Goal: Task Accomplishment & Management: Manage account settings

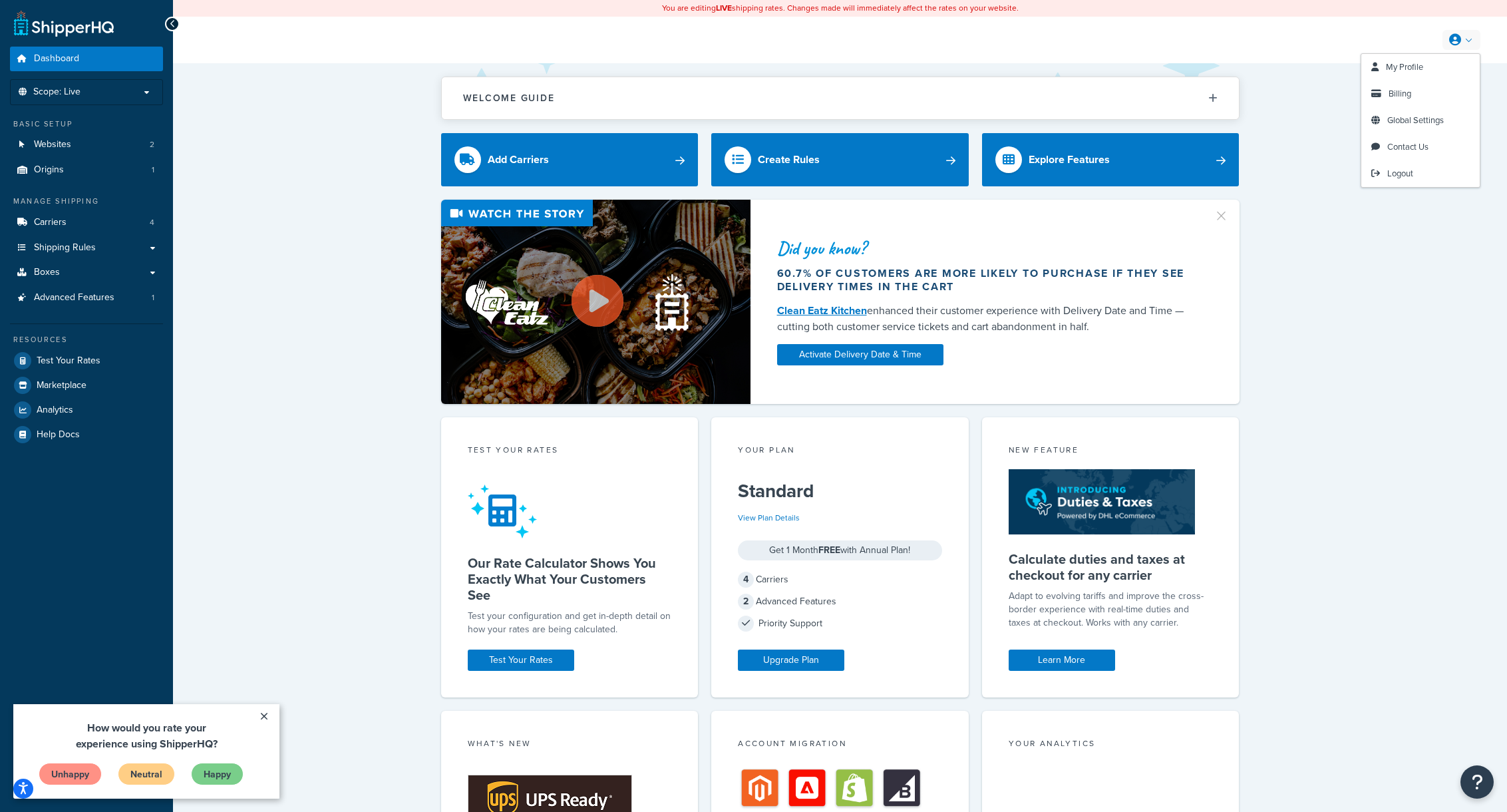
click at [1453, 42] on icon at bounding box center [1456, 40] width 12 height 12
click at [1401, 64] on span "My Profile" at bounding box center [1405, 67] width 38 height 13
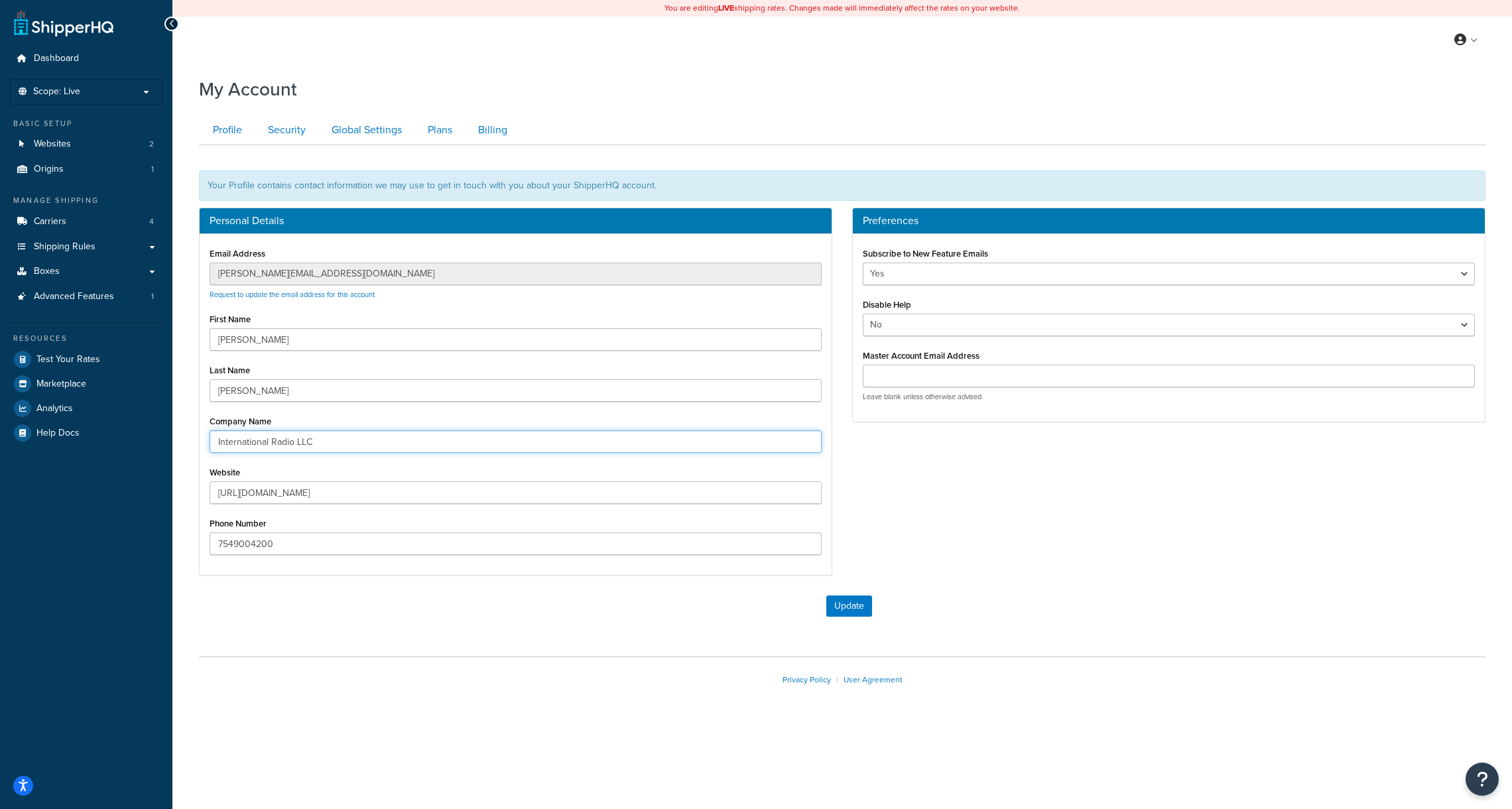
drag, startPoint x: 321, startPoint y: 444, endPoint x: 204, endPoint y: 430, distance: 117.8
click at [205, 430] on div "Email Address bryan@radioparts.com Request to update the email address for this…" at bounding box center [515, 404] width 632 height 341
type input "RF Science LLC"
drag, startPoint x: 297, startPoint y: 549, endPoint x: 154, endPoint y: 536, distance: 143.6
click at [154, 536] on div "Dashboard Scope: Live Development Integration Test Basic Setup Websites 2 Origi…" at bounding box center [756, 404] width 1512 height 809
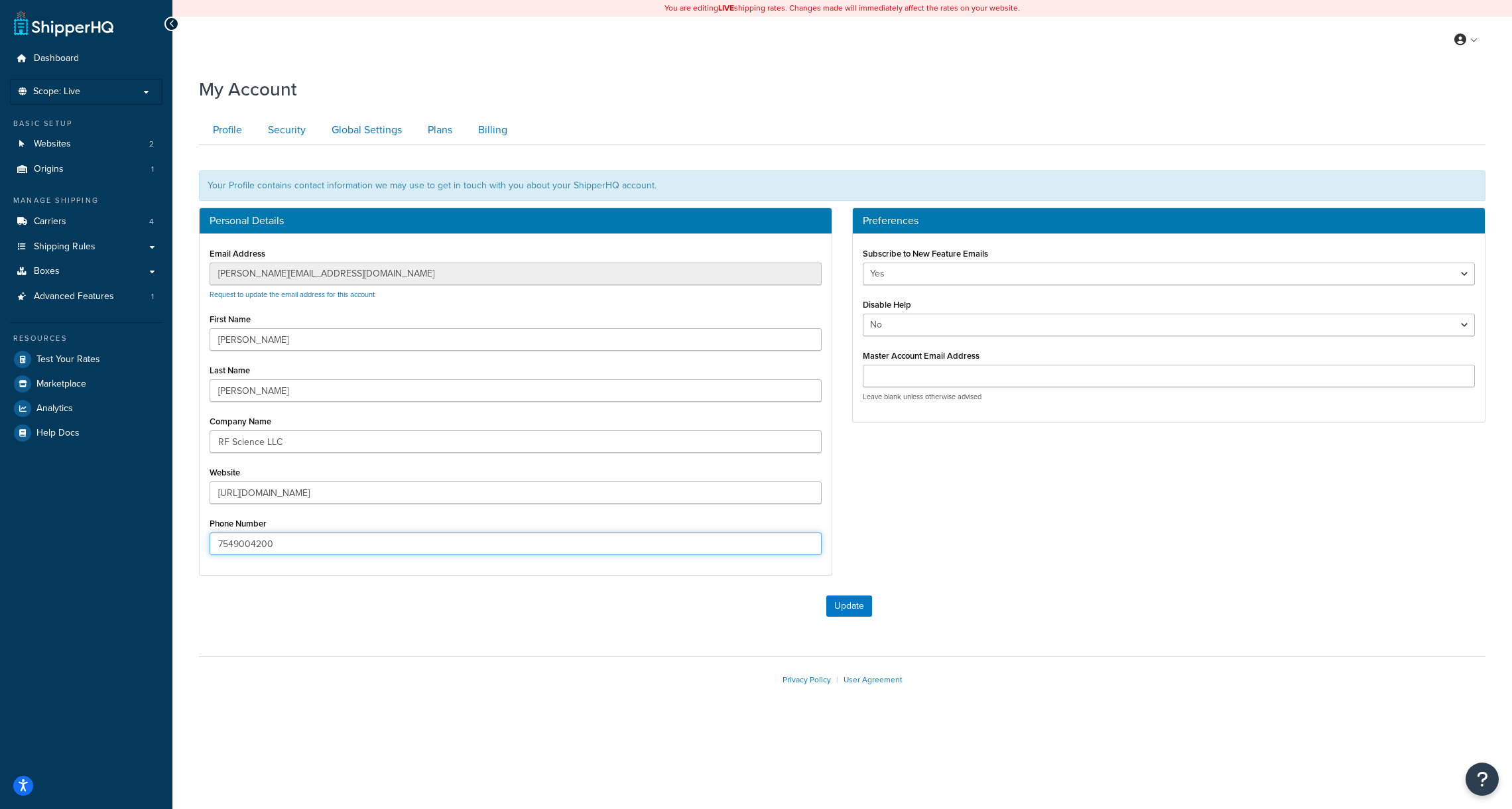
paste input "(727) 416-666"
type input "[PHONE_NUMBER]"
click at [854, 606] on button "Update" at bounding box center [849, 605] width 46 height 21
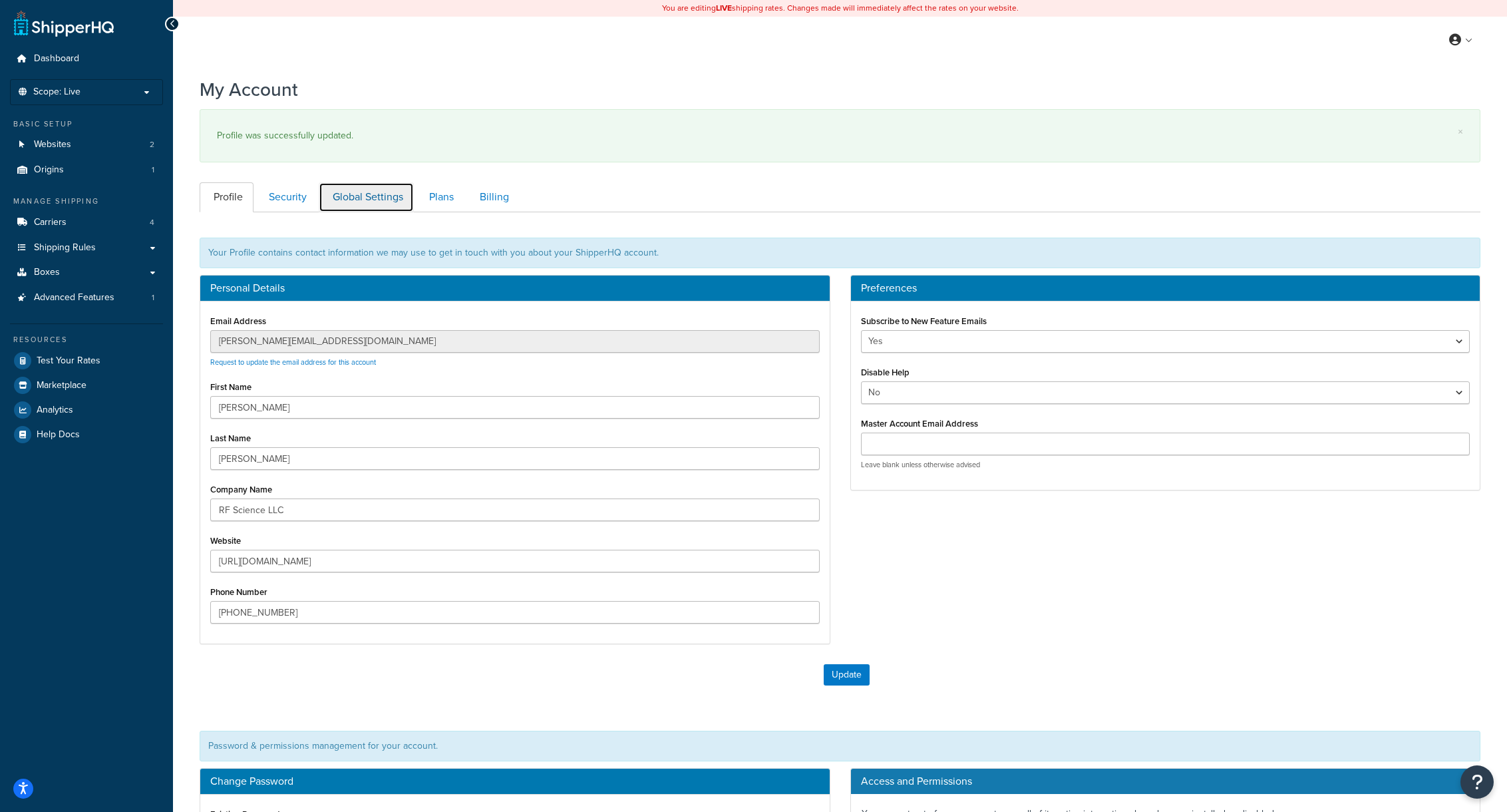
click at [366, 201] on link "Global Settings" at bounding box center [366, 197] width 95 height 30
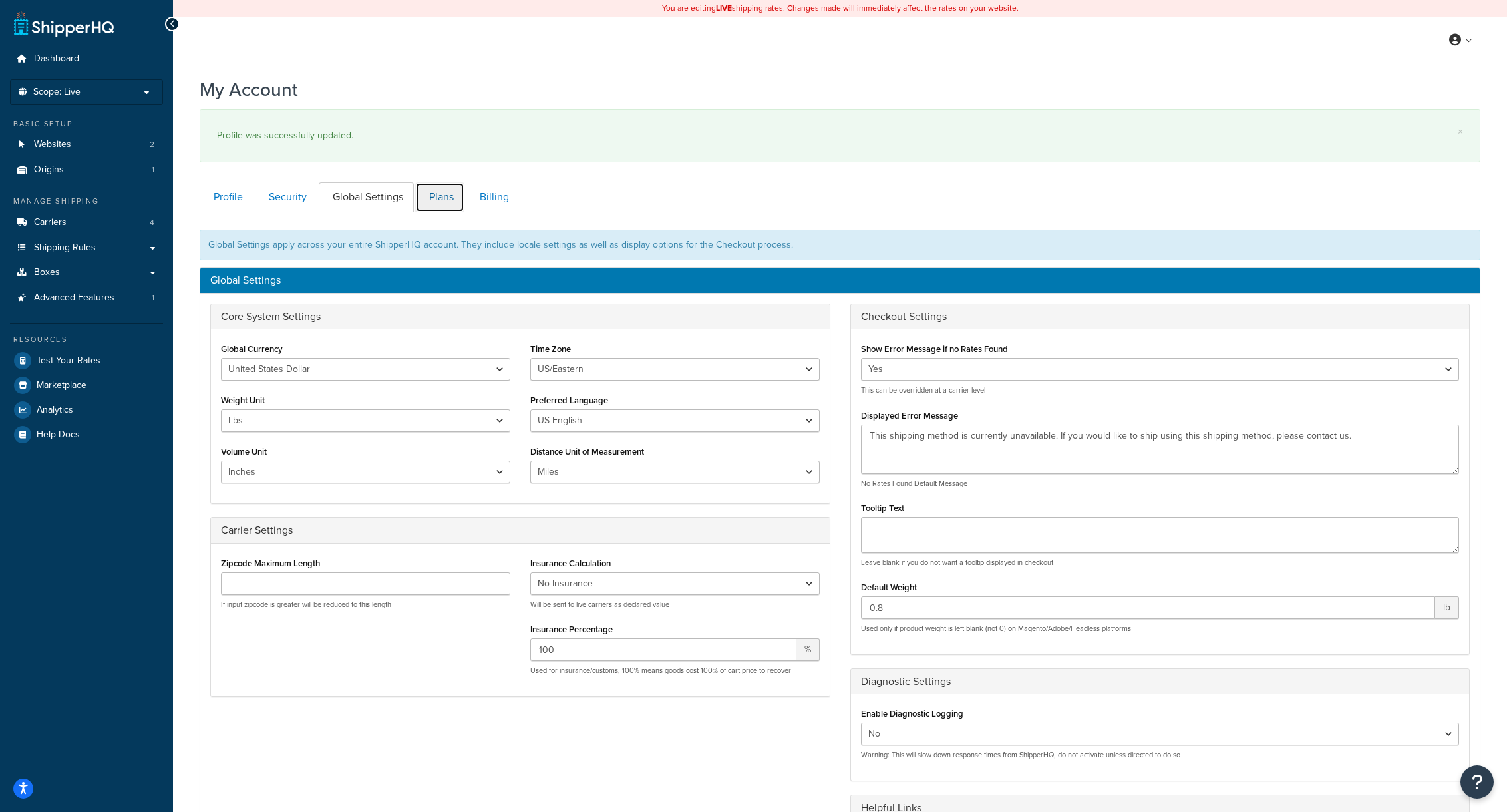
click at [435, 197] on link "Plans" at bounding box center [440, 197] width 50 height 30
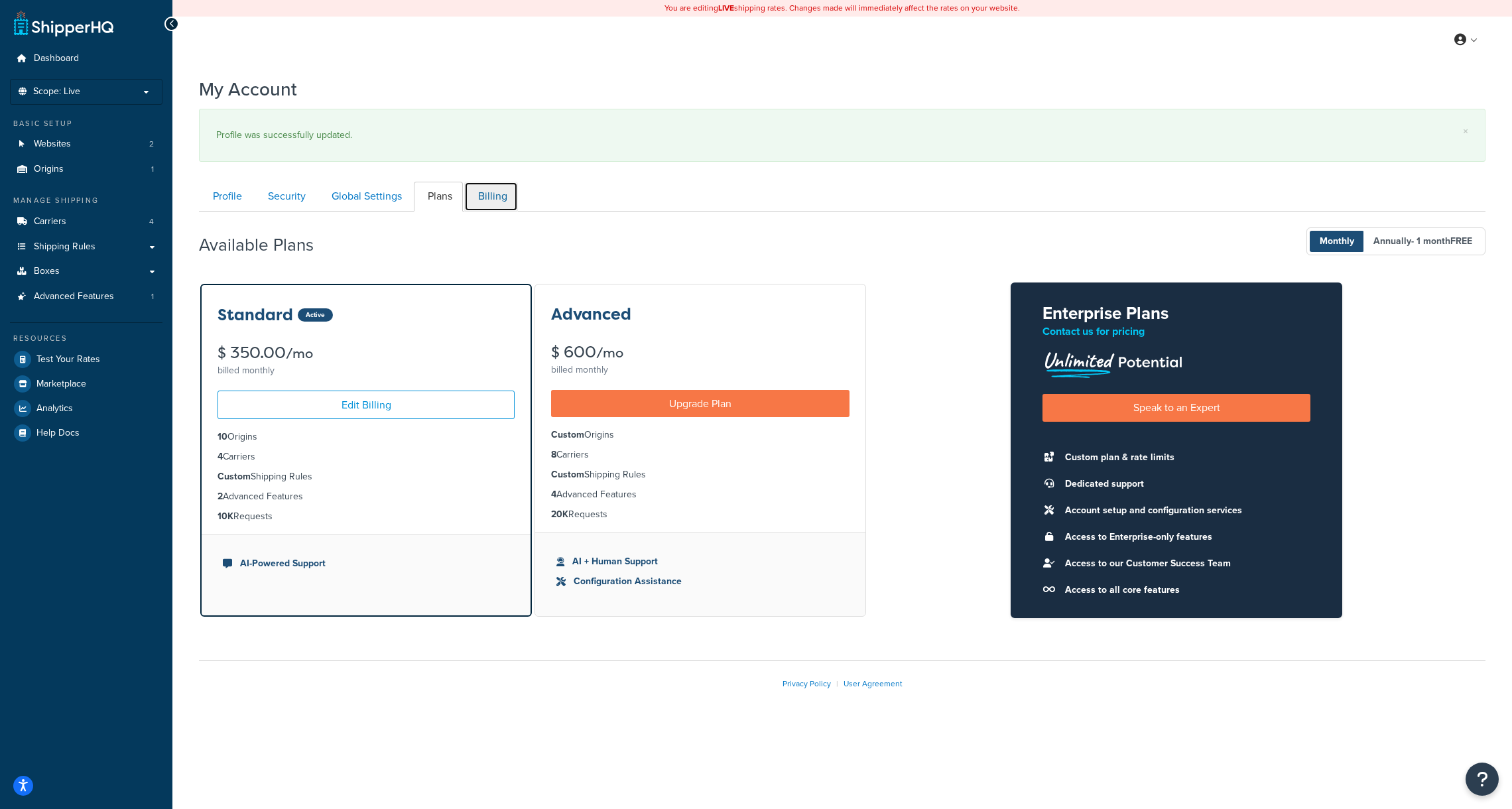
click at [503, 196] on link "Billing" at bounding box center [491, 196] width 54 height 30
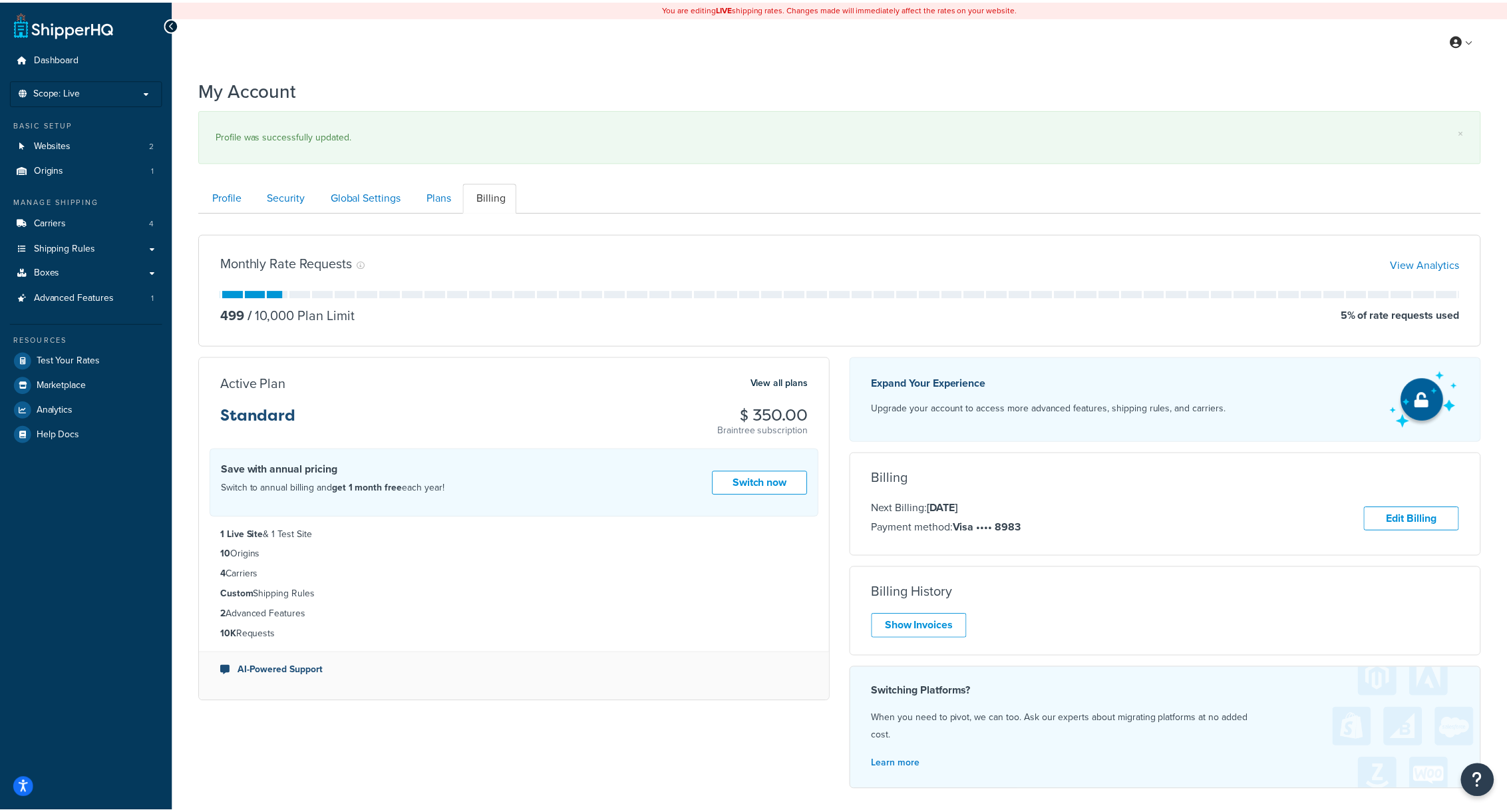
scroll to position [128, 0]
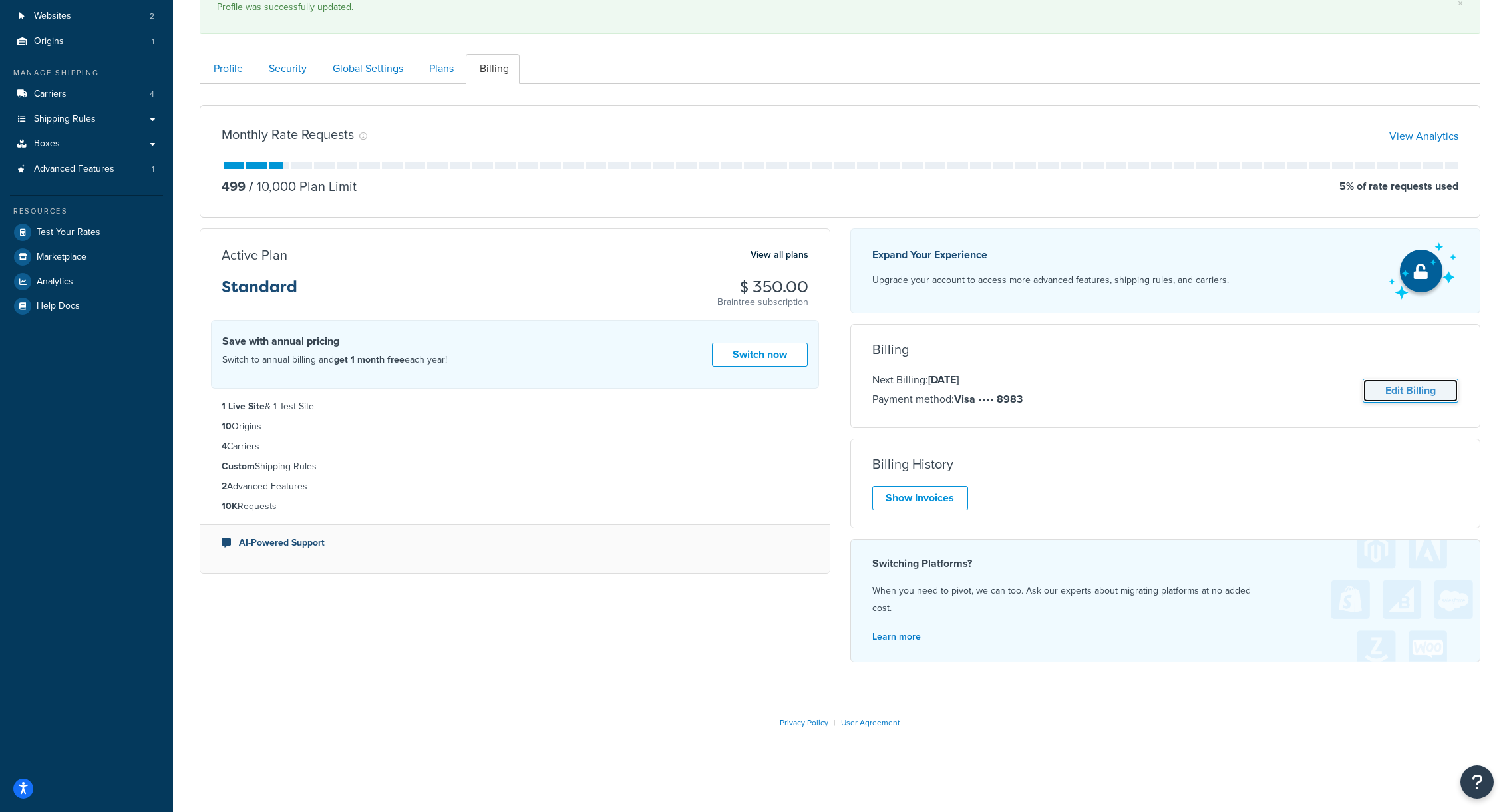
click at [1419, 388] on link "Edit Billing" at bounding box center [1410, 391] width 96 height 25
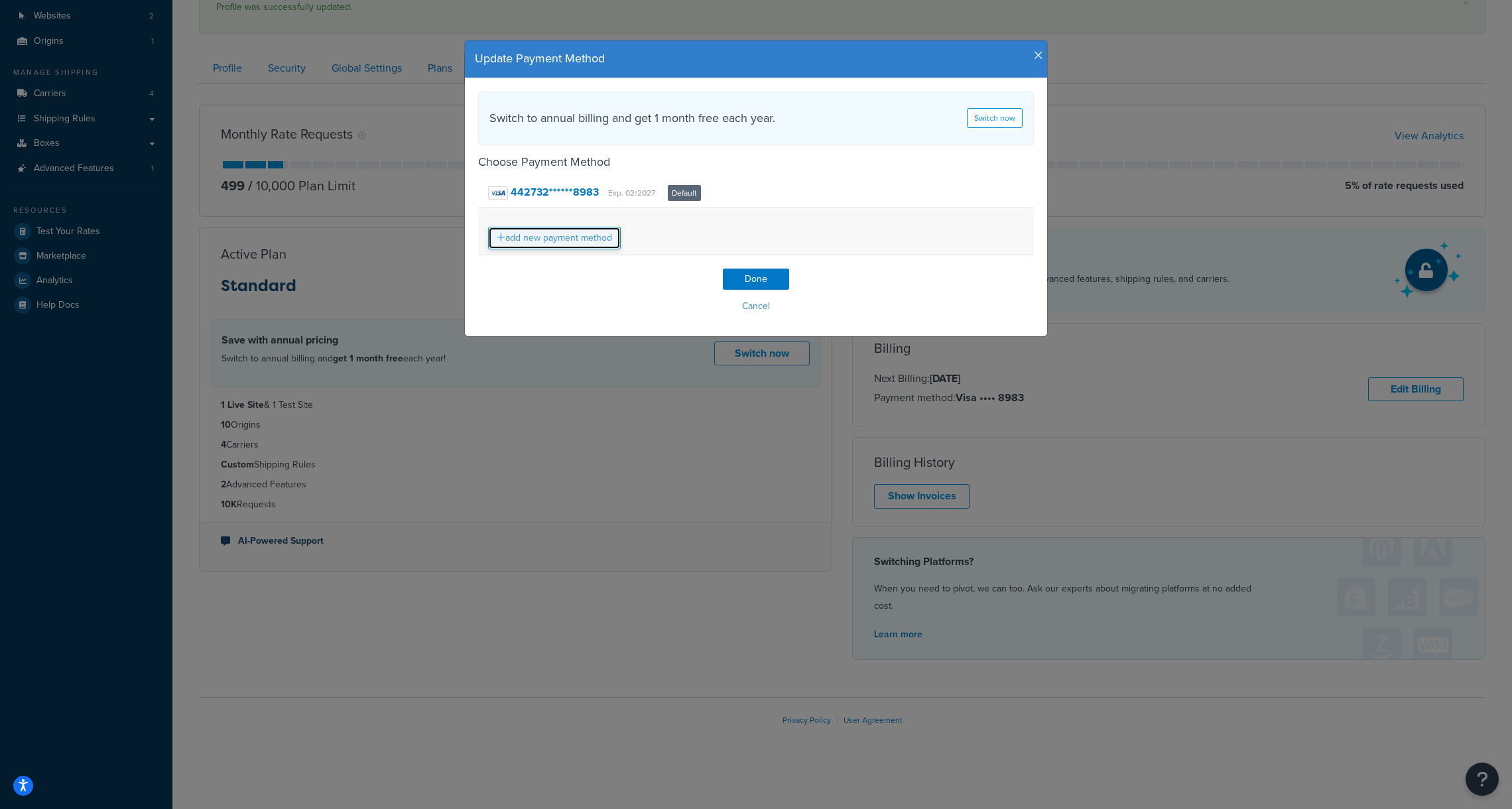
click at [589, 244] on link "add new payment method" at bounding box center [555, 238] width 133 height 22
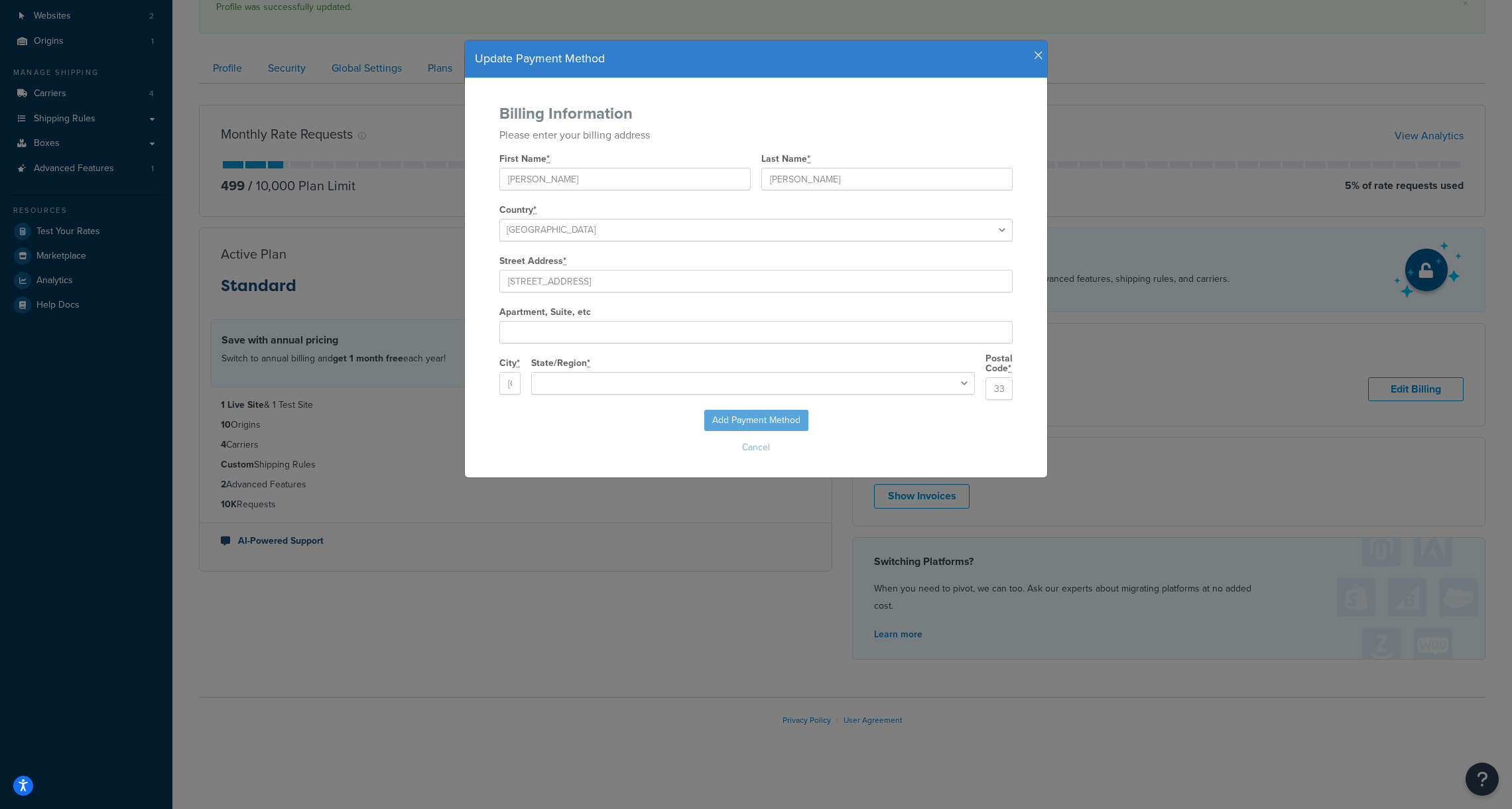
select select "FL"
click at [549, 191] on div "First Name * Bryan Last Name * O'Malley" at bounding box center [756, 175] width 514 height 51
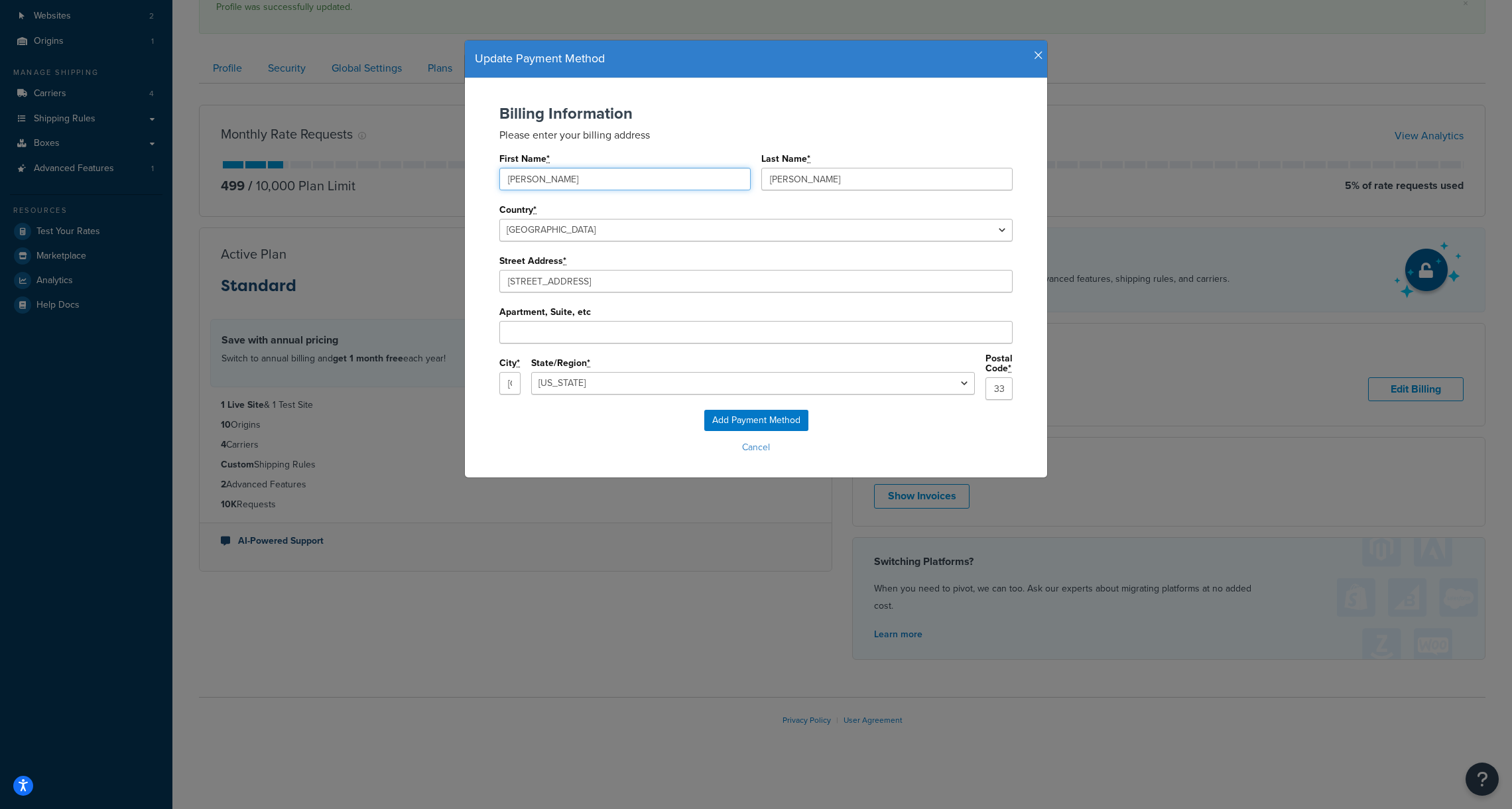
click at [549, 184] on input "Bryan" at bounding box center [624, 179] width 251 height 22
type input "Mitchell"
type input "Pine"
drag, startPoint x: 580, startPoint y: 286, endPoint x: 440, endPoint y: 278, distance: 140.2
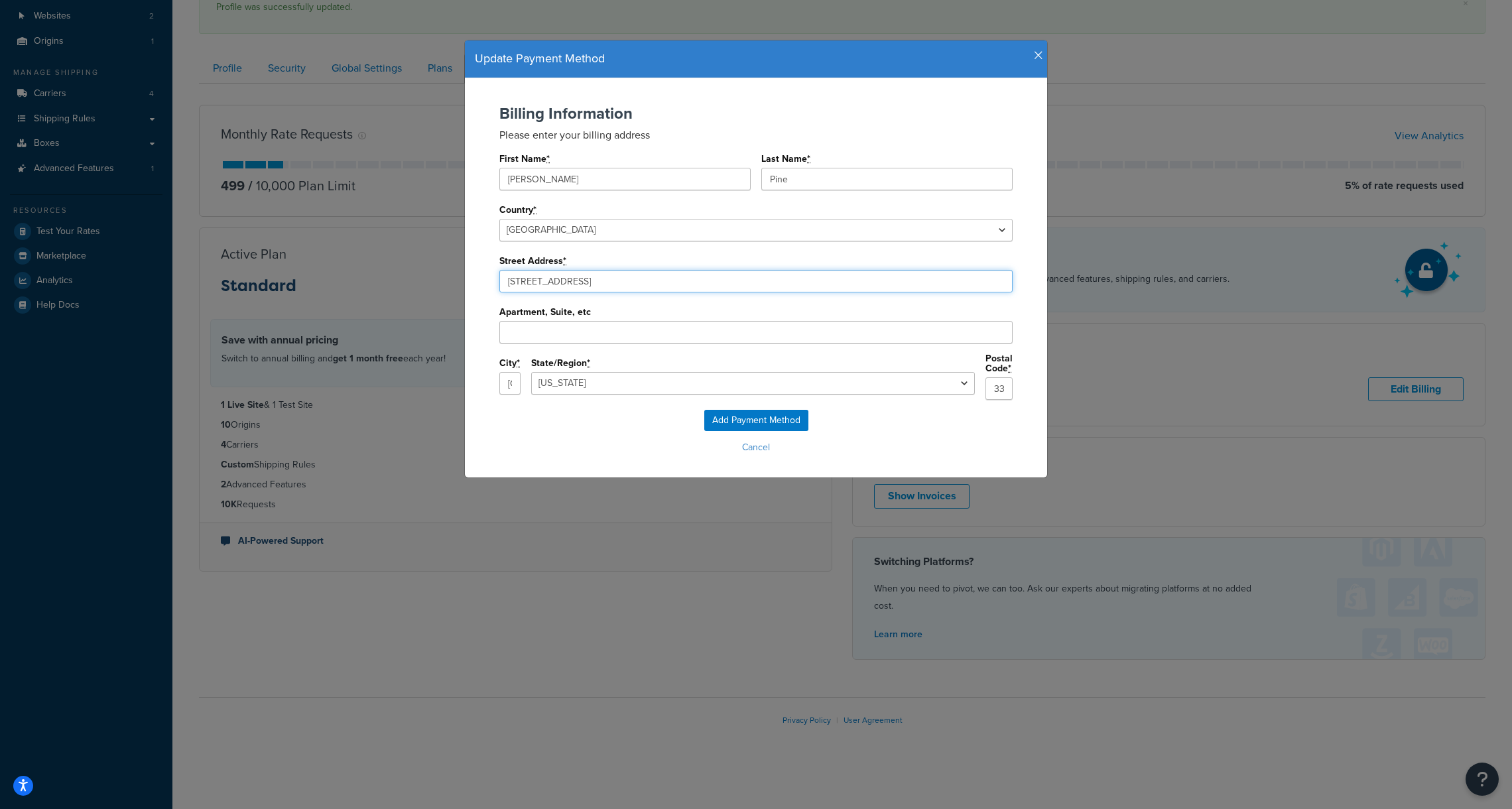
click at [448, 278] on div "Update Payment Method Billing Information Please enter your billing address Fir…" at bounding box center [756, 404] width 1512 height 809
paste input "7901 4th Street North"
type input "7901 4th St N"
type input "St. Petersburg"
type input "33702"
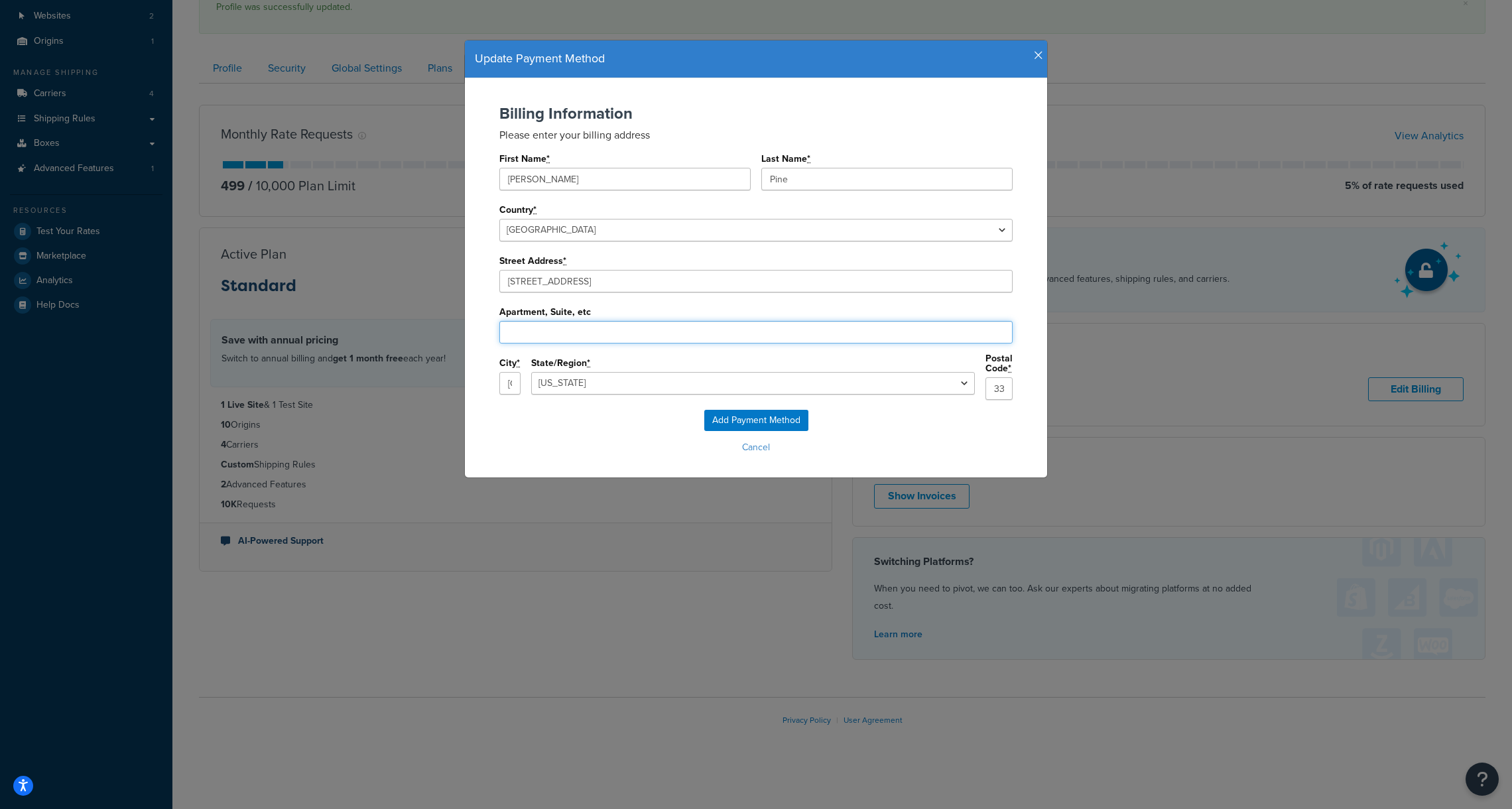
click at [605, 333] on input "Apartment, Suite, etc" at bounding box center [756, 332] width 514 height 22
paste input "Suite 28385"
type input "Suite 28385"
click at [747, 412] on input "Add Payment Method" at bounding box center [756, 420] width 104 height 21
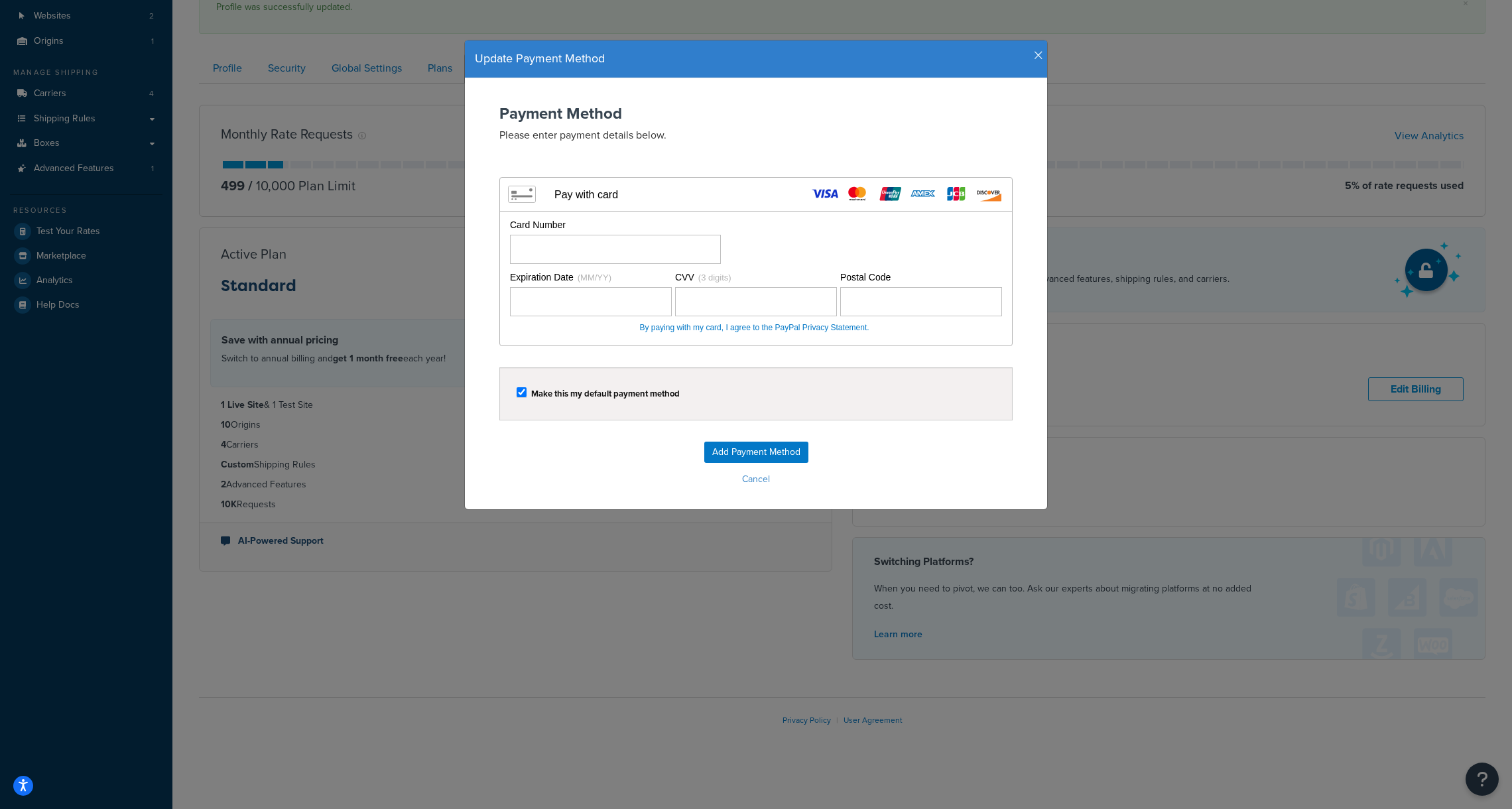
click at [1036, 55] on icon "button" at bounding box center [1038, 55] width 9 height 12
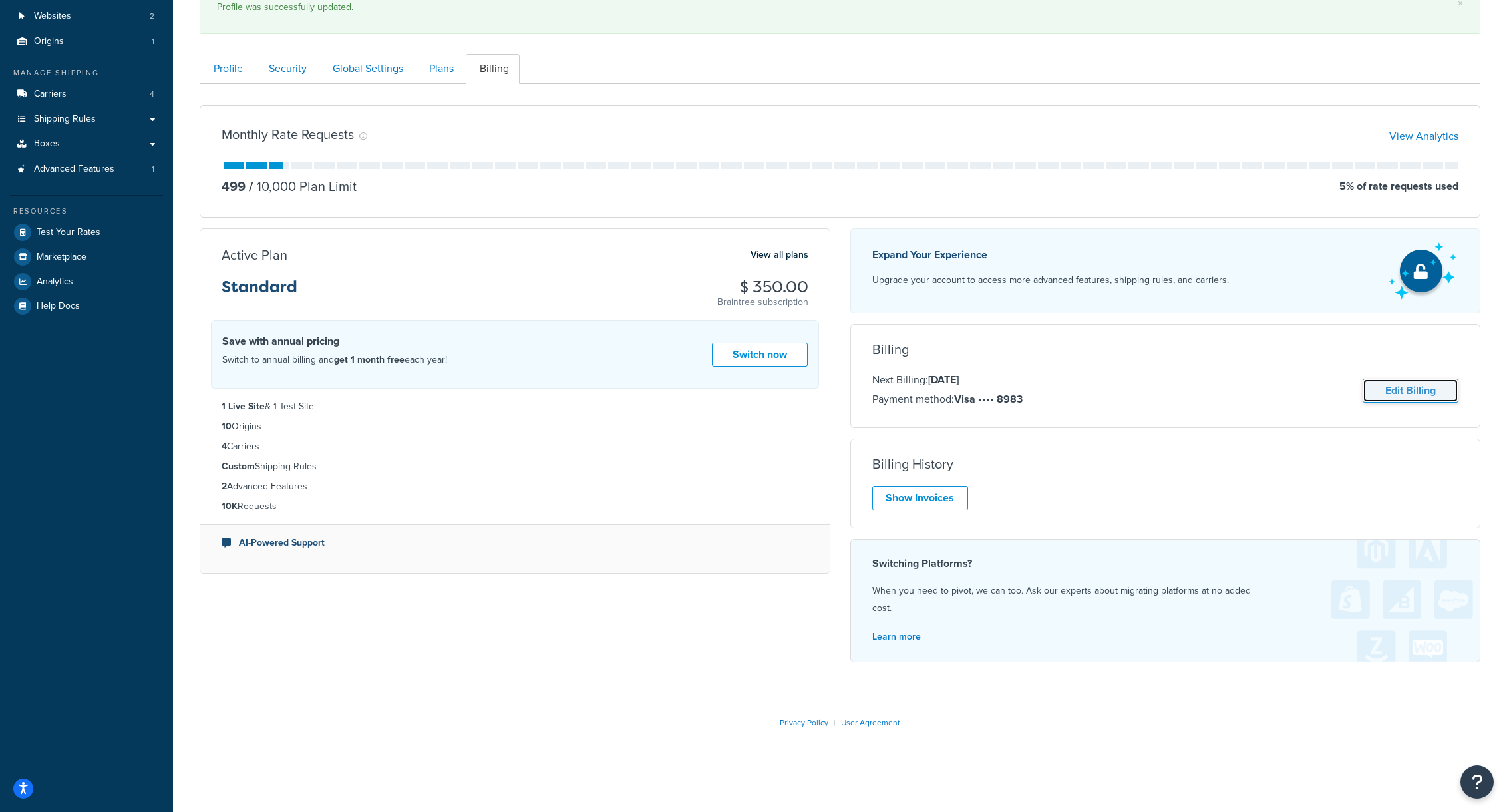
click at [1426, 389] on link "Edit Billing" at bounding box center [1410, 391] width 96 height 25
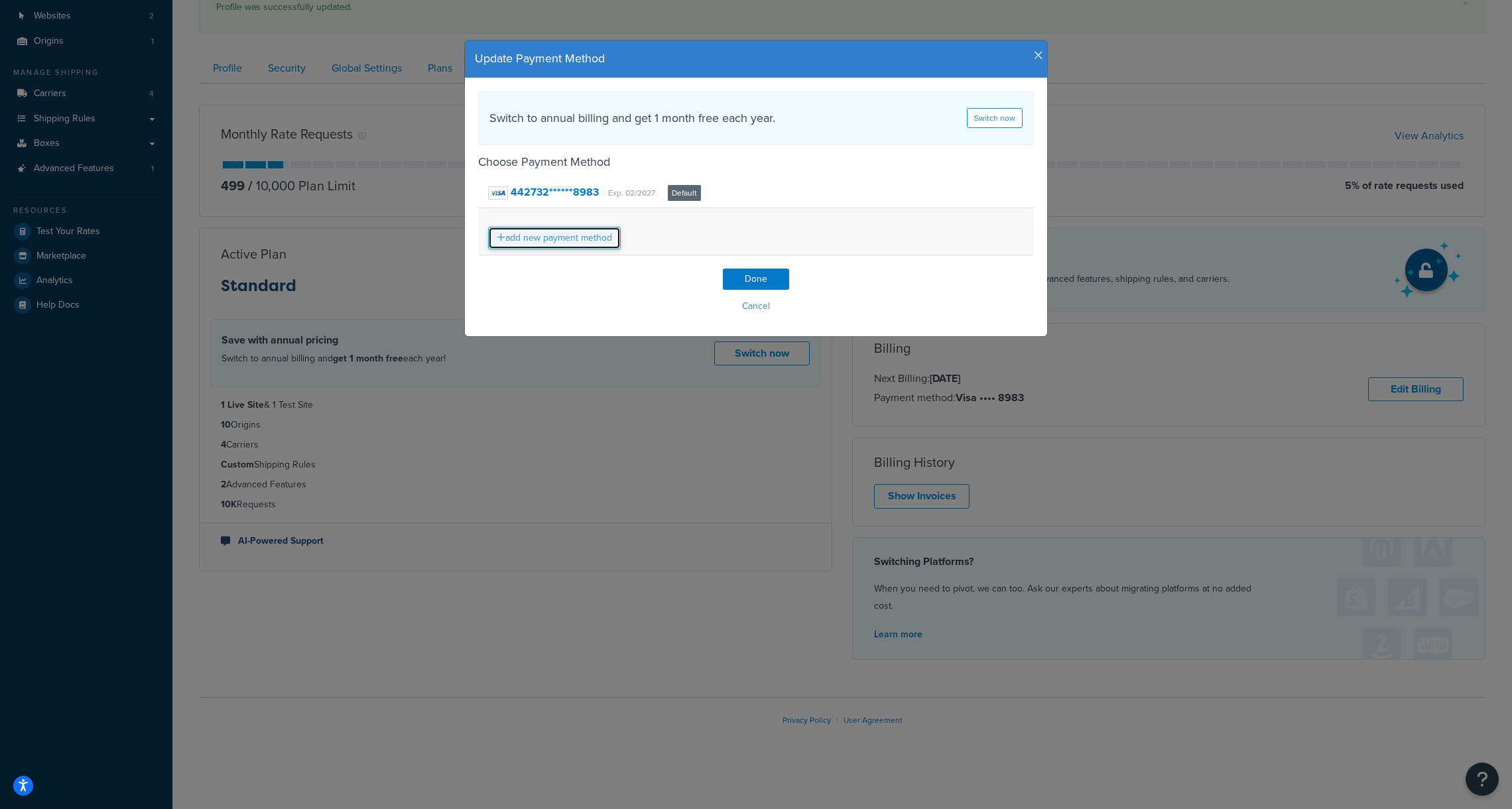
click at [549, 238] on link "add new payment method" at bounding box center [555, 238] width 133 height 22
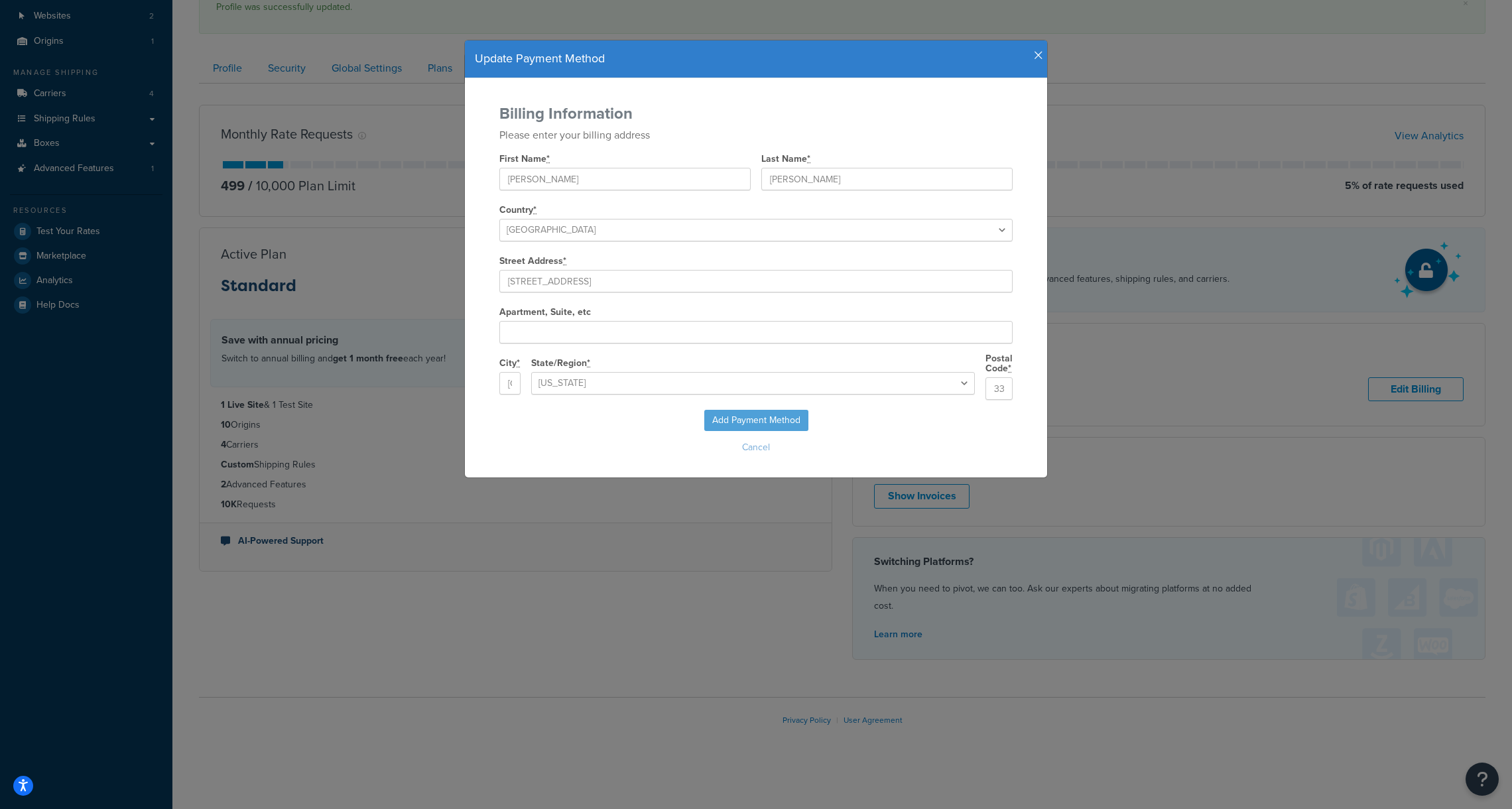
select select "FL"
click at [563, 174] on input "Bryan" at bounding box center [624, 179] width 251 height 22
type input "Mitchell"
type input "Pine"
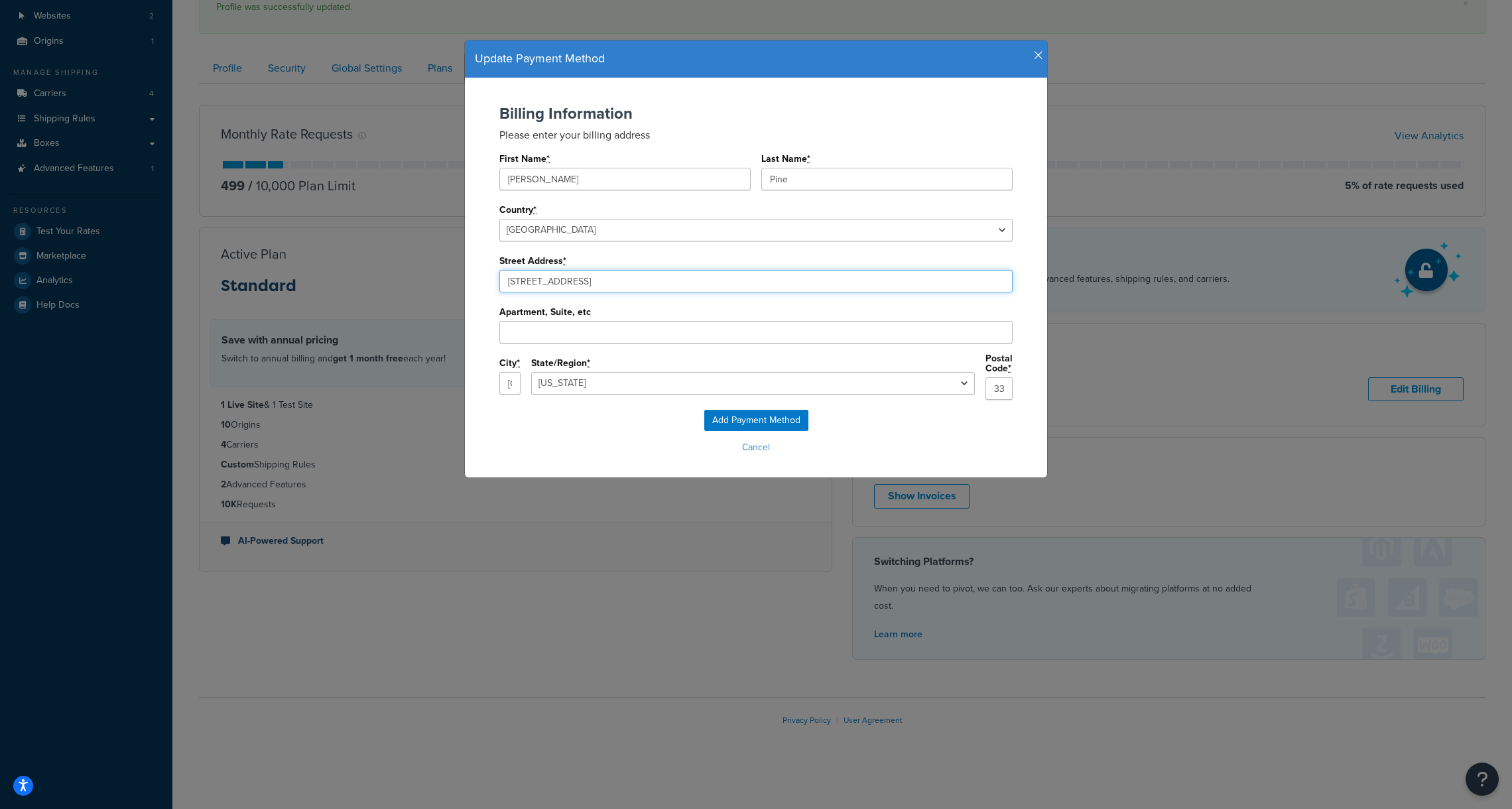
click at [594, 280] on input "4015 Ne 6Th Ave" at bounding box center [756, 281] width 514 height 22
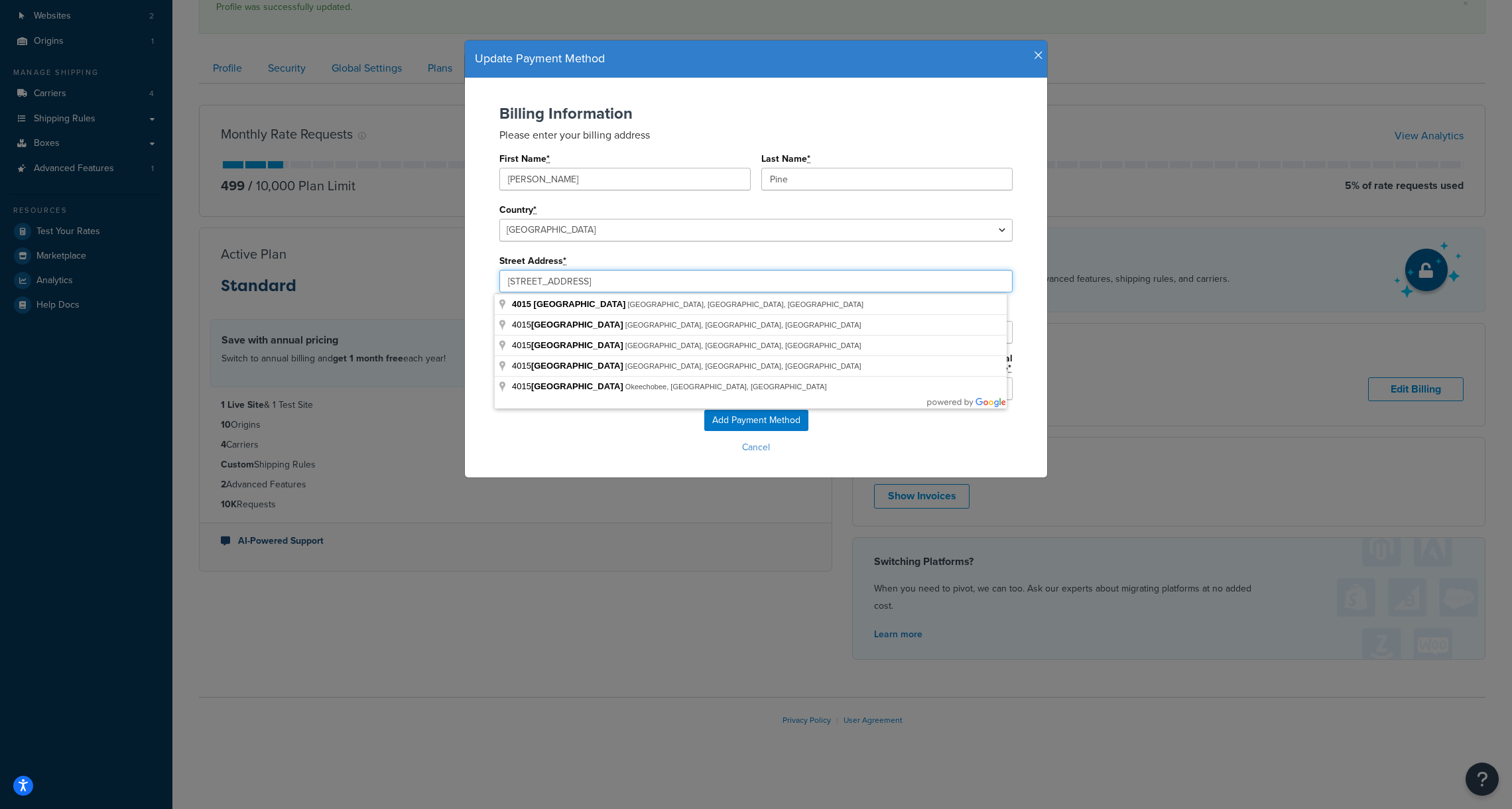
click at [594, 280] on input "4015 Ne 6Th Ave" at bounding box center [756, 281] width 514 height 22
drag, startPoint x: 606, startPoint y: 284, endPoint x: 415, endPoint y: 270, distance: 191.5
click at [417, 270] on div "Update Payment Method Billing Information Please enter your billing address Fir…" at bounding box center [756, 404] width 1512 height 809
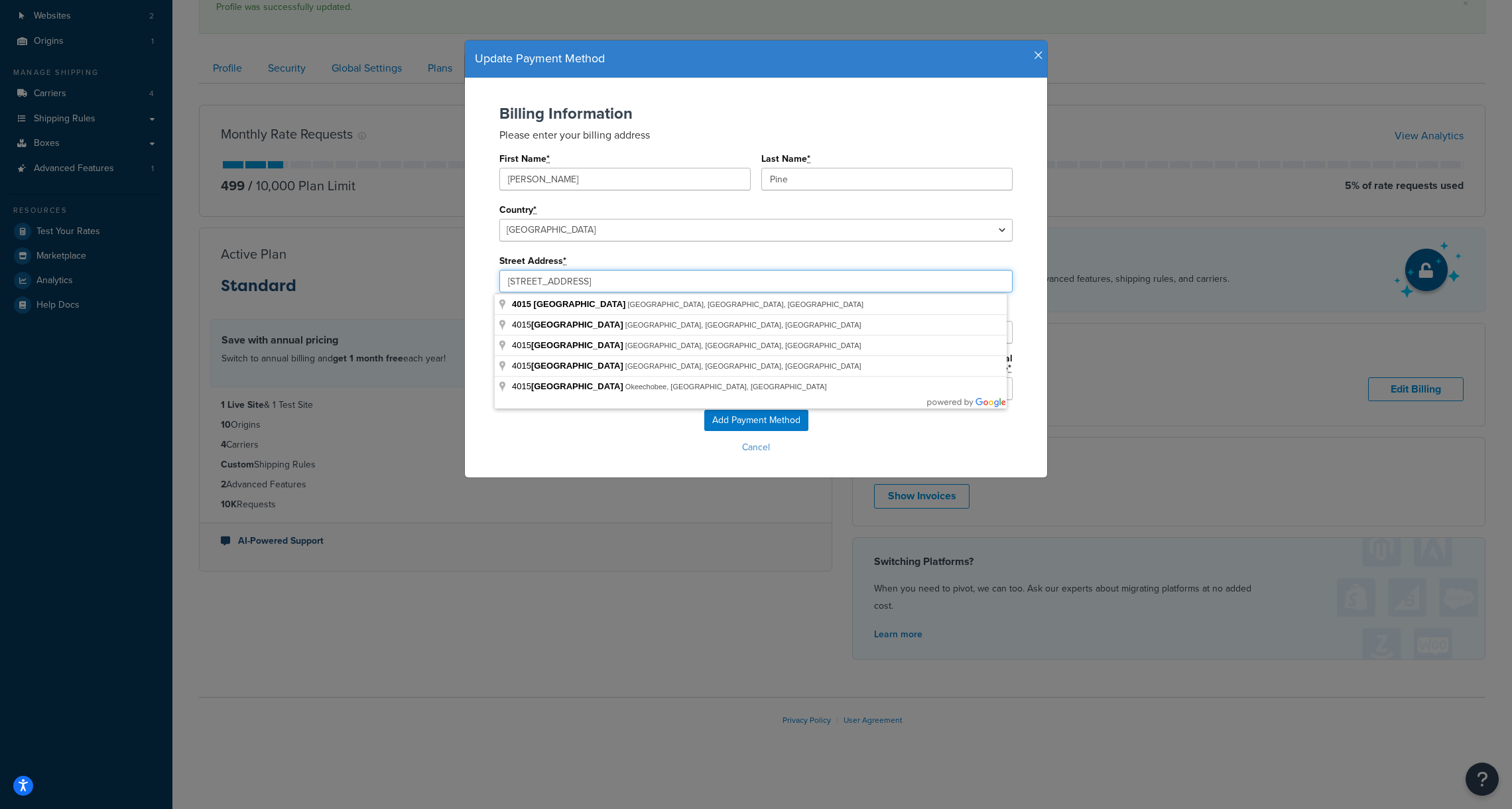
paste input "7901 4th Street North Suite 28385"
drag, startPoint x: 603, startPoint y: 281, endPoint x: 682, endPoint y: 284, distance: 79.1
click at [681, 284] on input "7901 4th Street North Suite 28385" at bounding box center [756, 281] width 514 height 22
type input "7901 4th St N"
type input "St. Petersburg"
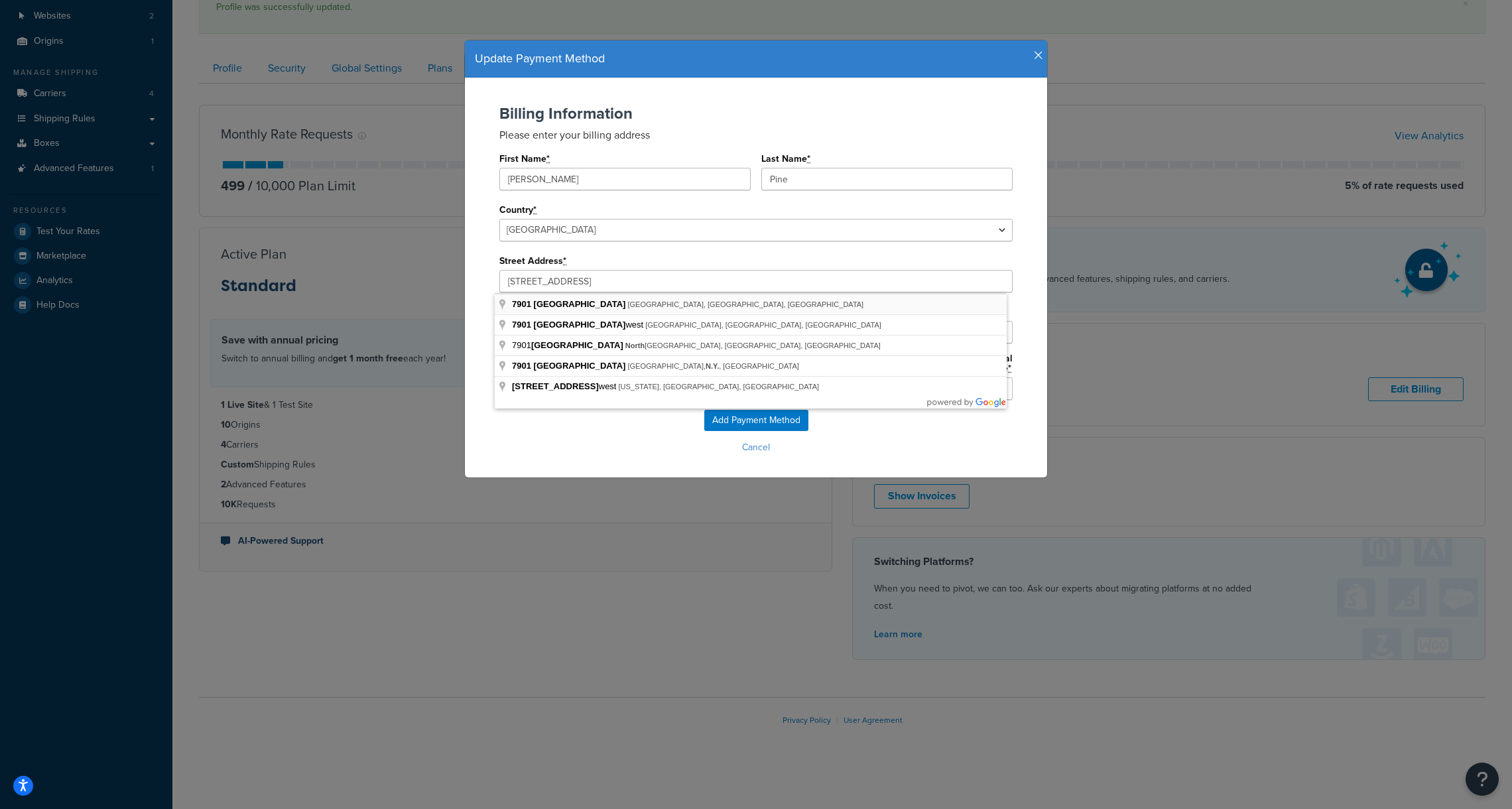
type input "33702"
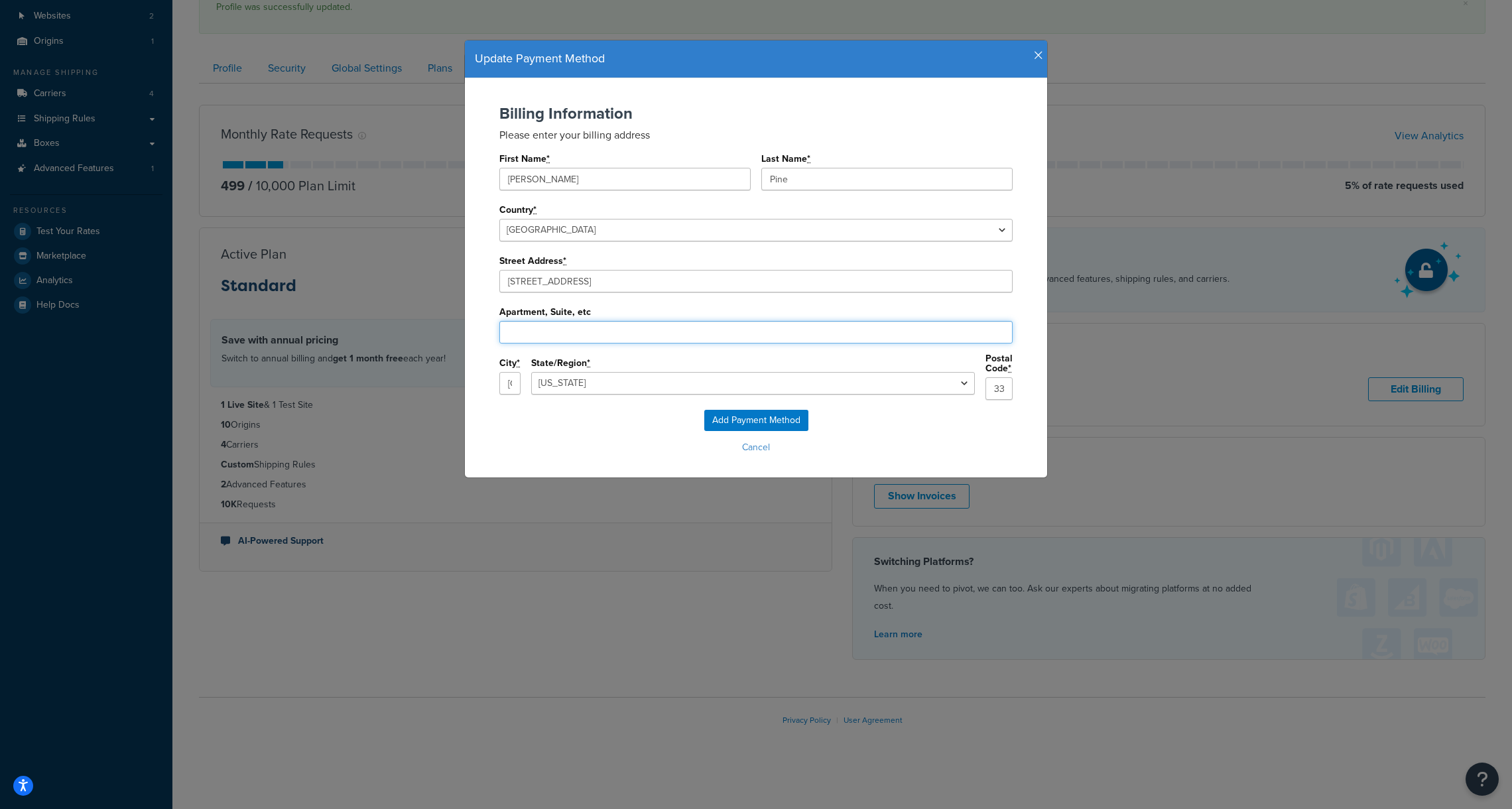
click at [557, 330] on input "Apartment, Suite, etc" at bounding box center [756, 332] width 514 height 22
paste input "St. Petersburg"
drag, startPoint x: 566, startPoint y: 331, endPoint x: 465, endPoint y: 324, distance: 101.2
click at [467, 324] on div "Billing Information Please enter your billing address First Name * Mitchell Las…" at bounding box center [756, 278] width 582 height 399
paste input "uite 28385"
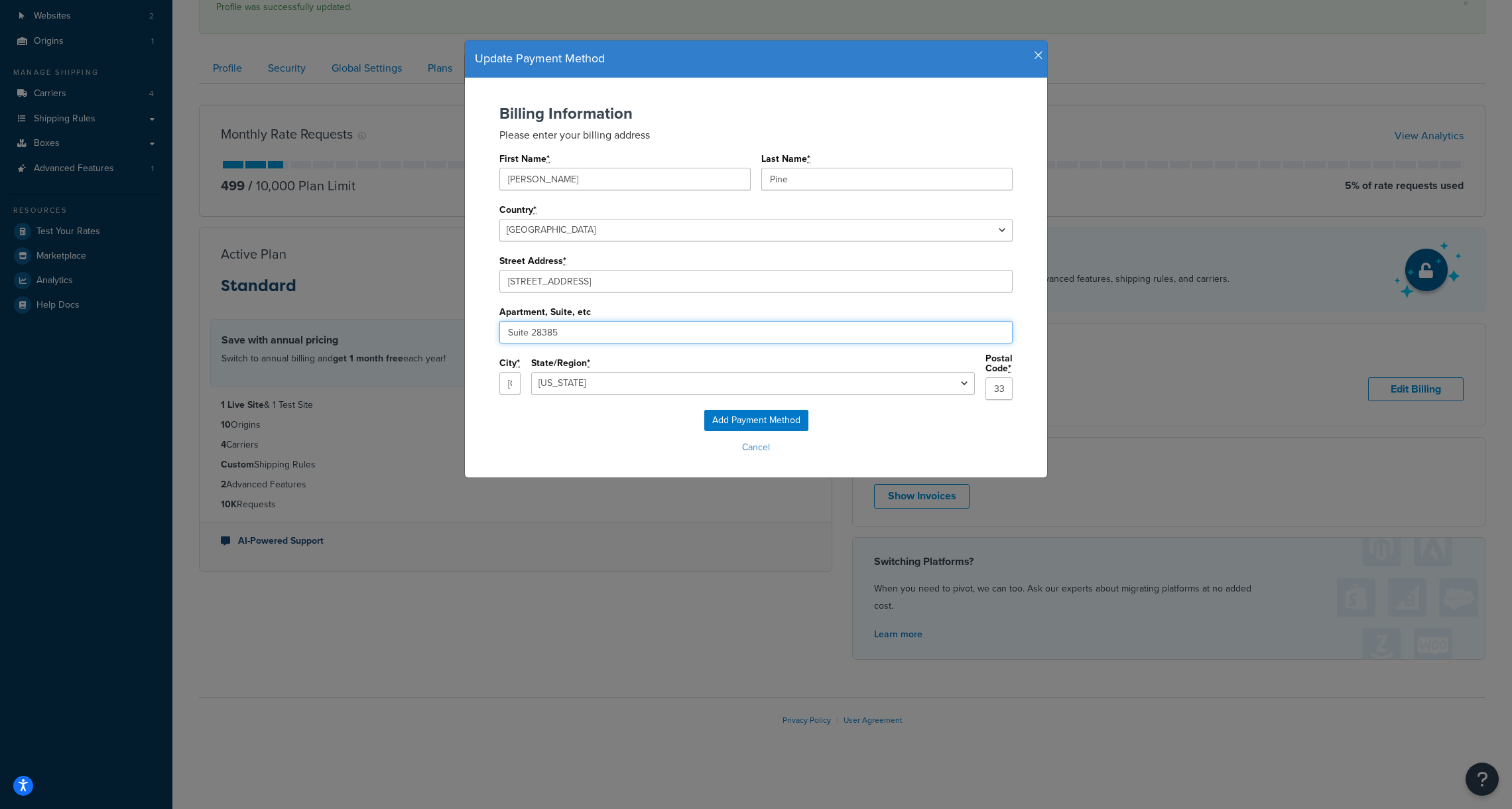
type input "Suite 28385"
drag, startPoint x: 621, startPoint y: 413, endPoint x: 642, endPoint y: 421, distance: 22.5
click at [621, 413] on div "Add Payment Method Cancel" at bounding box center [756, 433] width 555 height 48
click at [601, 324] on input "Suite 28385" at bounding box center [756, 332] width 514 height 22
click at [603, 282] on input "7901 4th St N" at bounding box center [756, 281] width 514 height 22
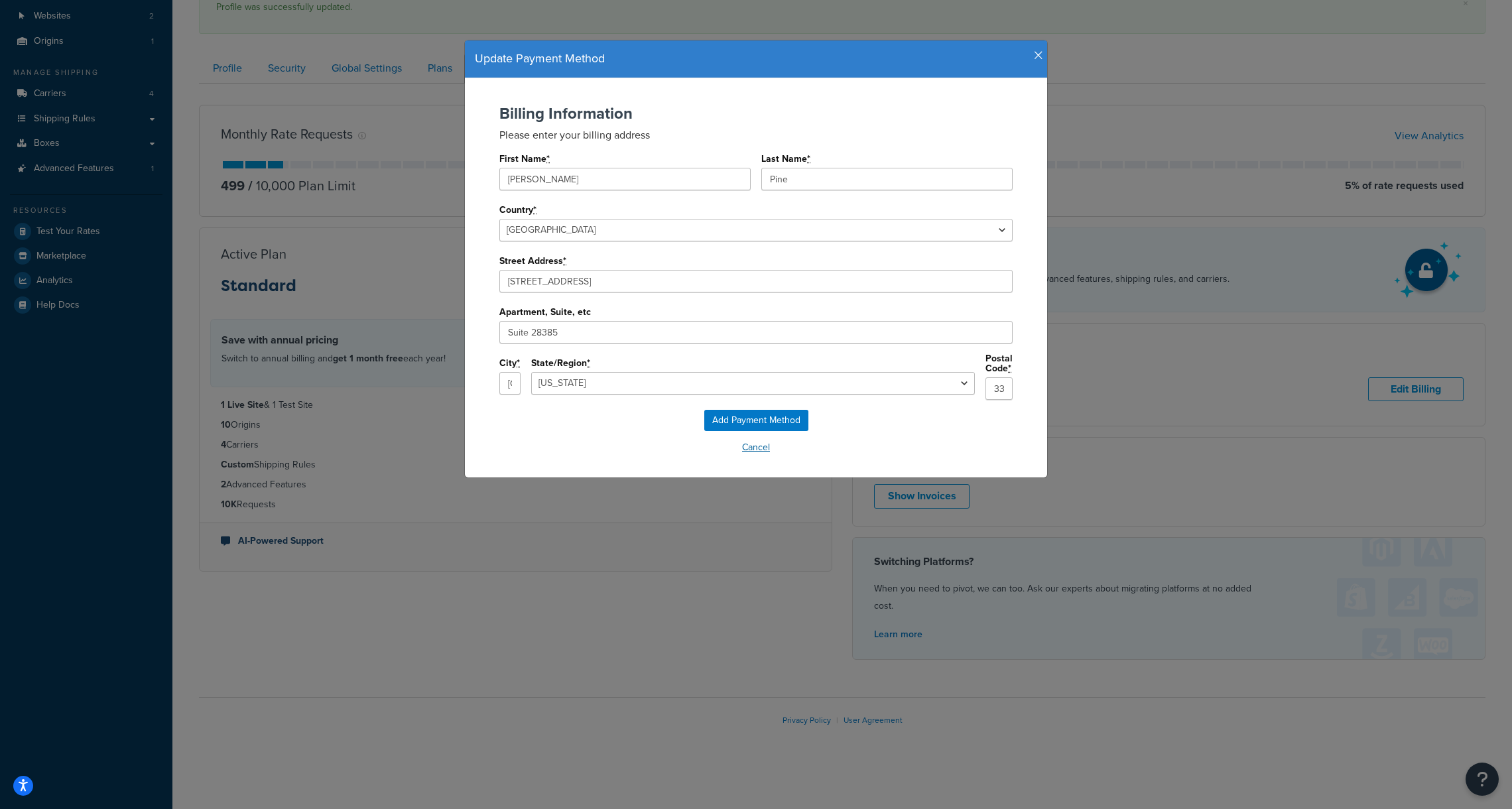
drag, startPoint x: 585, startPoint y: 427, endPoint x: 624, endPoint y: 433, distance: 39.5
click at [585, 427] on div "Add Payment Method Cancel" at bounding box center [756, 433] width 555 height 48
click at [748, 411] on input "Add Payment Method" at bounding box center [756, 420] width 104 height 21
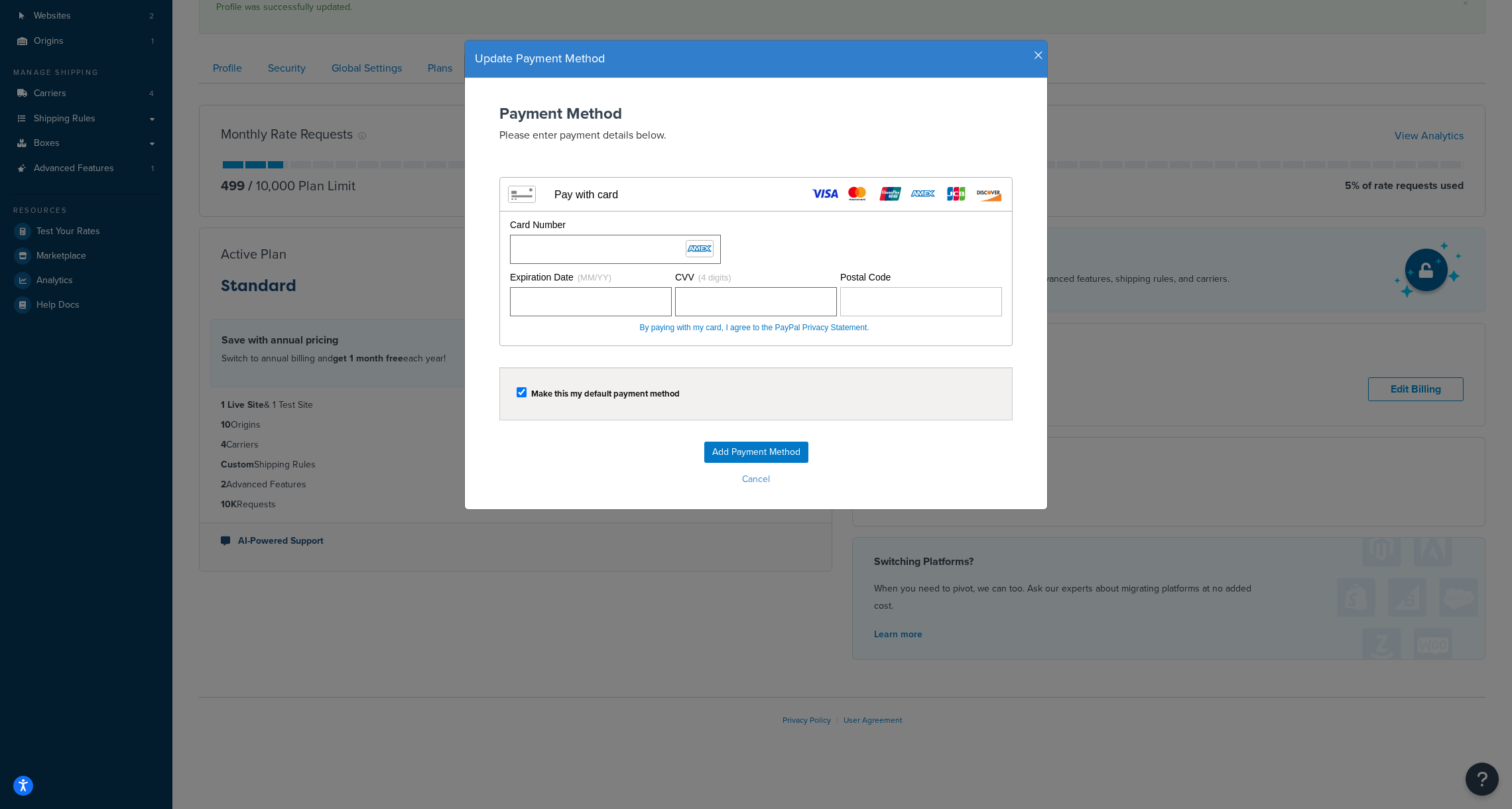
click at [895, 316] on div "Expiration Date (MM/YY) CVV (4 digits) Postal Code" at bounding box center [755, 301] width 496 height 61
click at [791, 358] on form "Payment Method Please enter payment details below. Visa MasterCard Union Pay Am…" at bounding box center [756, 297] width 555 height 385
click at [754, 450] on input "Add Payment Method" at bounding box center [756, 451] width 104 height 21
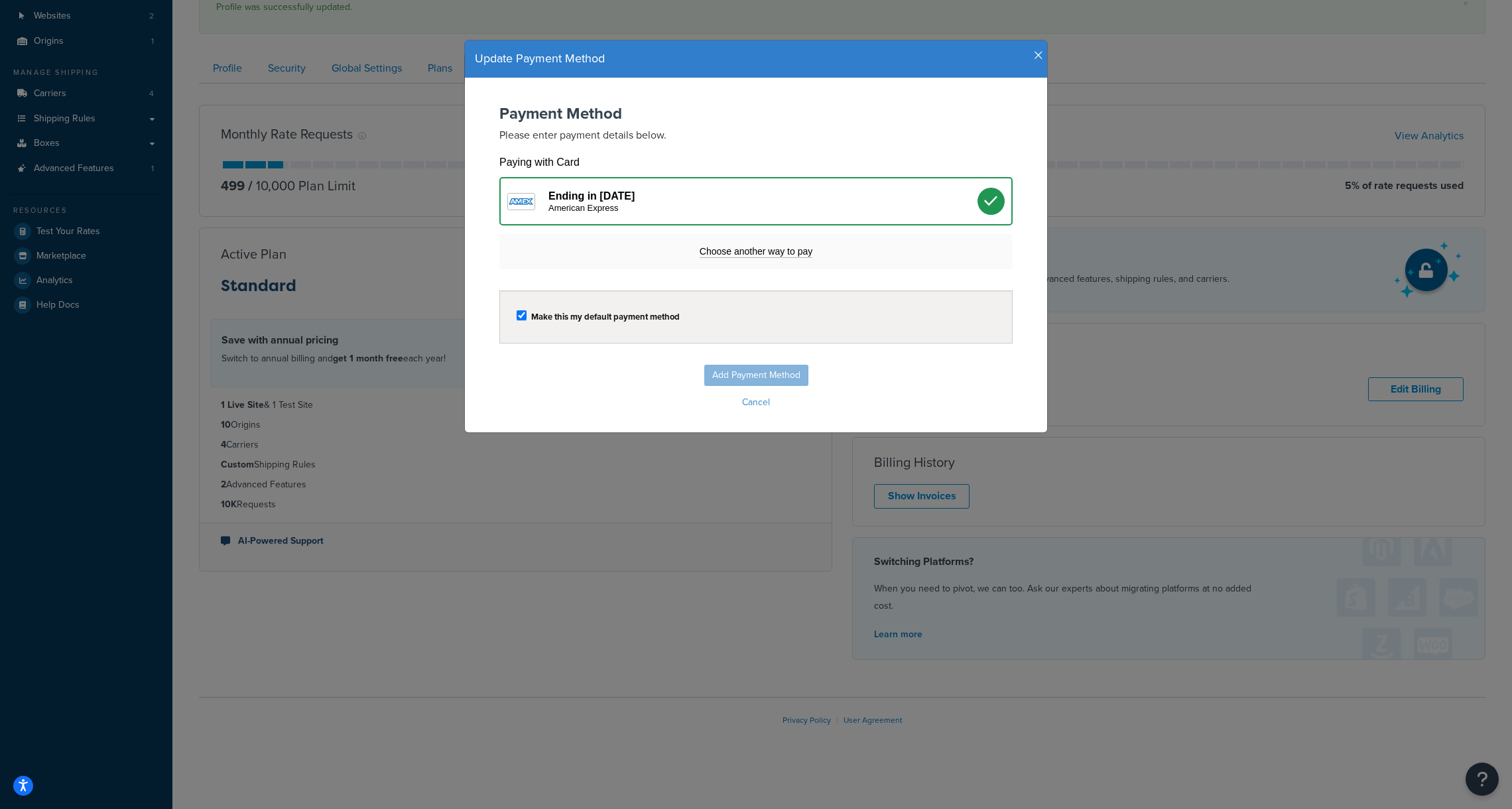
click at [746, 208] on div "American Express" at bounding box center [763, 208] width 429 height 10
click at [1035, 54] on icon "button" at bounding box center [1038, 55] width 9 height 12
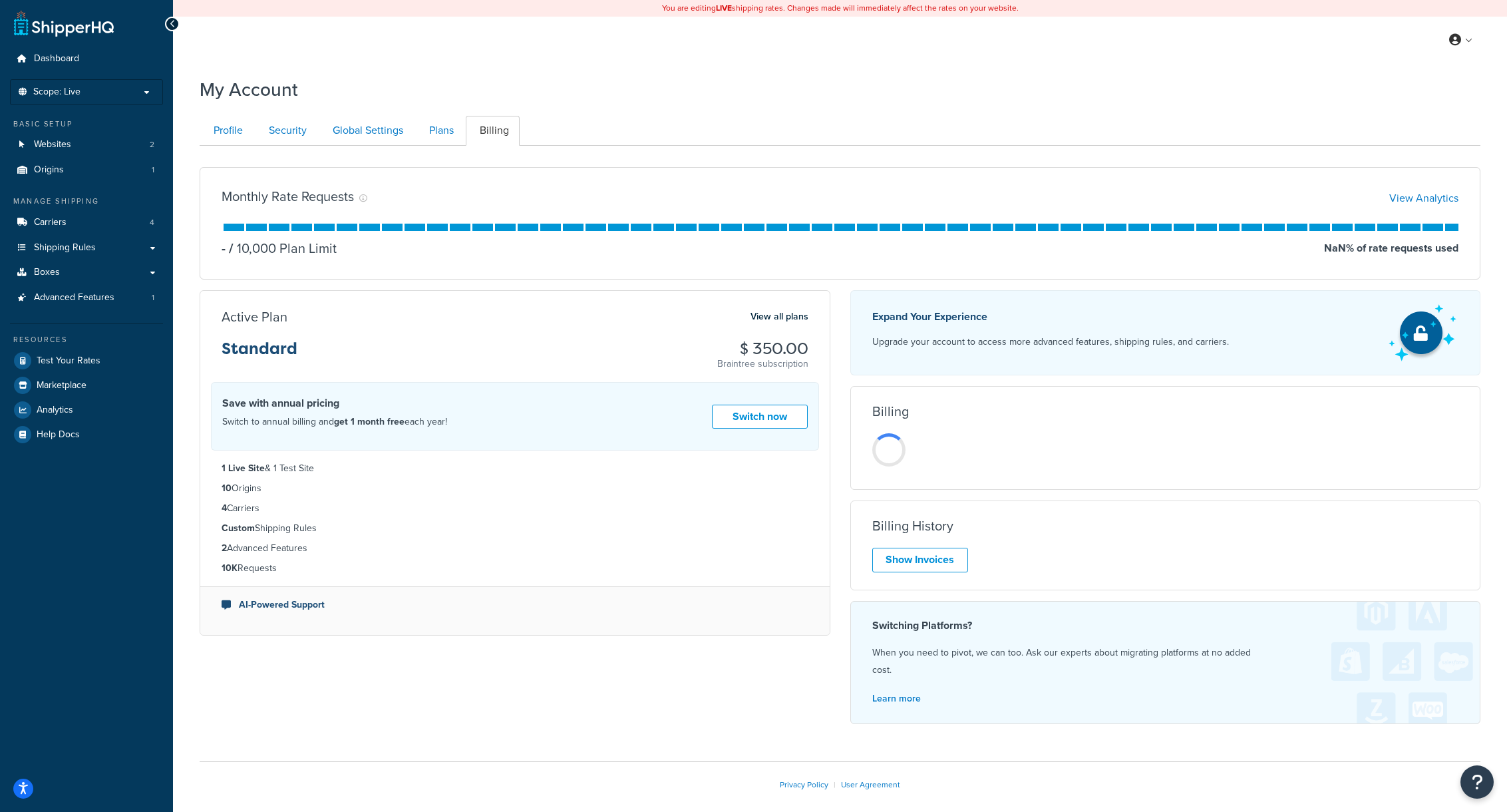
scroll to position [62, 0]
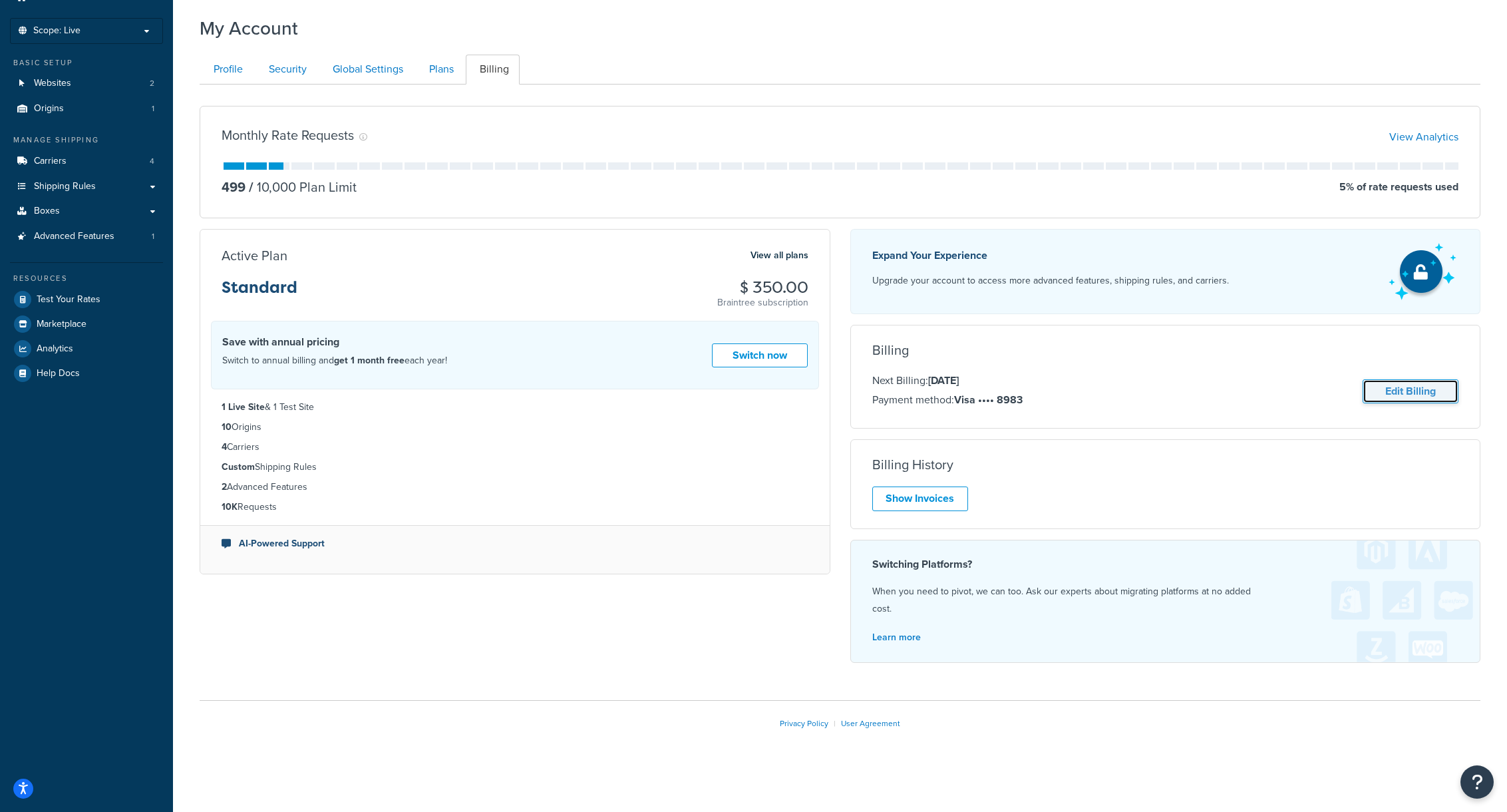
click at [1416, 393] on link "Edit Billing" at bounding box center [1410, 391] width 96 height 25
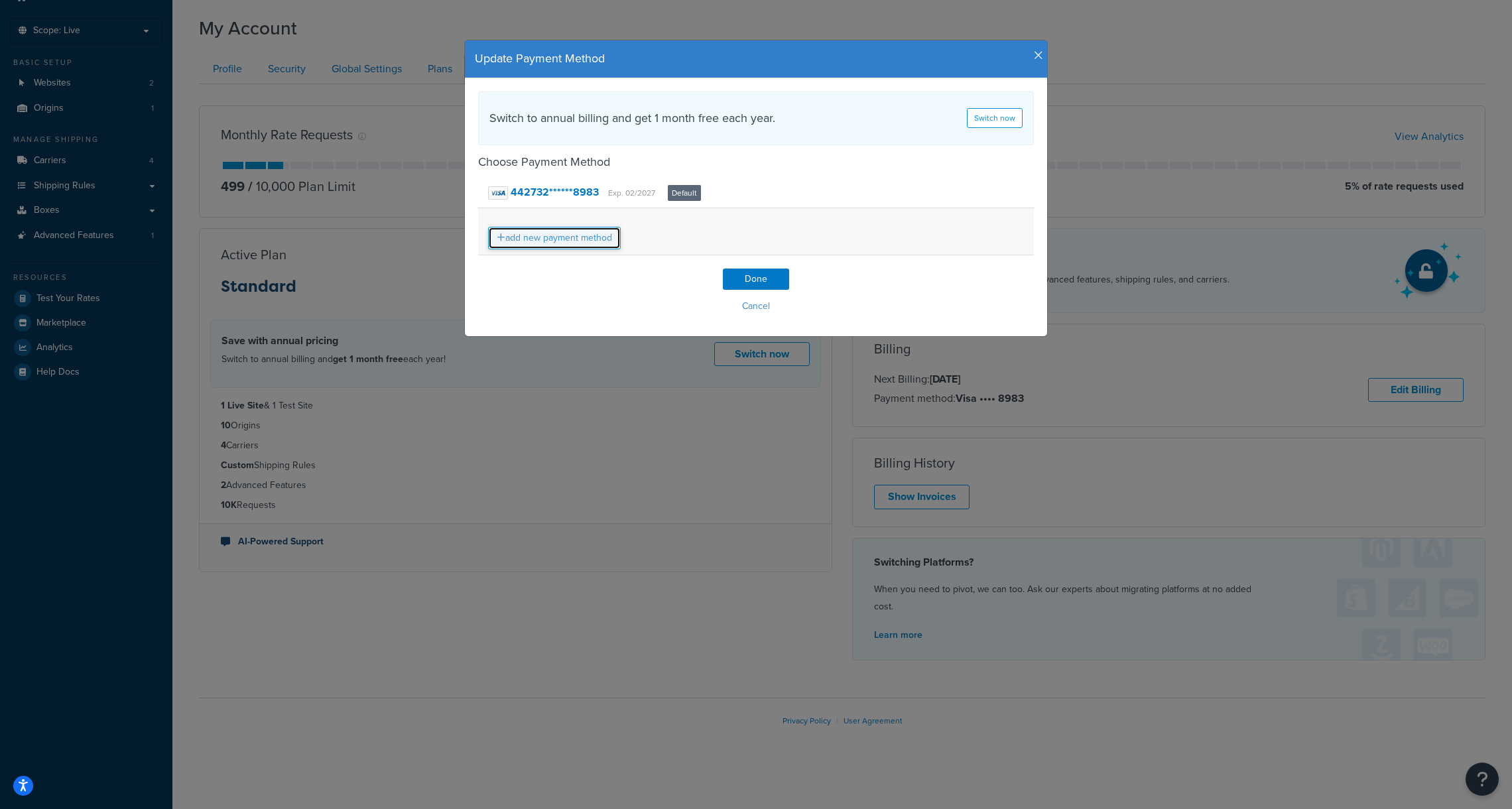
click at [542, 238] on link "add new payment method" at bounding box center [555, 238] width 133 height 22
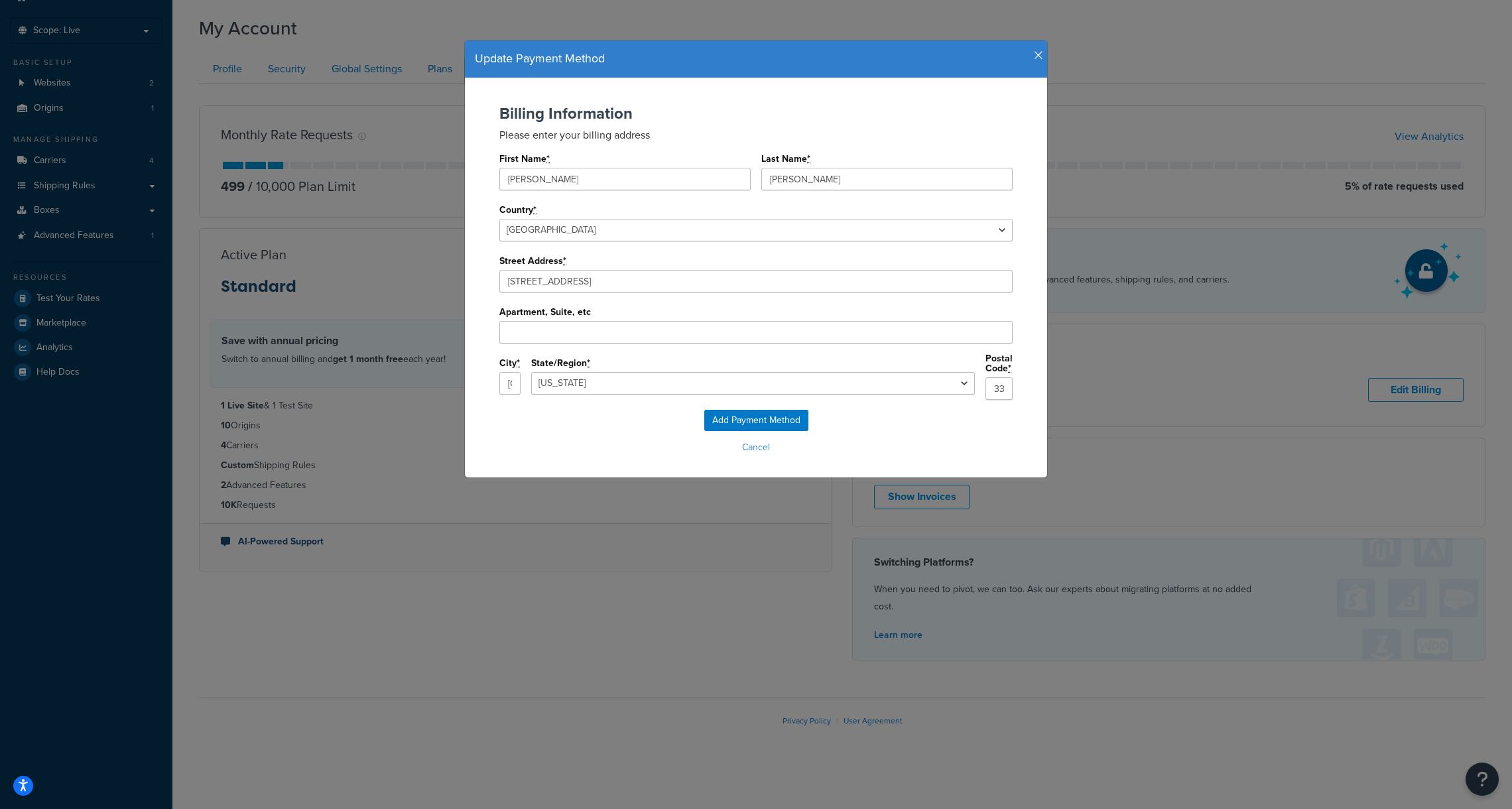
select select
click at [566, 185] on input "[PERSON_NAME]" at bounding box center [624, 179] width 251 height 22
type input "Mitchell"
type input "Pine"
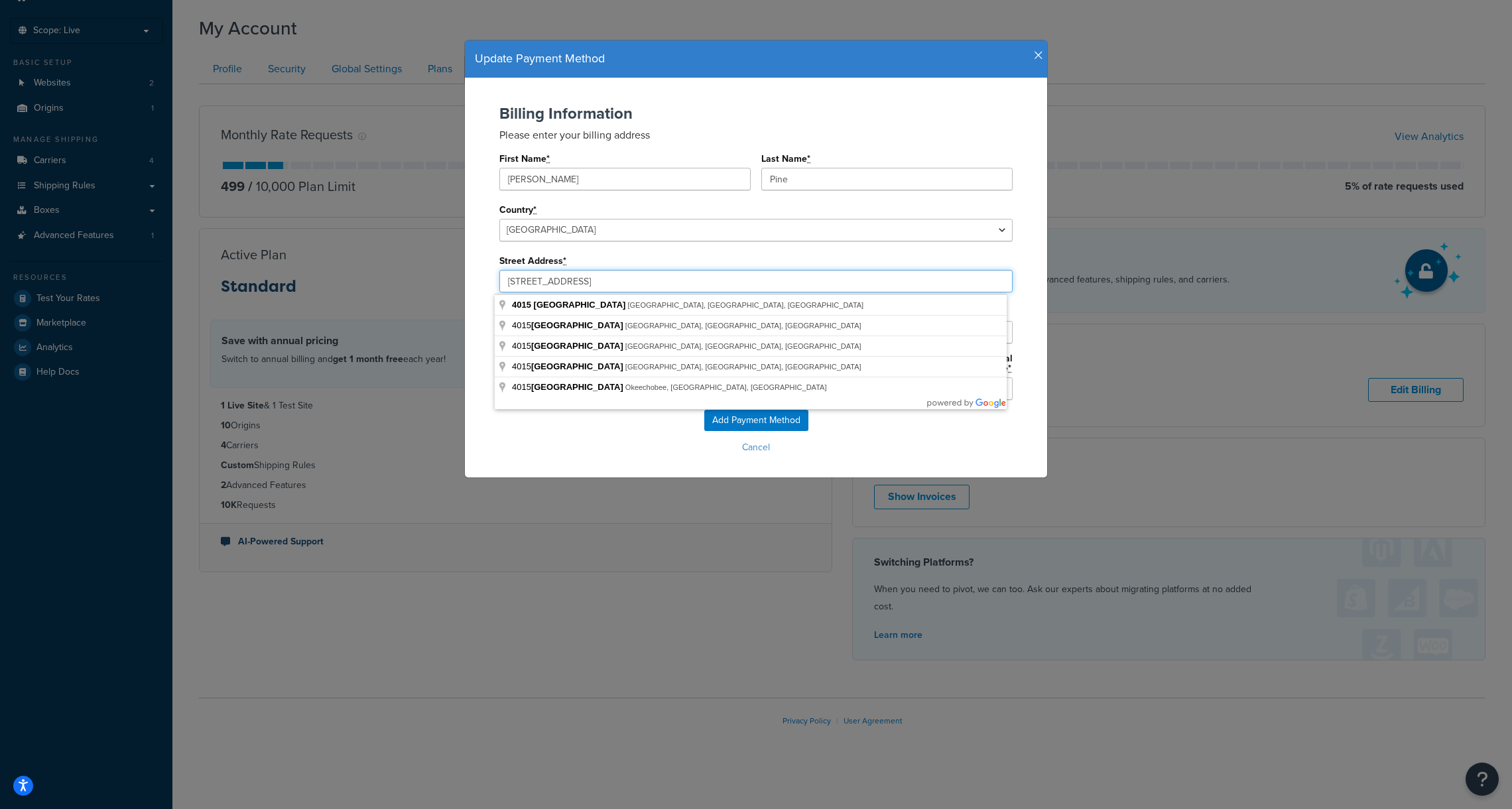
drag, startPoint x: 583, startPoint y: 284, endPoint x: 445, endPoint y: 274, distance: 138.4
click at [445, 274] on div "Update Payment Method Billing Information Please enter your billing address Fir…" at bounding box center [756, 404] width 1512 height 809
paste input "7901 4th Street North"
type input "7901 4th St N"
type input "St. Petersburg"
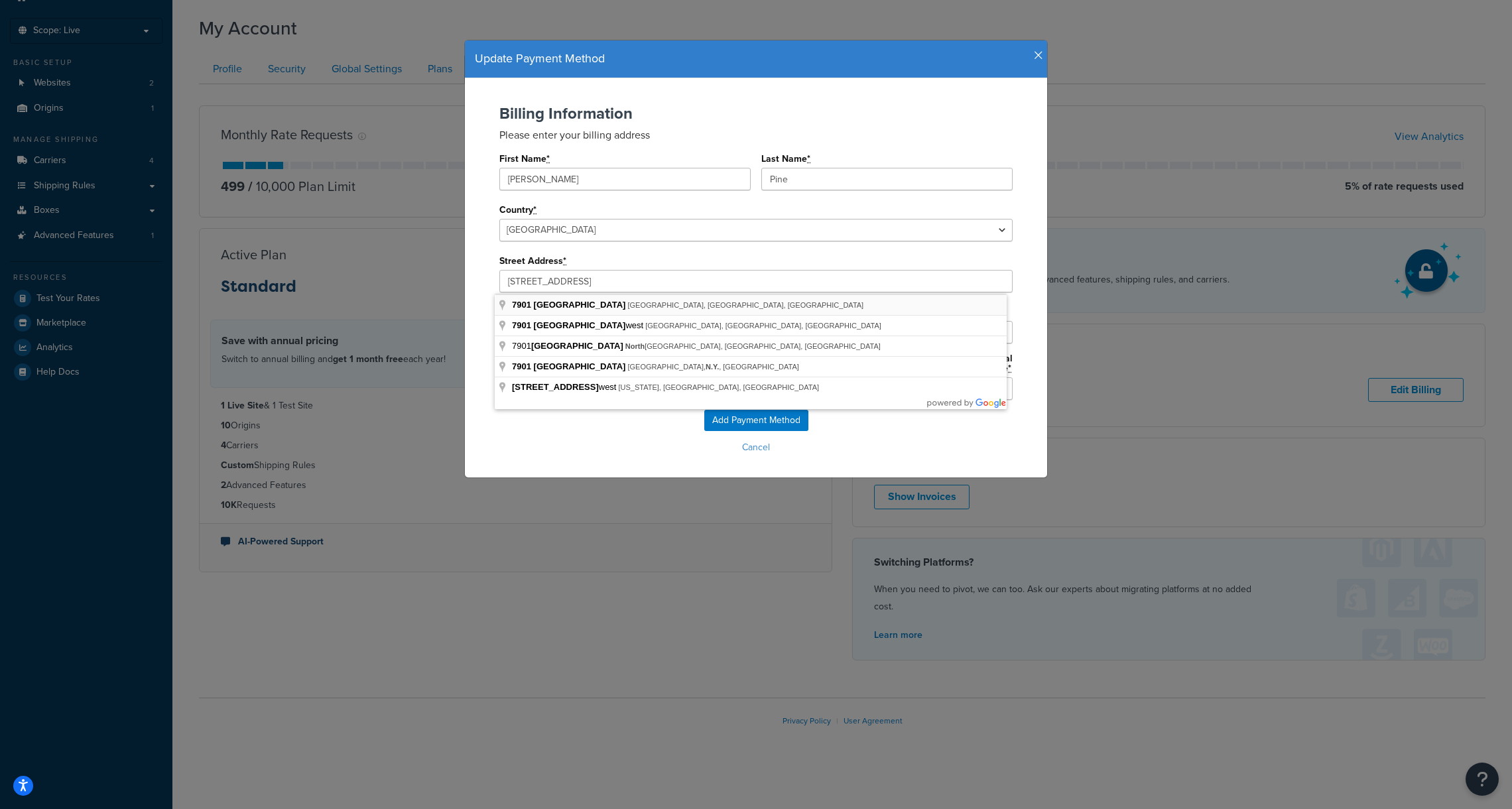
select select "FL"
type input "33702"
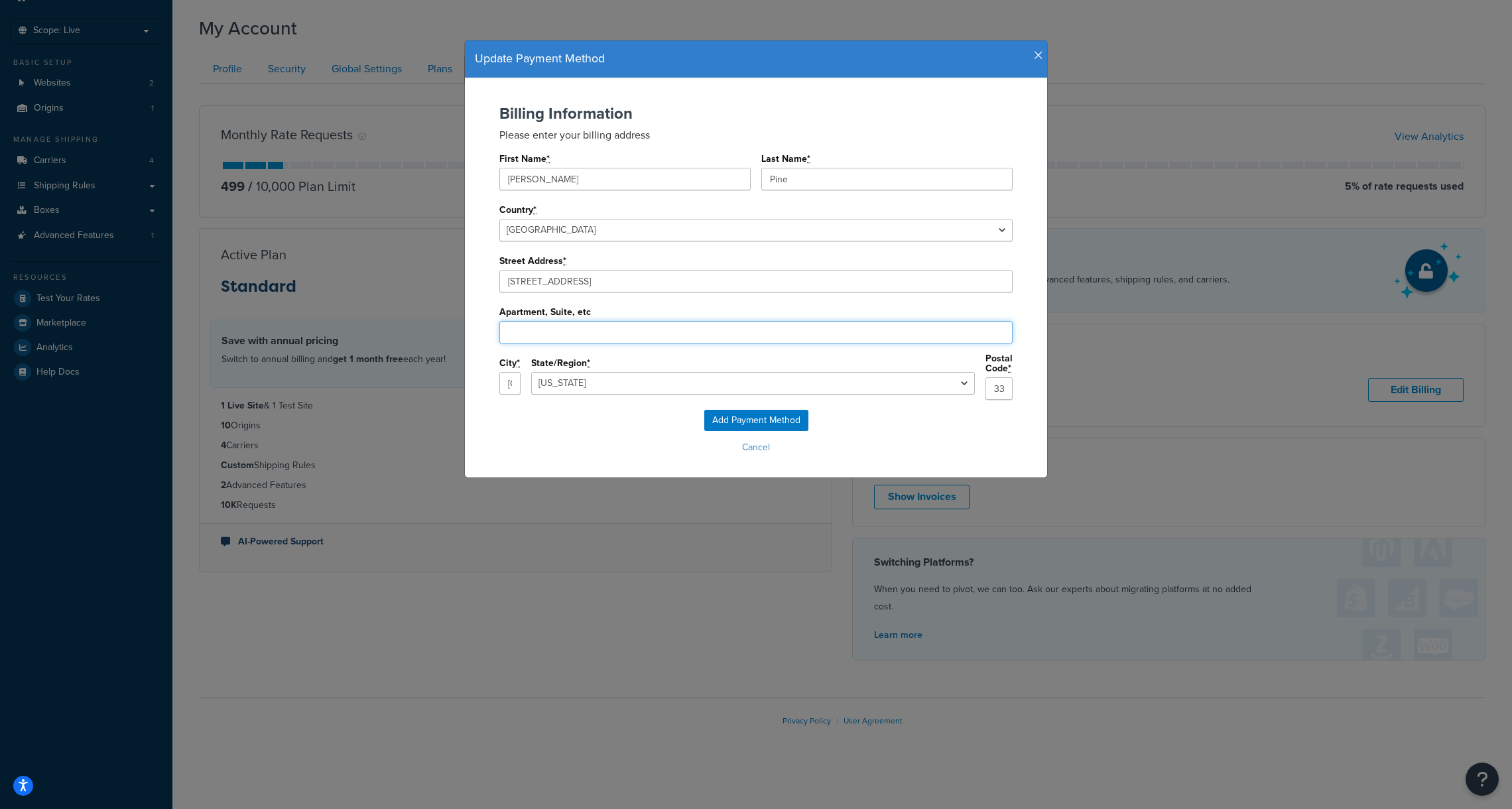
click at [538, 330] on input "Apartment, Suite, etc" at bounding box center [756, 332] width 514 height 22
paste input "Suite 28385"
type input "Suite 28385"
click at [607, 427] on div "Add Payment Method Cancel" at bounding box center [756, 433] width 555 height 48
click at [742, 418] on input "Add Payment Method" at bounding box center [756, 420] width 104 height 21
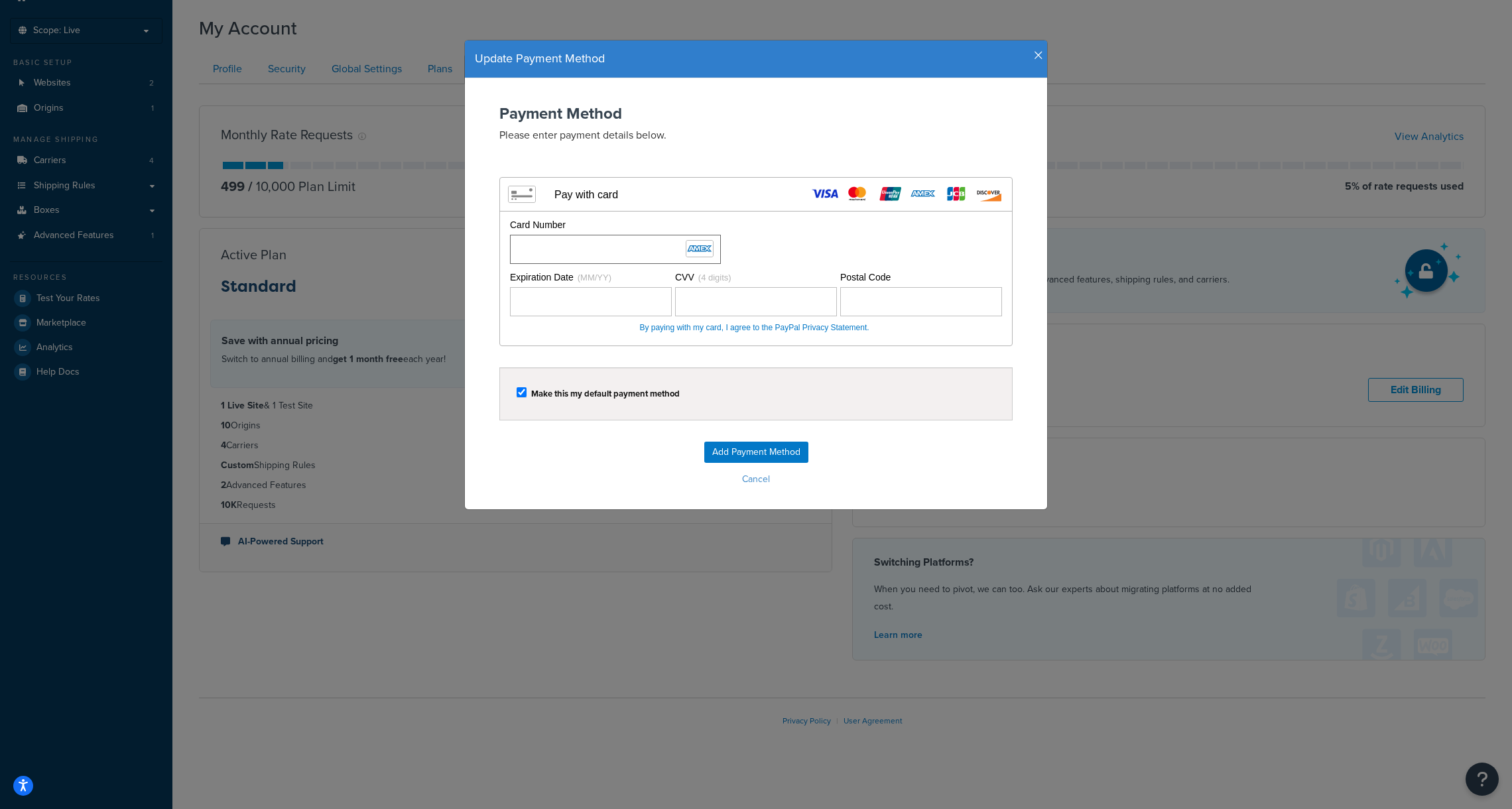
click at [836, 246] on div "Card Number" at bounding box center [755, 241] width 496 height 46
click at [783, 370] on div "Make this my default payment method" at bounding box center [756, 393] width 514 height 53
click at [761, 450] on input "Add Payment Method" at bounding box center [756, 451] width 104 height 21
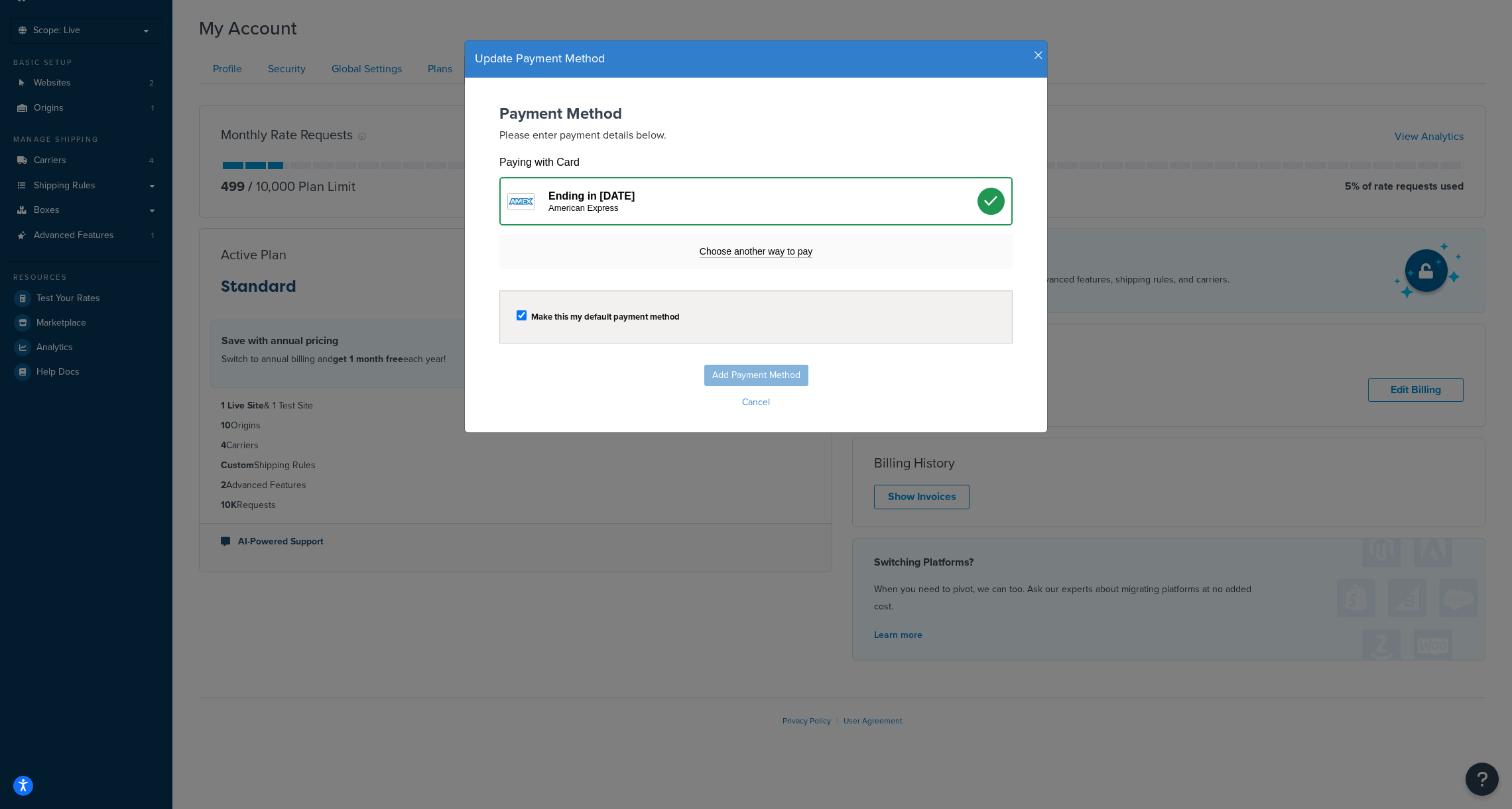
click at [660, 203] on div "American Express" at bounding box center [763, 208] width 429 height 10
click at [750, 373] on div "Add Payment Method Cancel" at bounding box center [756, 388] width 555 height 48
click at [601, 205] on div "American Express" at bounding box center [763, 208] width 429 height 10
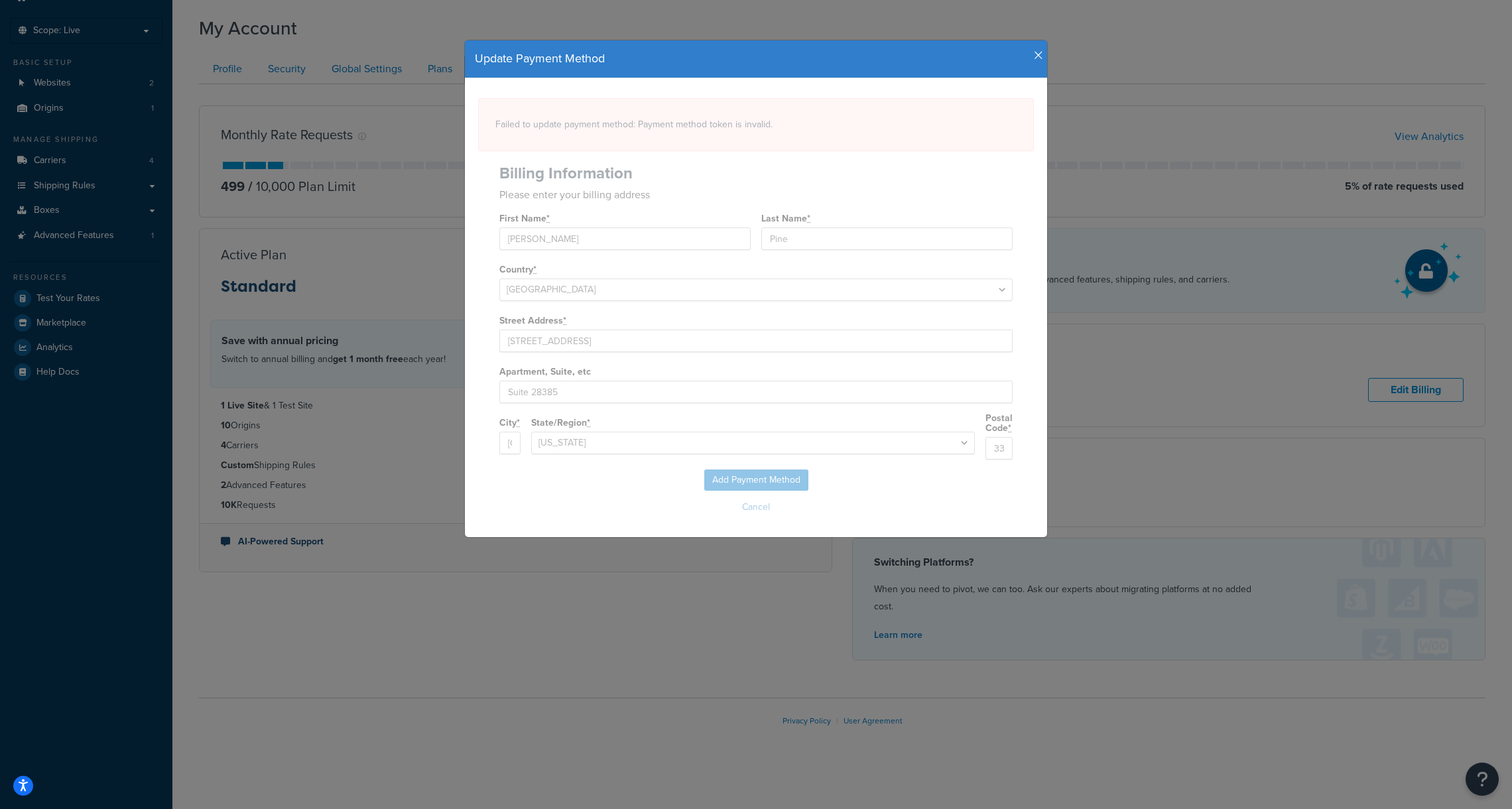
select select "FL"
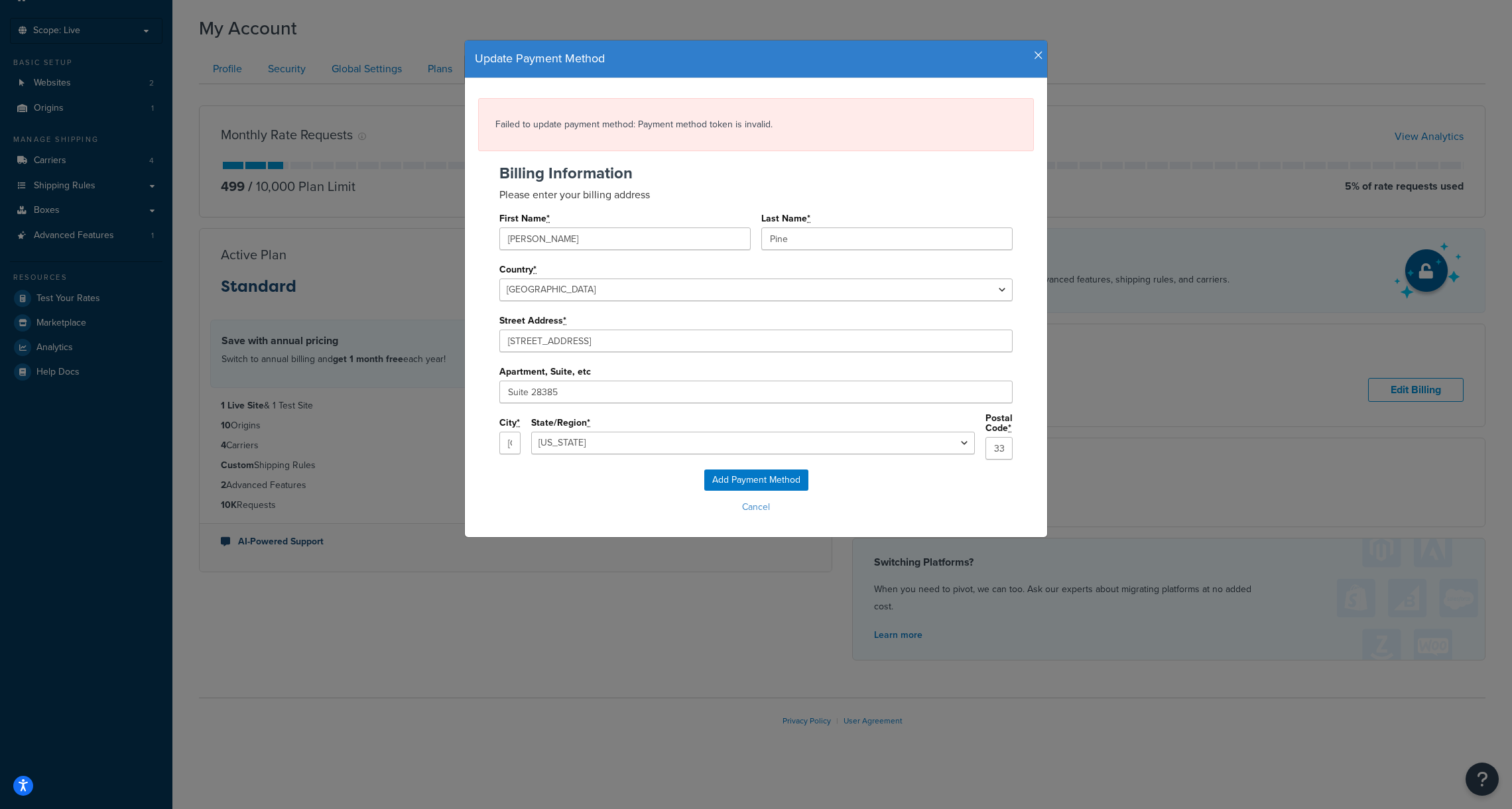
click at [686, 120] on div "Failed to update payment method: Payment method token is invalid." at bounding box center [756, 124] width 555 height 53
copy div "Failed to update payment method: Payment method token is invalid."
click at [754, 499] on button "Cancel" at bounding box center [756, 507] width 555 height 20
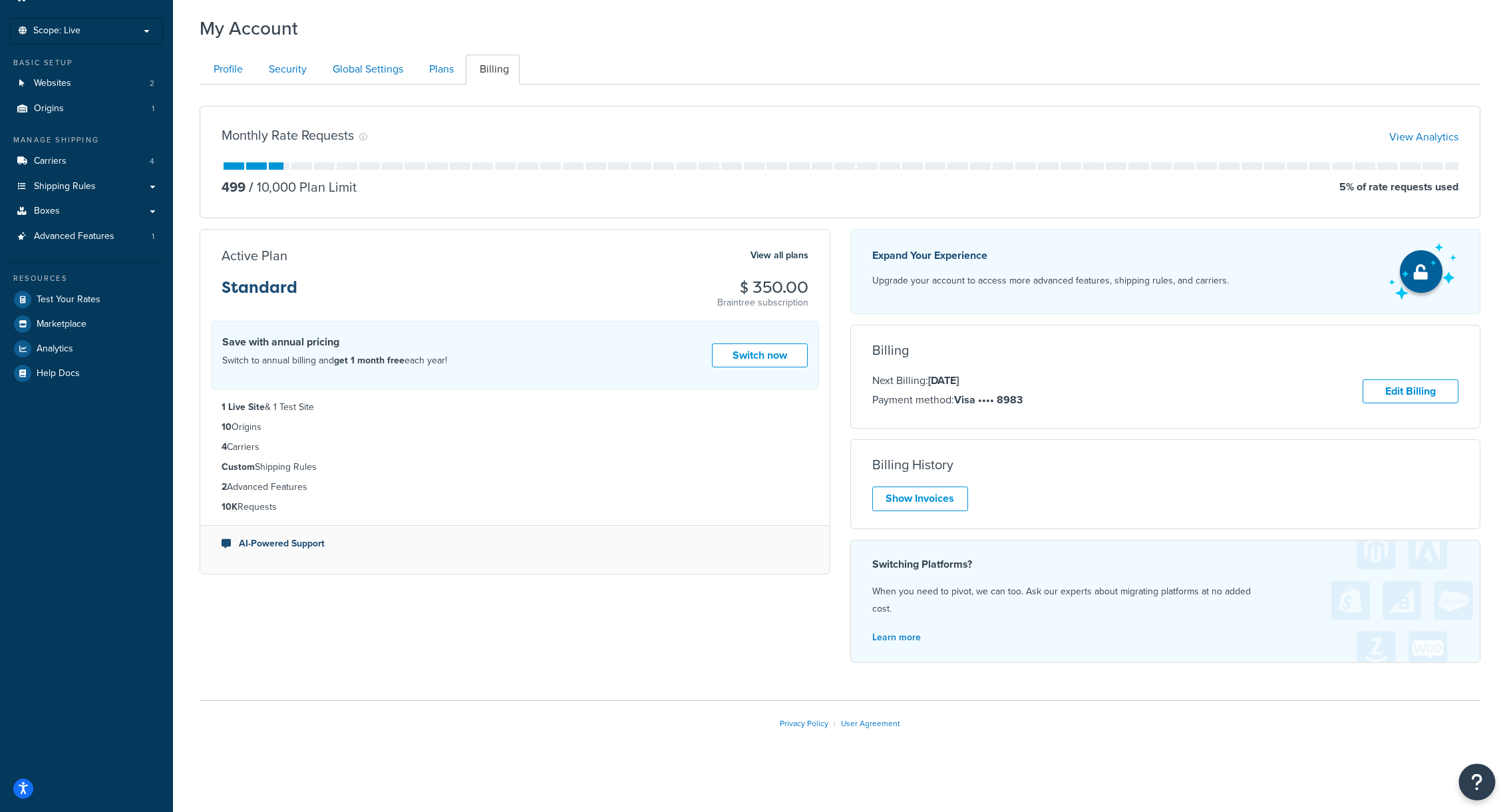
click at [1482, 780] on icon "Open Resource Center" at bounding box center [1477, 782] width 13 height 19
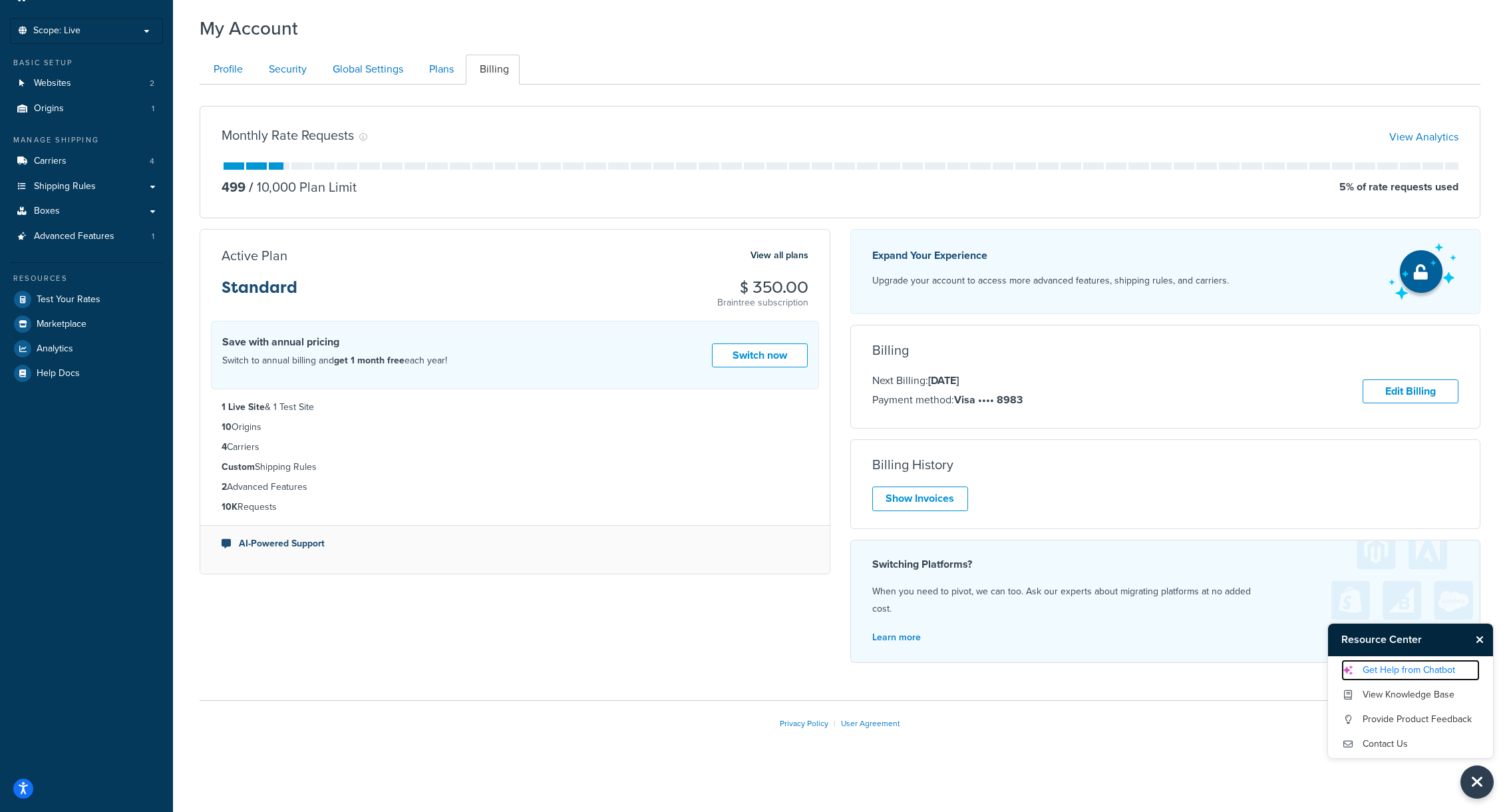
click at [1412, 670] on link "Get Help from Chatbot" at bounding box center [1410, 669] width 138 height 21
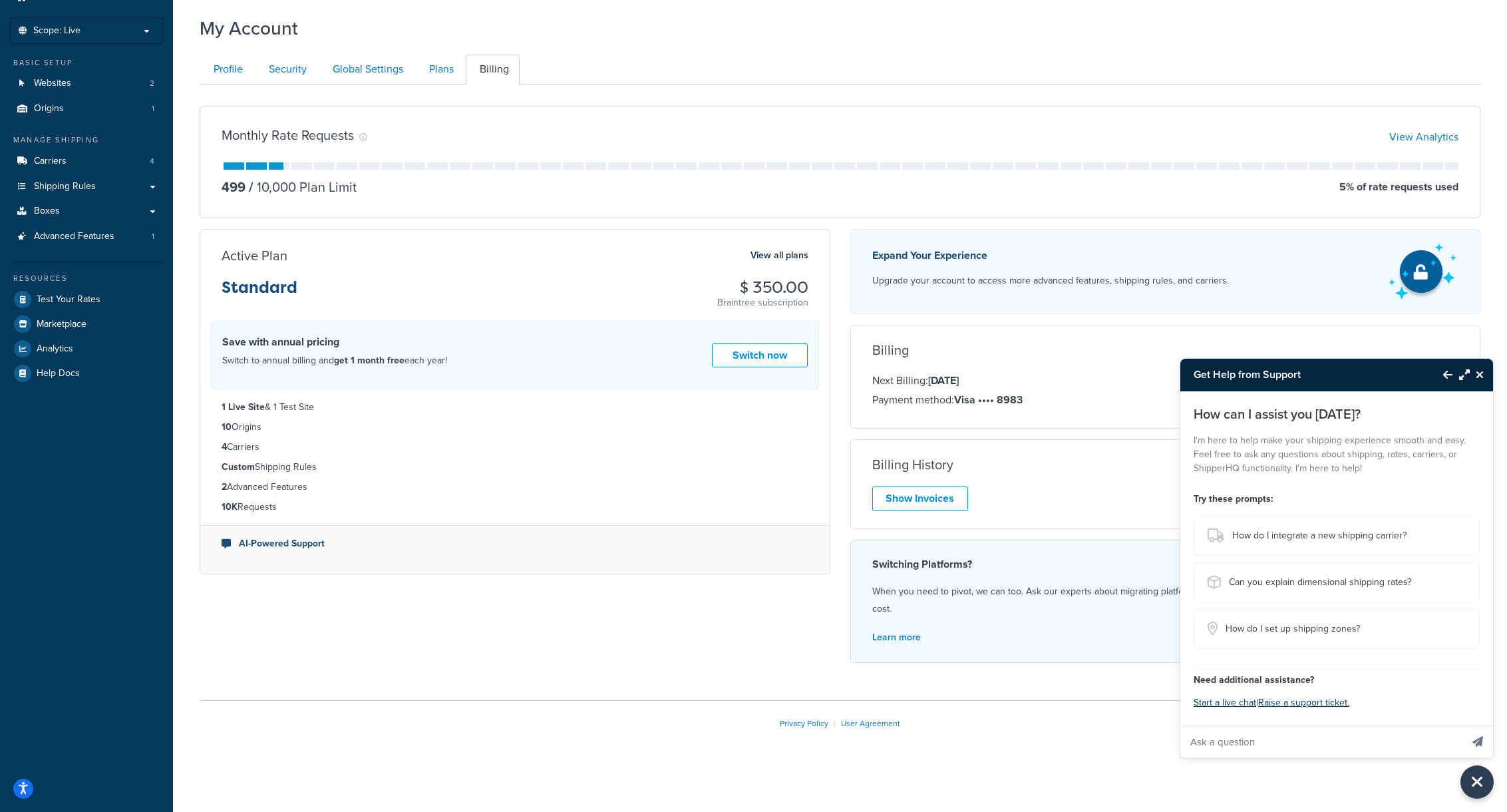
click at [1267, 738] on input "Ask a question" at bounding box center [1321, 741] width 281 height 32
paste input "Failed to update payment method: Payment method token is invalid."
type input "what does "Failed to update payment method: Payment method token is invalid.""
click at [1463, 726] on button "Send message" at bounding box center [1478, 742] width 31 height 32
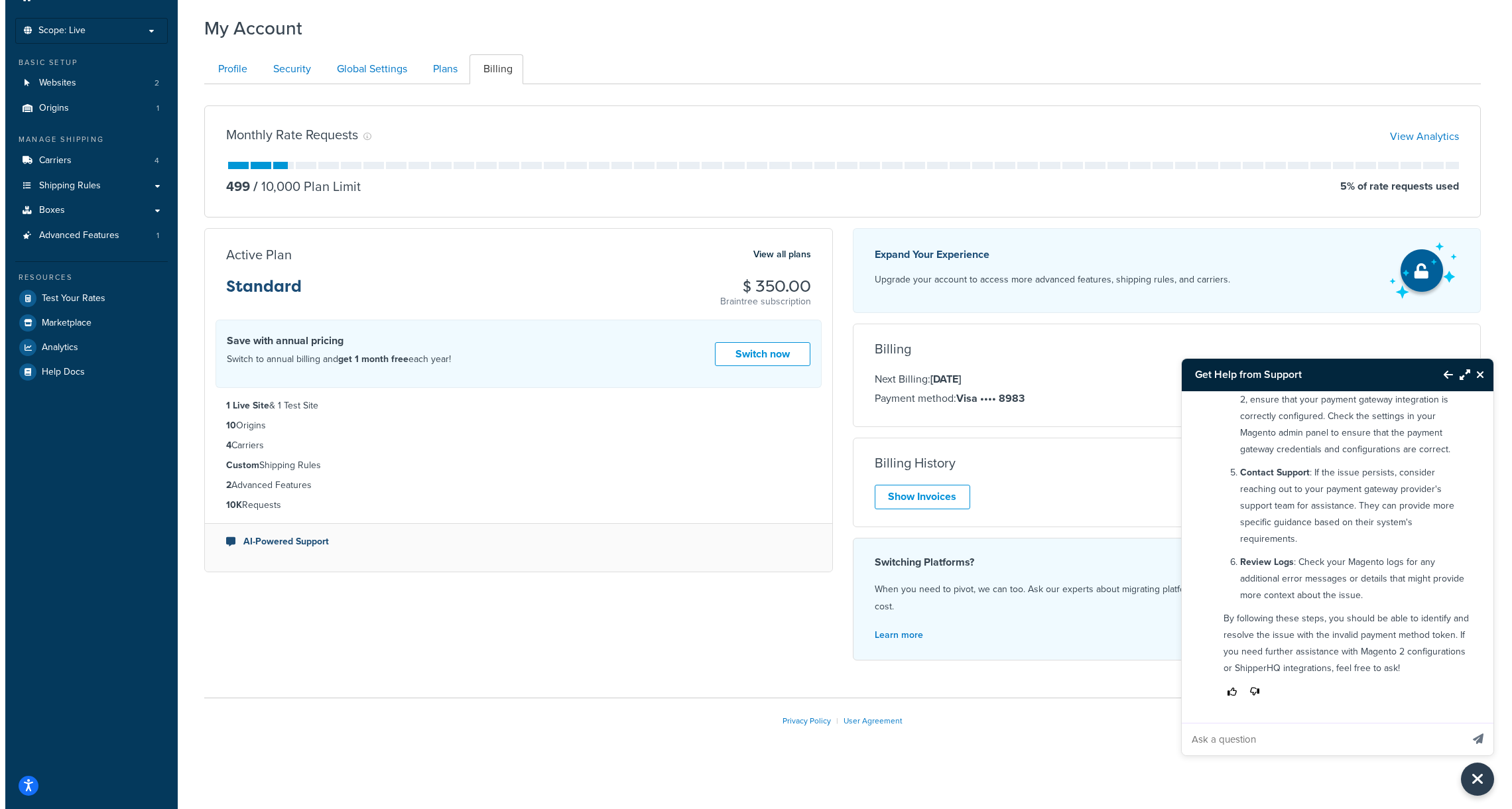
scroll to position [496, 0]
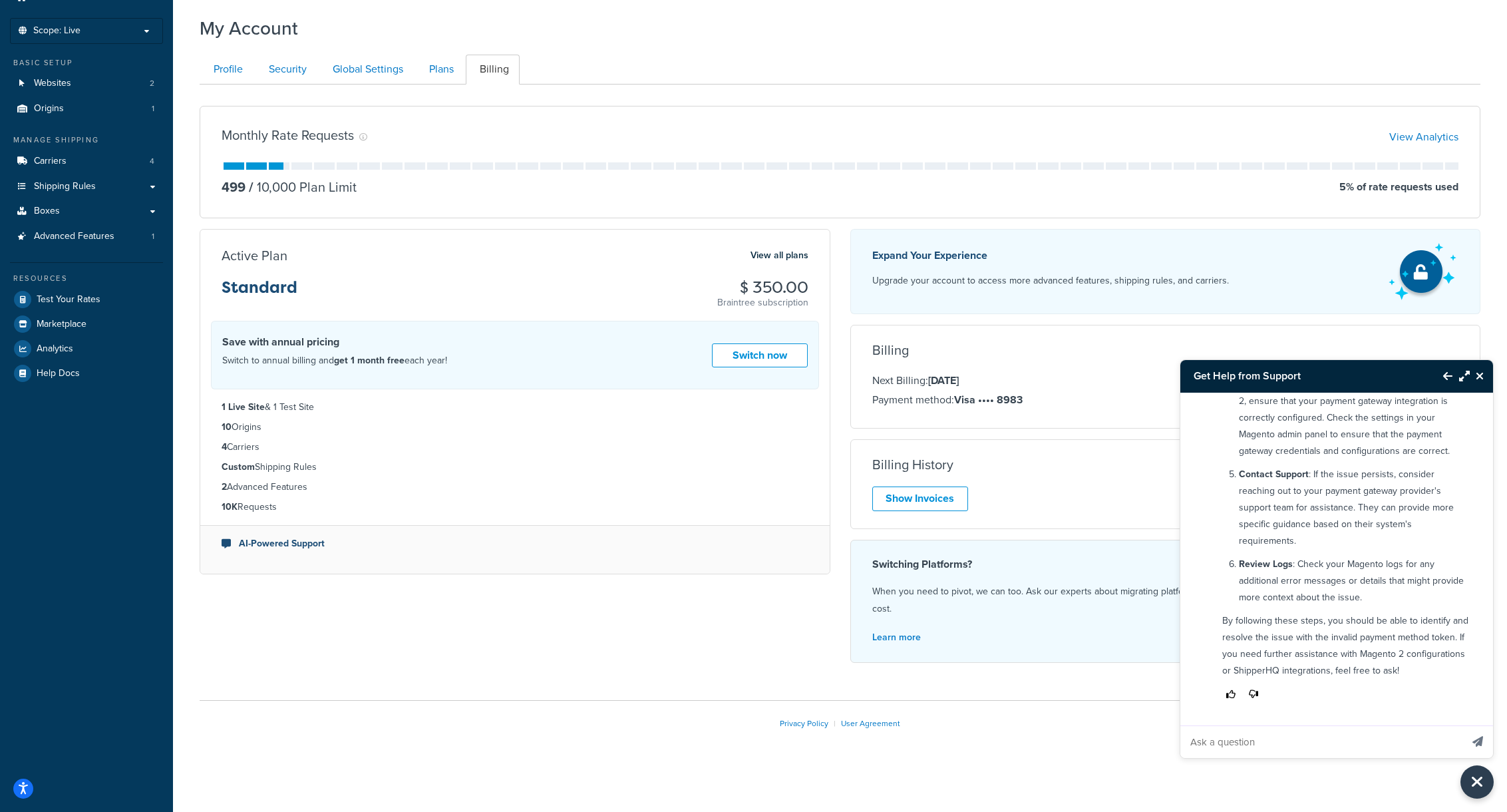
click at [1445, 379] on icon "Back to Resource Center" at bounding box center [1448, 376] width 9 height 10
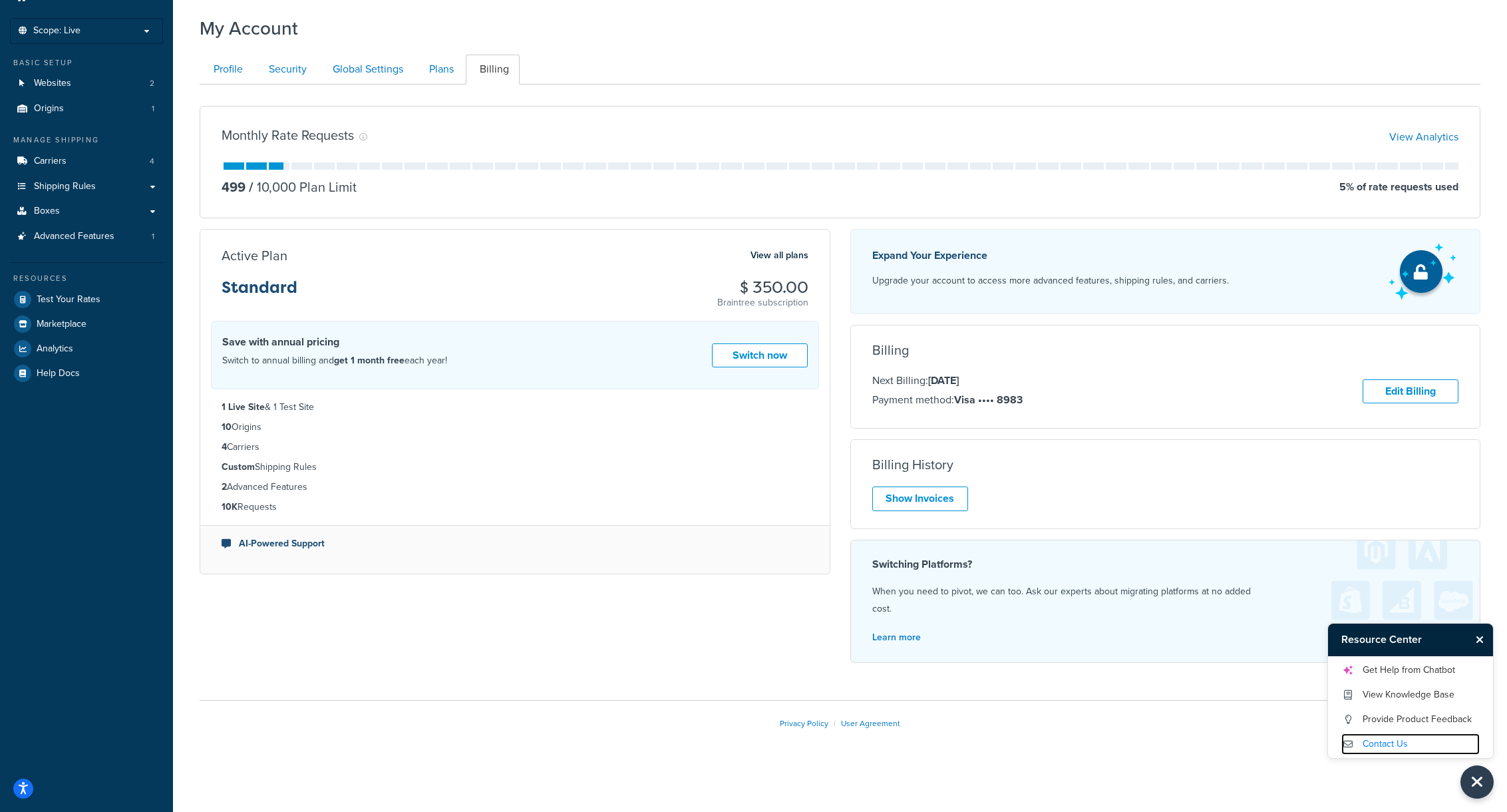
click at [1383, 746] on link "Contact Us" at bounding box center [1410, 744] width 138 height 21
click at [1480, 638] on icon "Close Resource Center" at bounding box center [1480, 639] width 8 height 10
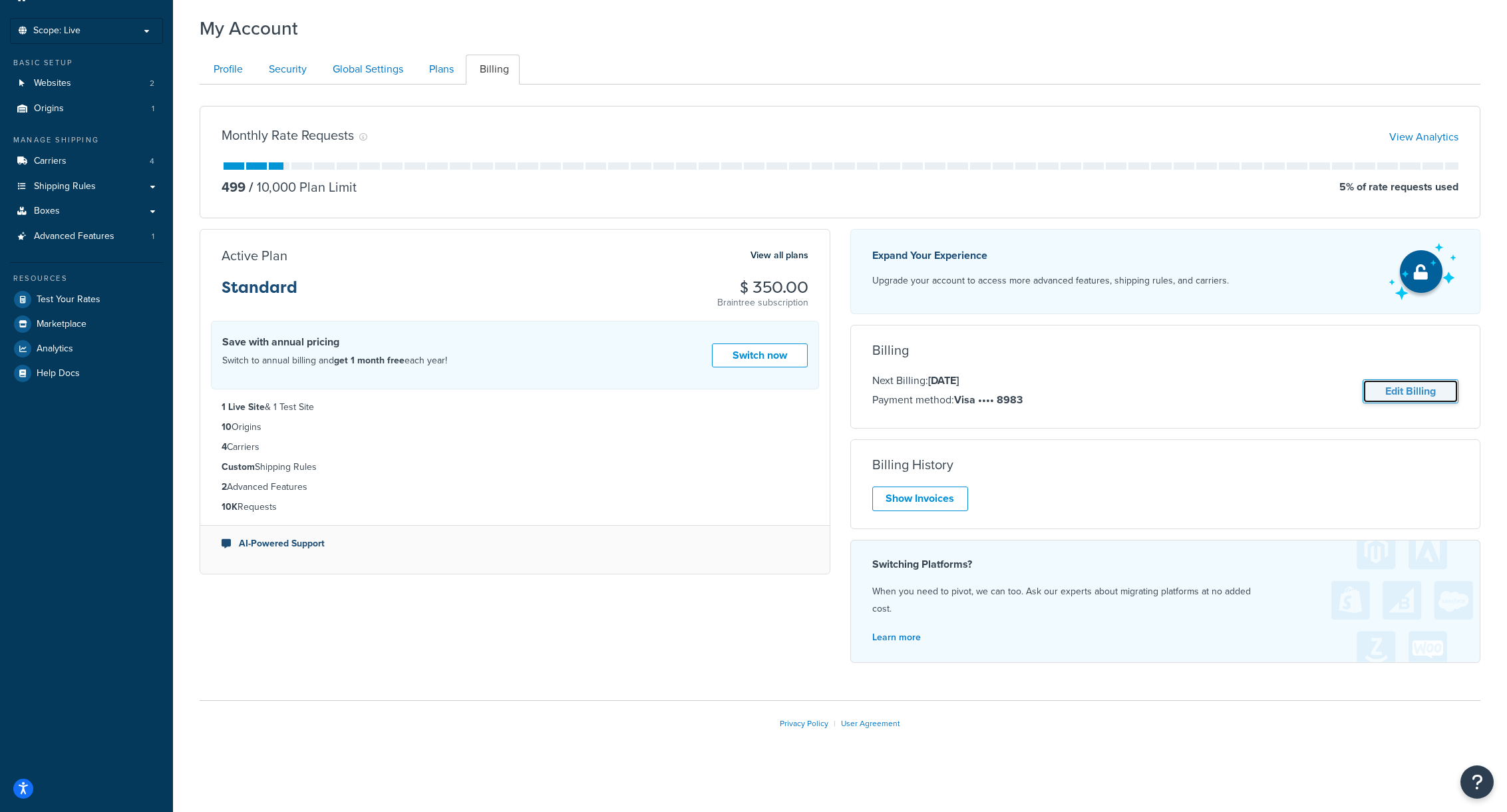
click at [1422, 392] on link "Edit Billing" at bounding box center [1410, 391] width 96 height 25
click at [1417, 392] on link "Edit Billing" at bounding box center [1410, 391] width 96 height 25
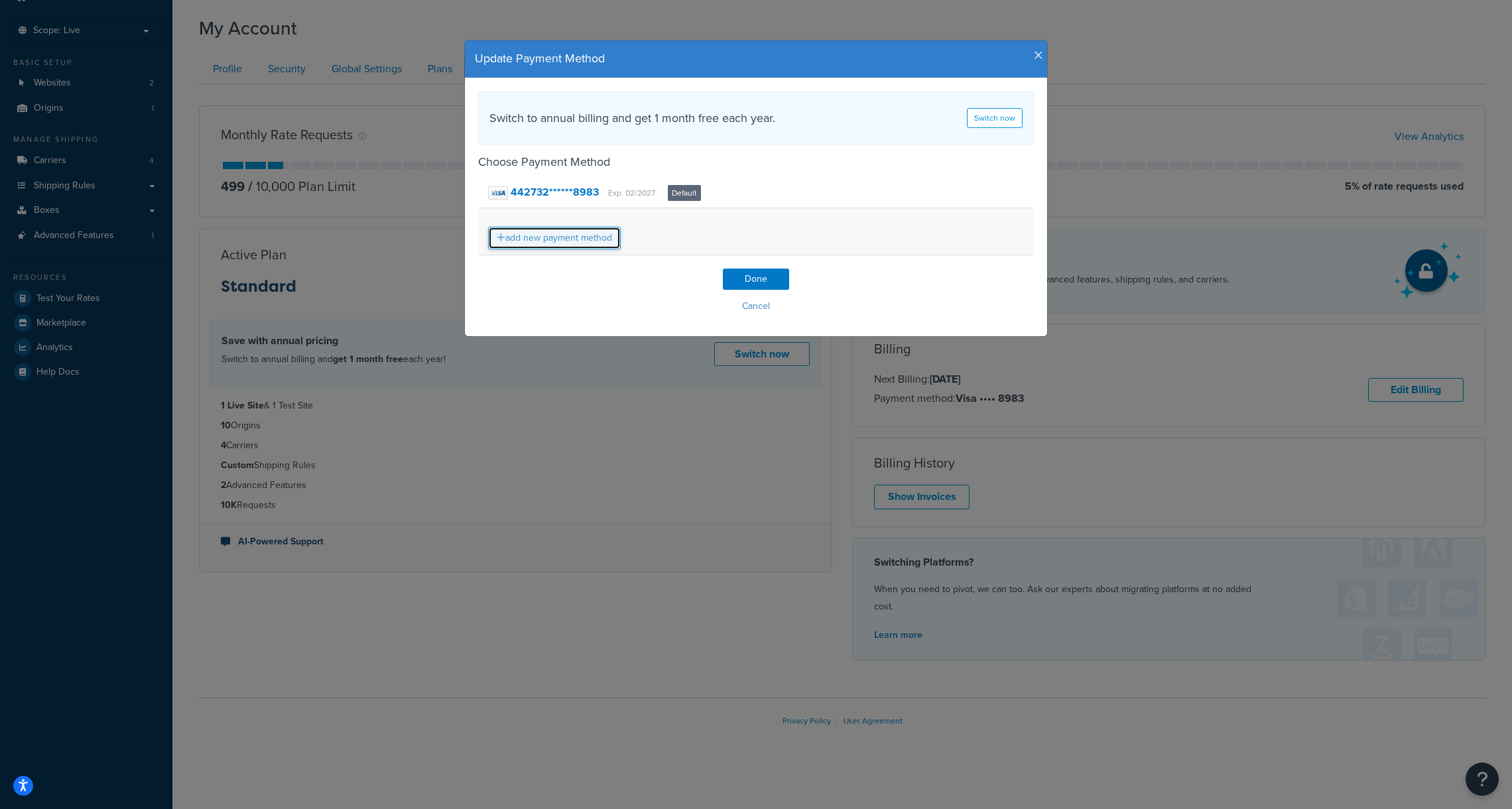
click at [555, 243] on link "add new payment method" at bounding box center [555, 238] width 133 height 22
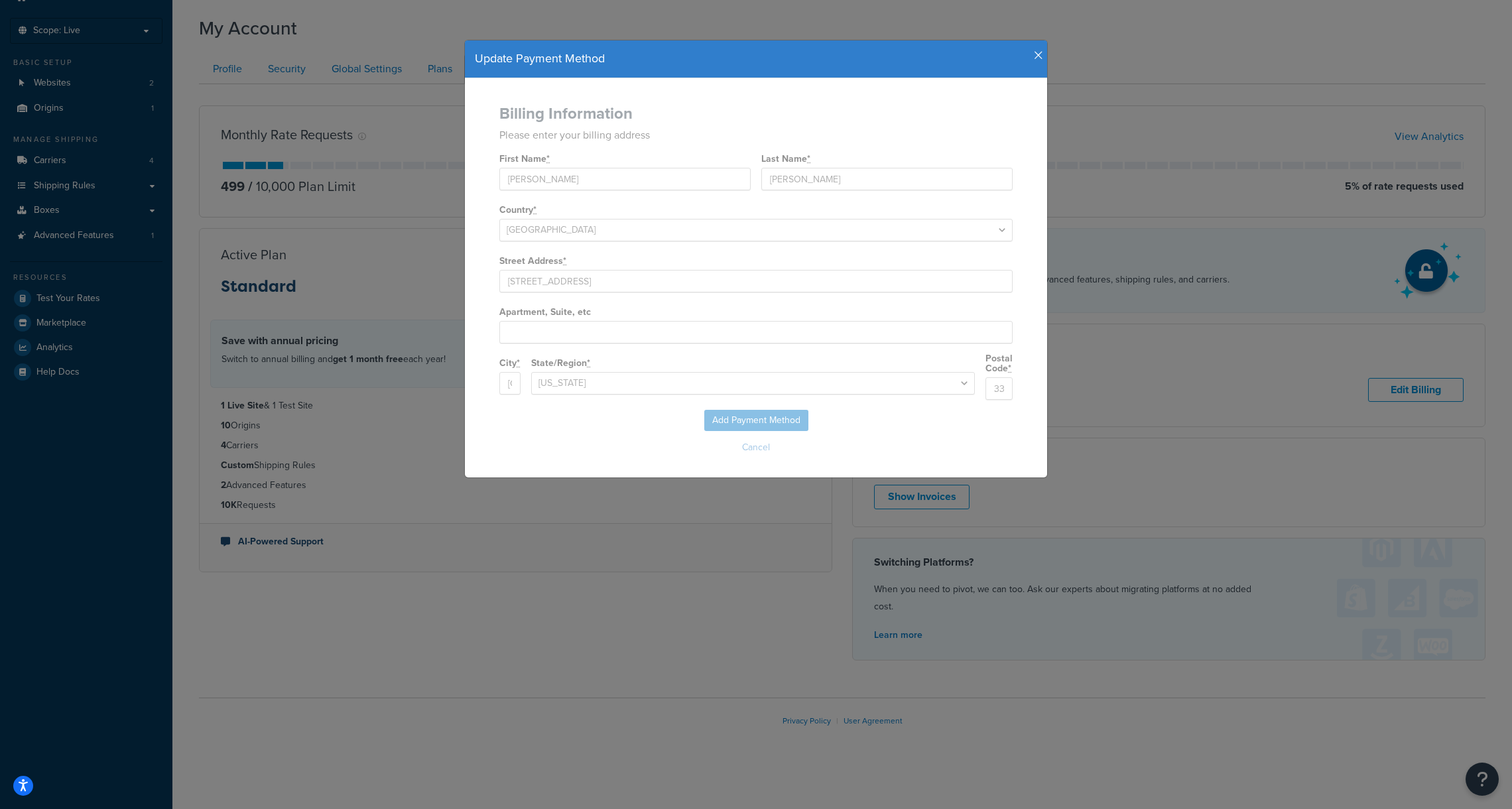
select select
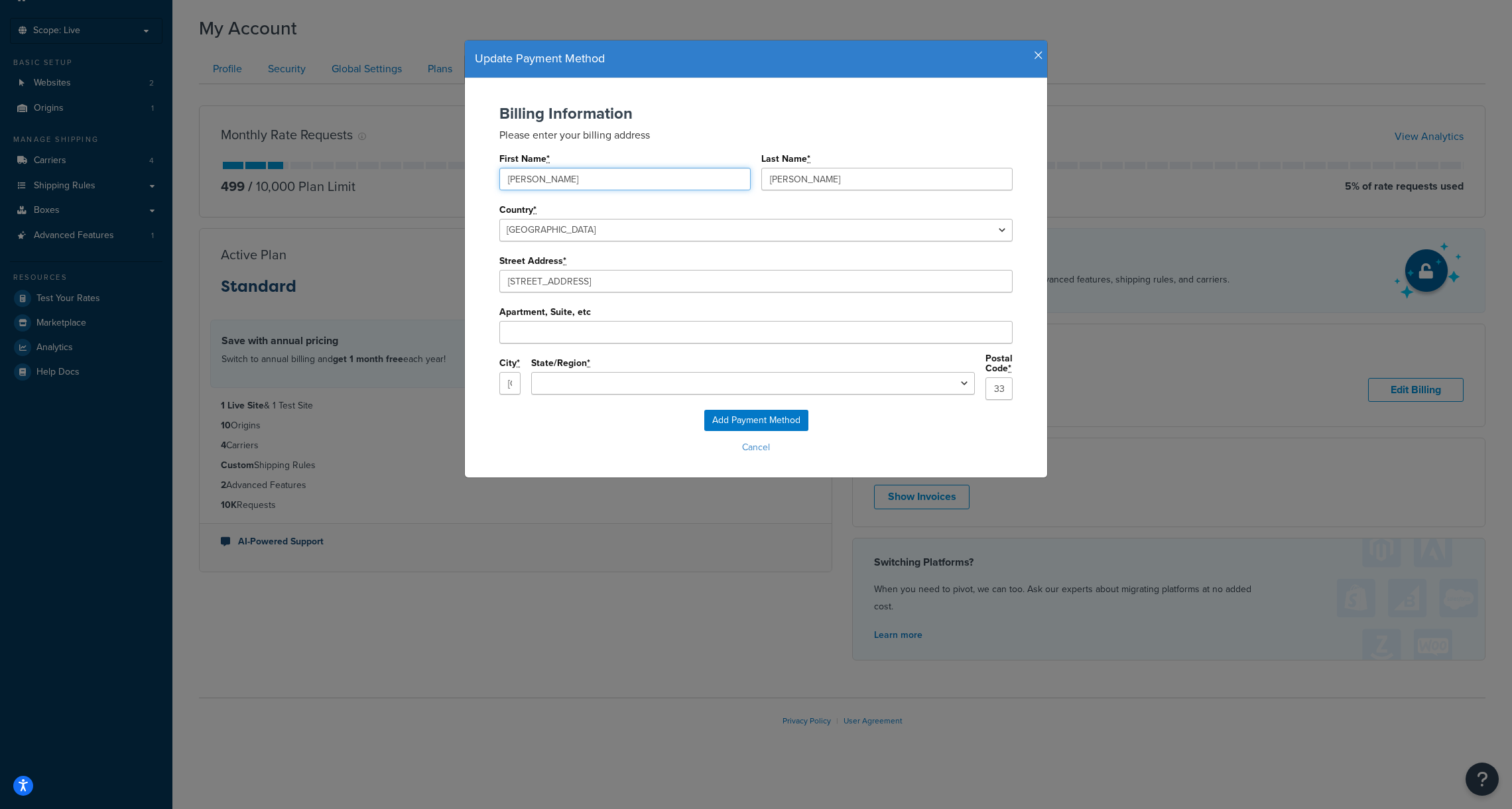
click at [618, 180] on input "Bryan" at bounding box center [624, 179] width 251 height 22
type input "Mitchell"
type input "Pine"
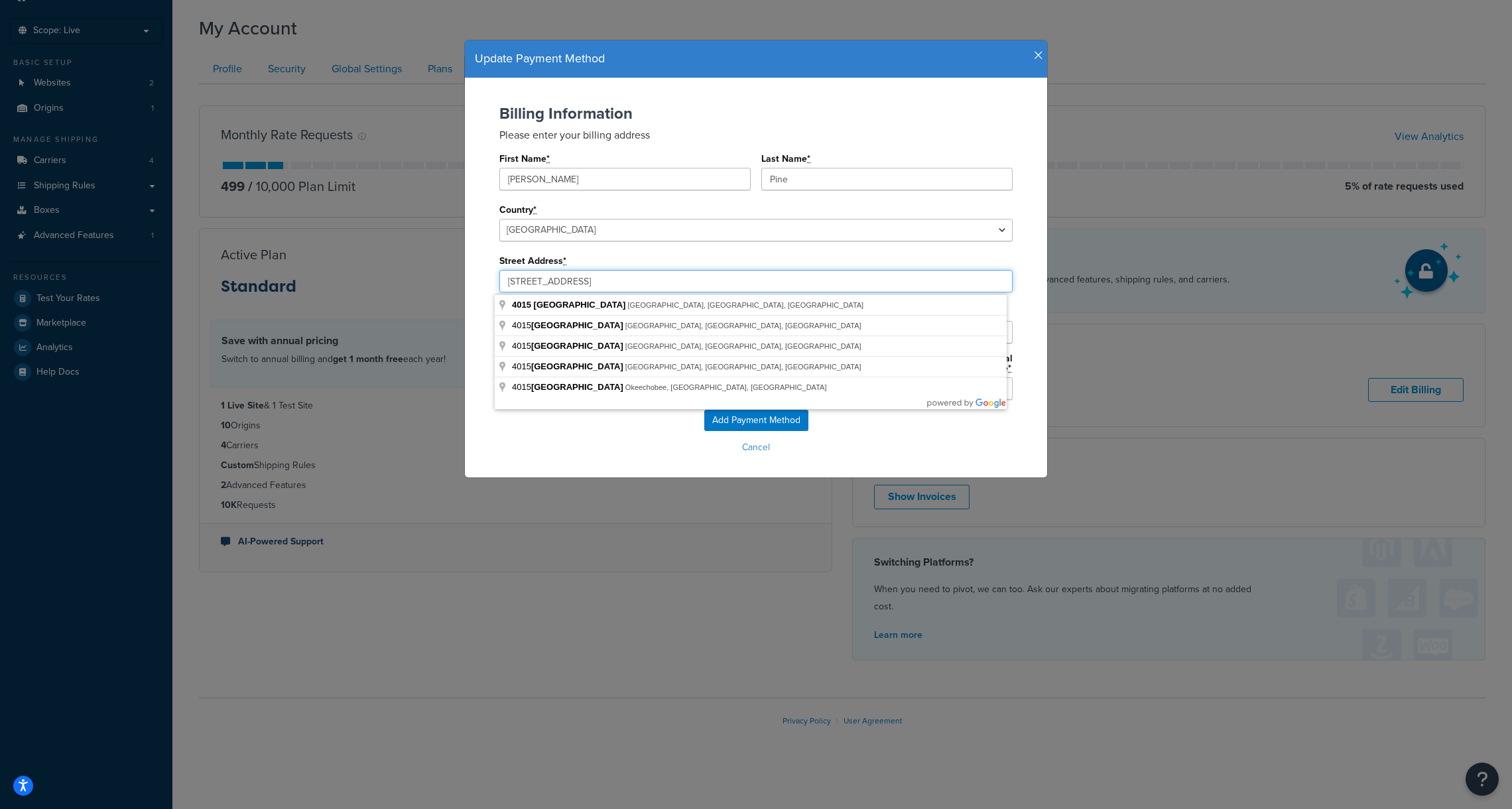
drag, startPoint x: 598, startPoint y: 284, endPoint x: 442, endPoint y: 273, distance: 156.4
click at [442, 273] on div "Update Payment Method Billing Information Please enter your billing address Fir…" at bounding box center [756, 404] width 1512 height 809
paste input "7901 4th Street North"
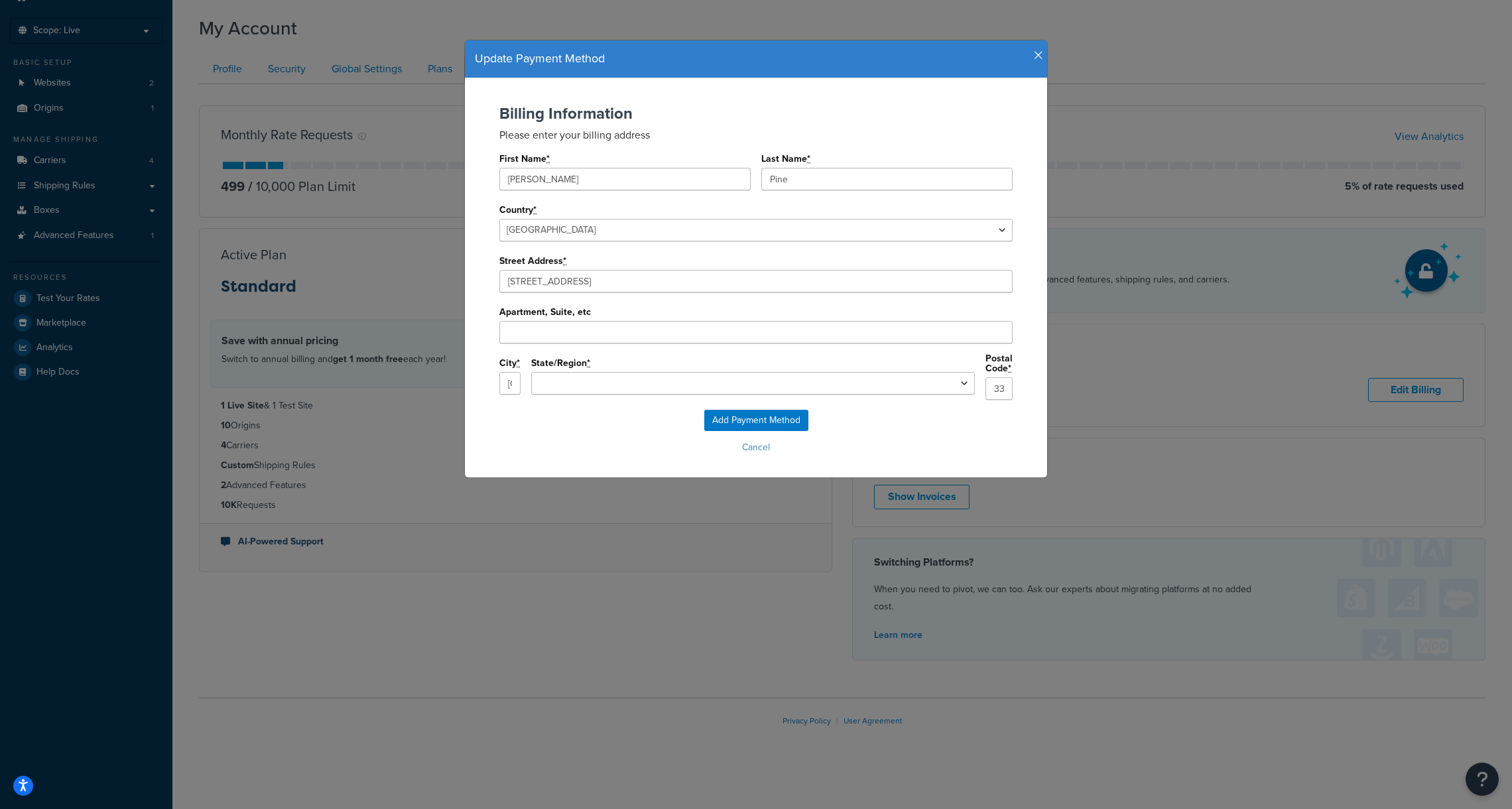
type input "7901 4th St N"
type input "[GEOGRAPHIC_DATA]"
select select "FL"
type input "33702"
drag, startPoint x: 739, startPoint y: 324, endPoint x: 747, endPoint y: 321, distance: 8.5
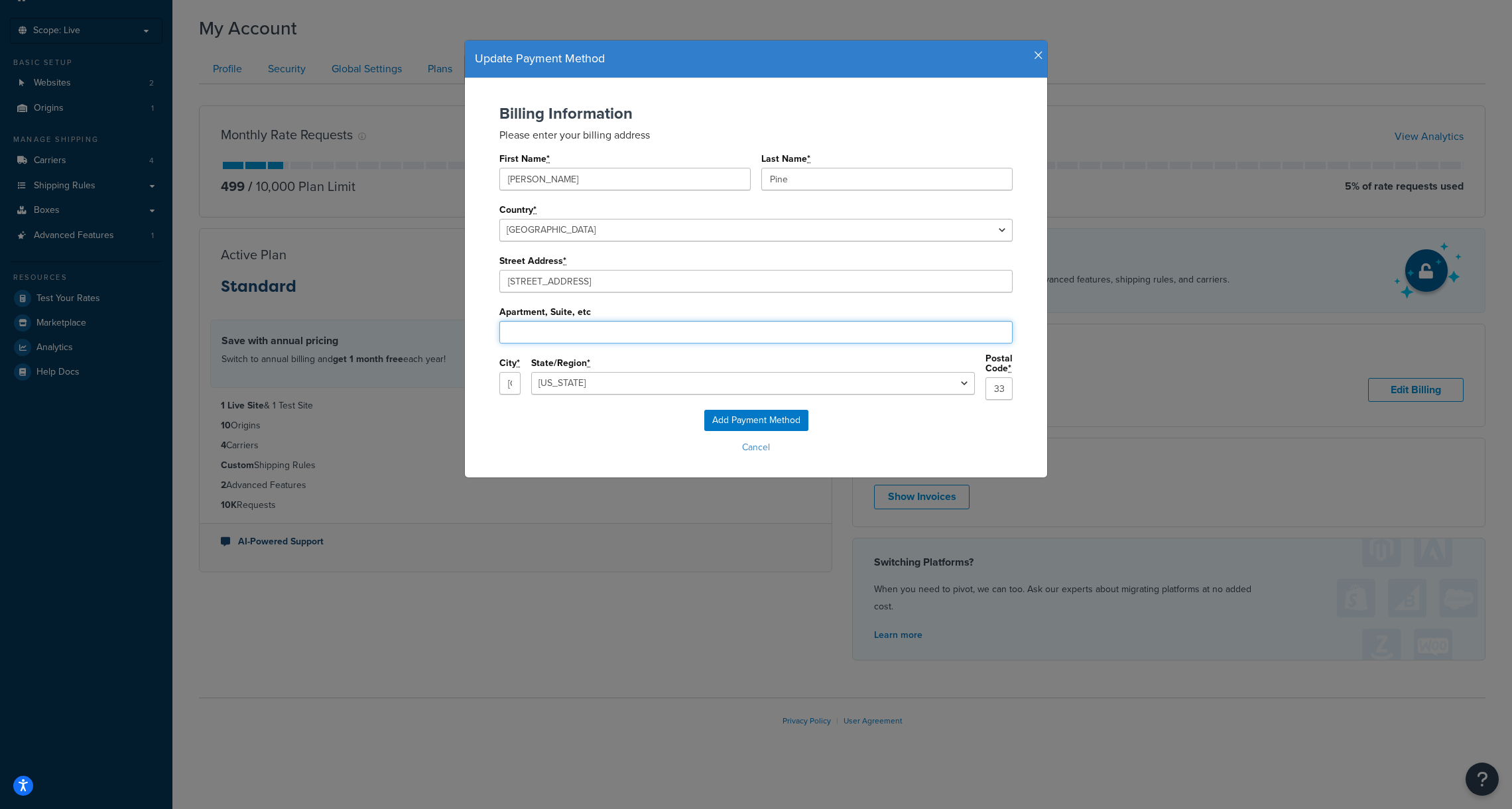
click at [739, 324] on input "Apartment, Suite, etc" at bounding box center [756, 332] width 514 height 22
paste input "Suite 28385"
type input "Suite 28385"
click at [890, 427] on div "Add Payment Method Cancel" at bounding box center [756, 433] width 555 height 48
click at [755, 415] on input "Add Payment Method" at bounding box center [756, 420] width 104 height 21
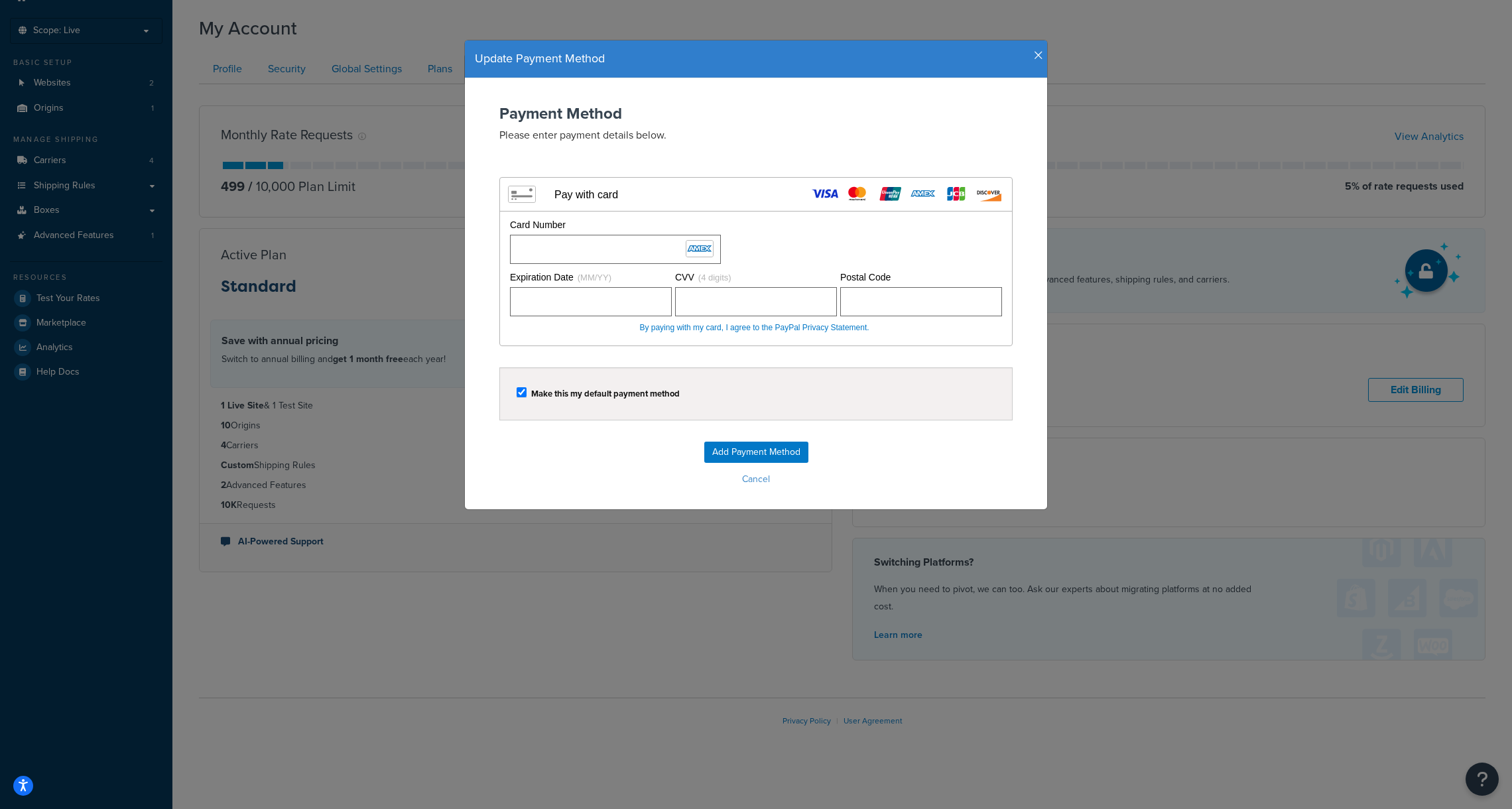
click at [830, 387] on div "Make this my default payment method" at bounding box center [756, 394] width 479 height 19
click at [761, 449] on input "Add Payment Method" at bounding box center [756, 451] width 104 height 21
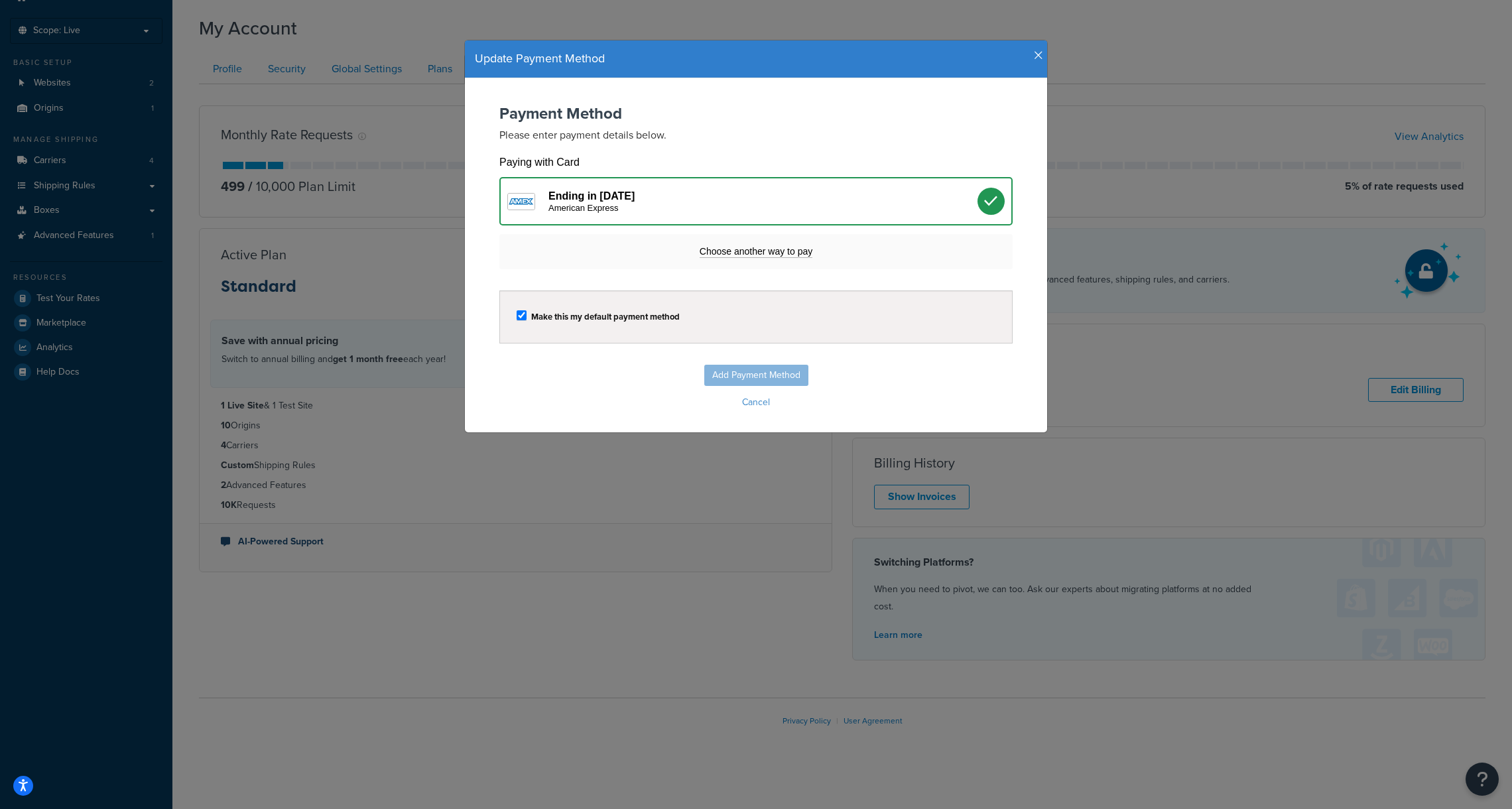
click at [779, 202] on div "Ending in 1005 American Express" at bounding box center [763, 201] width 429 height 23
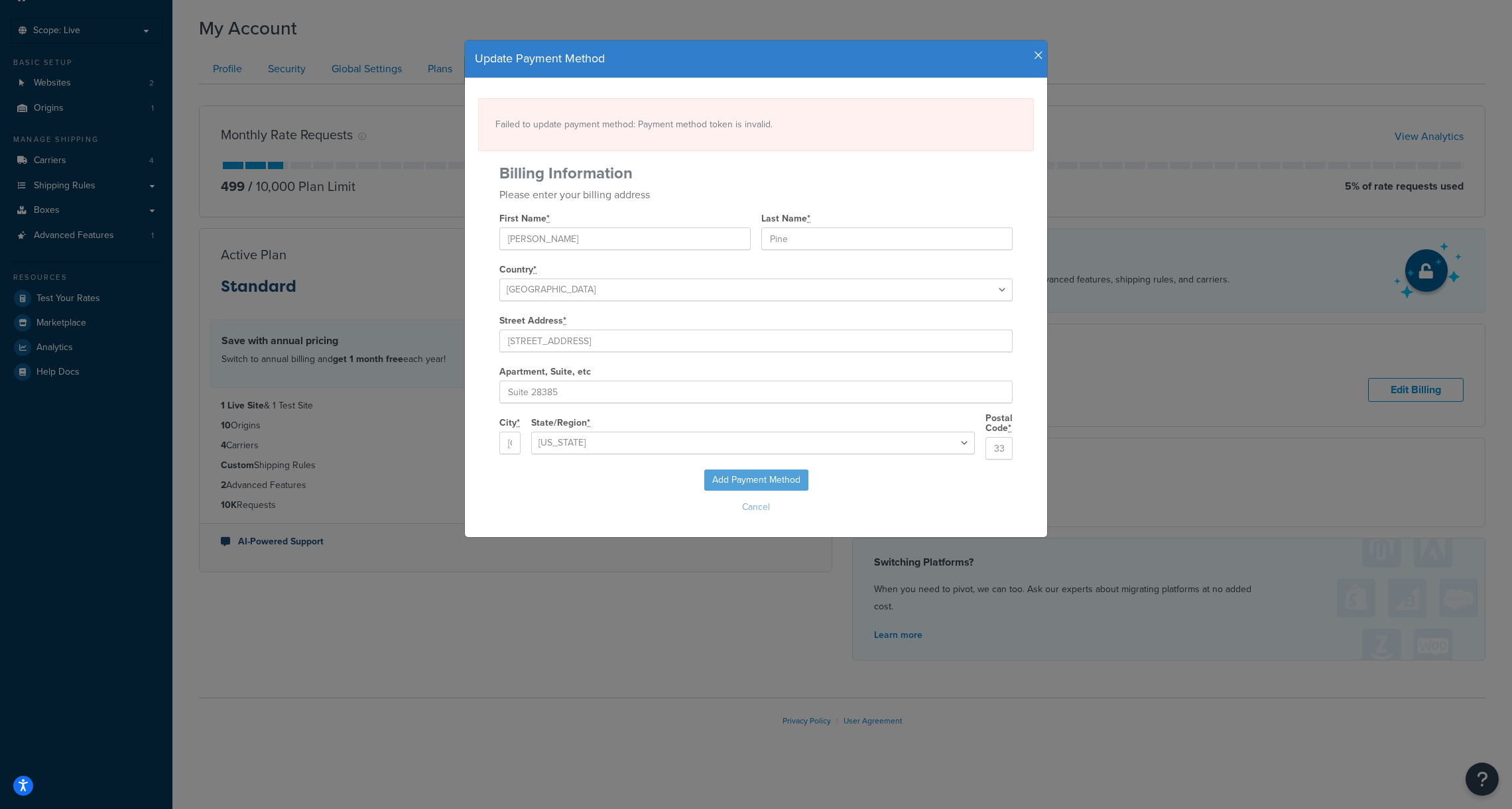
select select
click at [675, 124] on div "Failed to update payment method: Payment method token is invalid." at bounding box center [756, 124] width 555 height 53
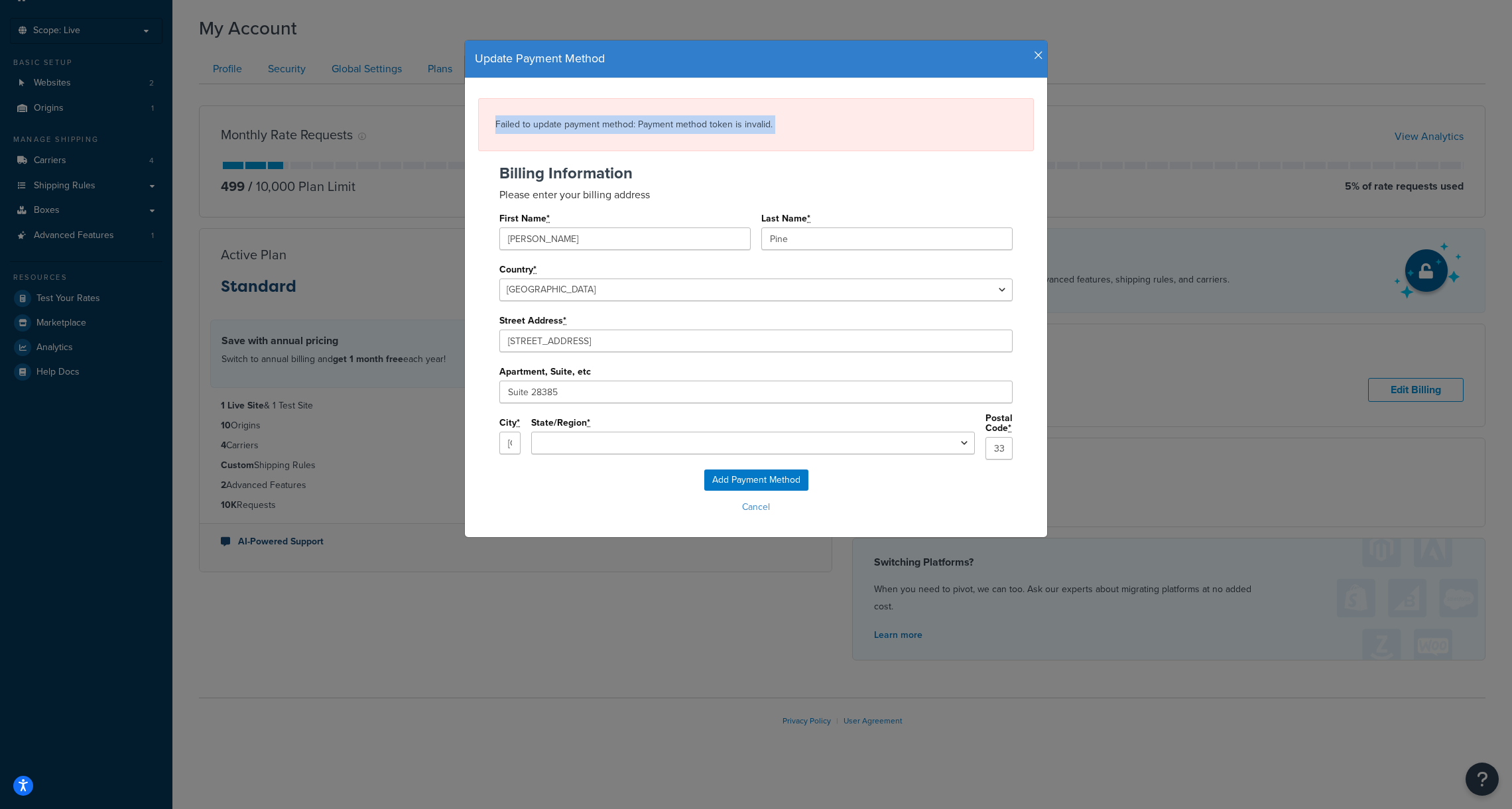
click at [675, 124] on div "Failed to update payment method: Payment method token is invalid." at bounding box center [756, 124] width 555 height 53
copy div "Failed to update payment method: Payment method token is invalid."
click at [1034, 53] on icon "button" at bounding box center [1038, 55] width 9 height 12
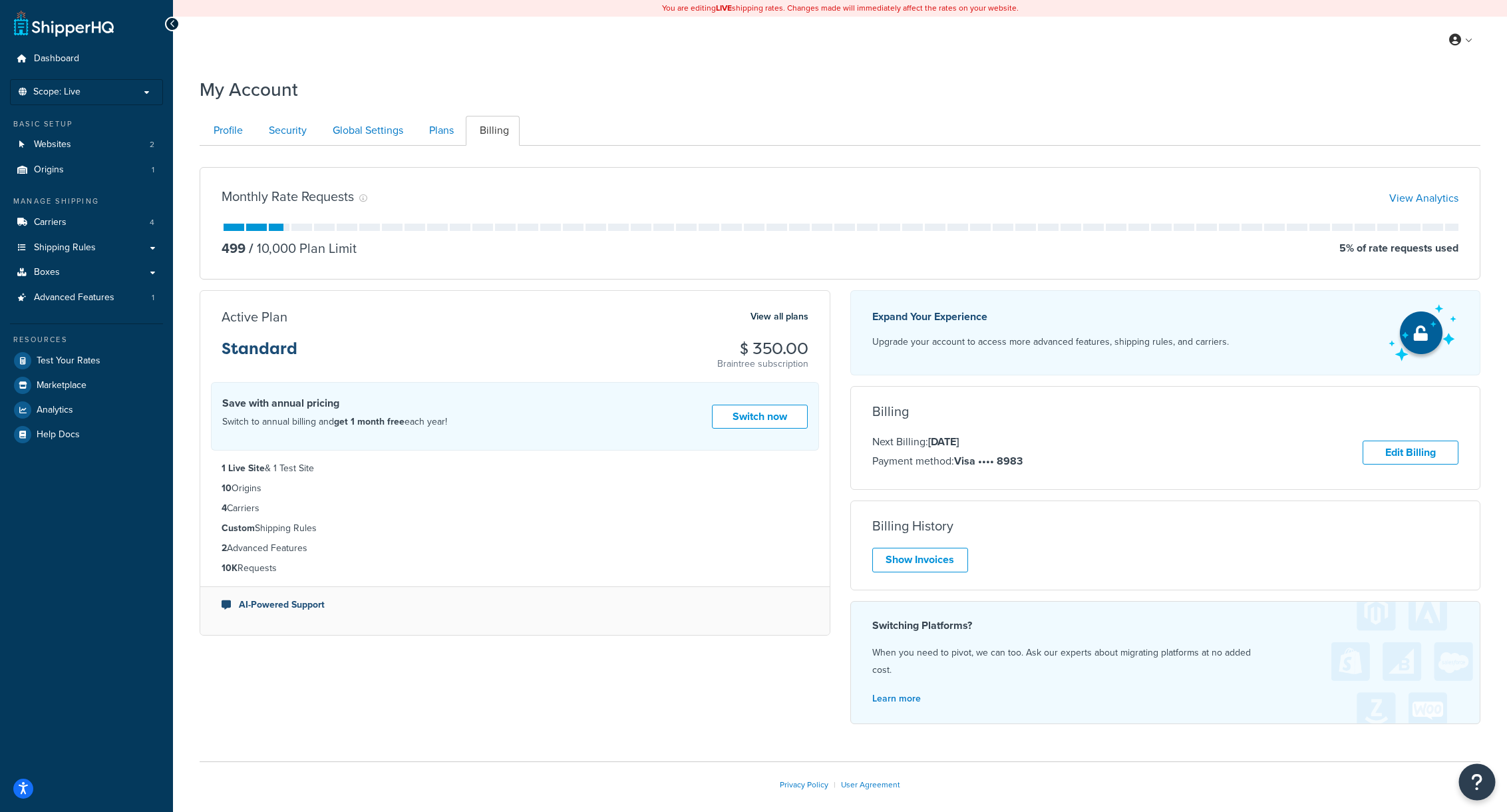
click at [1485, 790] on button "Open Resource Center" at bounding box center [1477, 782] width 37 height 37
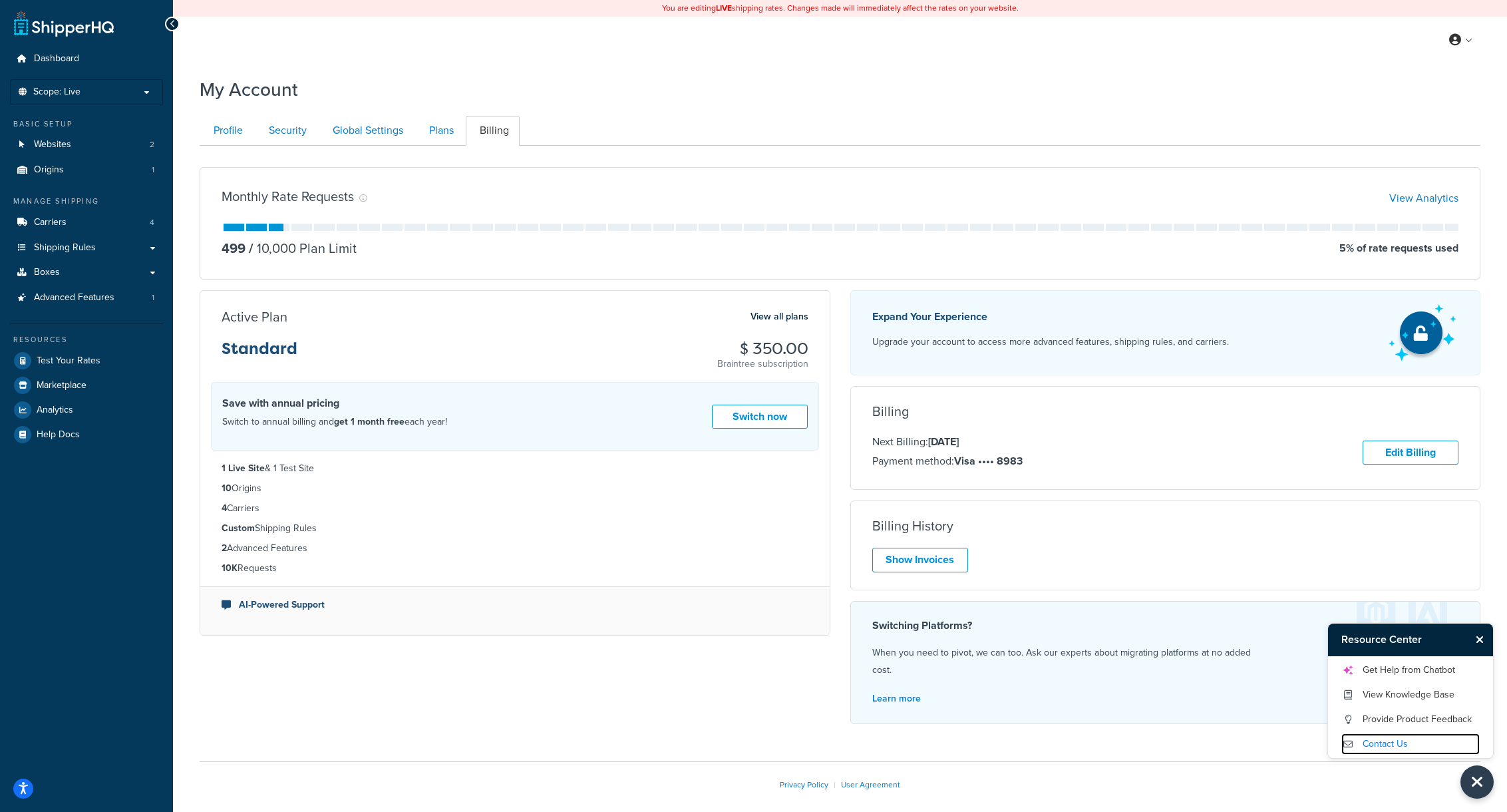
click at [1397, 741] on link "Contact Us" at bounding box center [1410, 744] width 138 height 21
click at [59, 62] on span "Dashboard" at bounding box center [56, 58] width 45 height 11
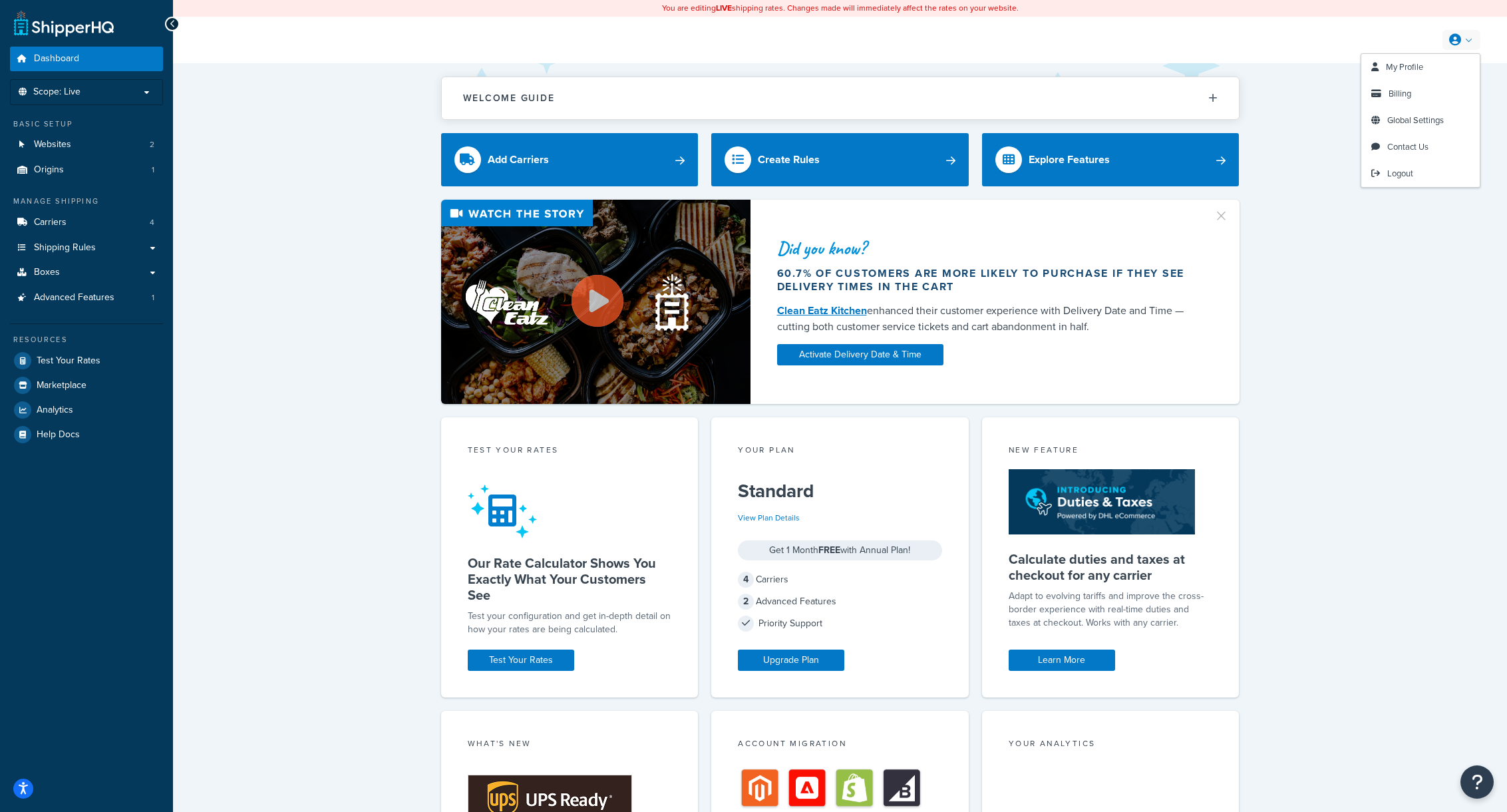
click at [1472, 42] on link at bounding box center [1462, 39] width 38 height 20
click at [1413, 71] on span "My Profile" at bounding box center [1405, 67] width 38 height 13
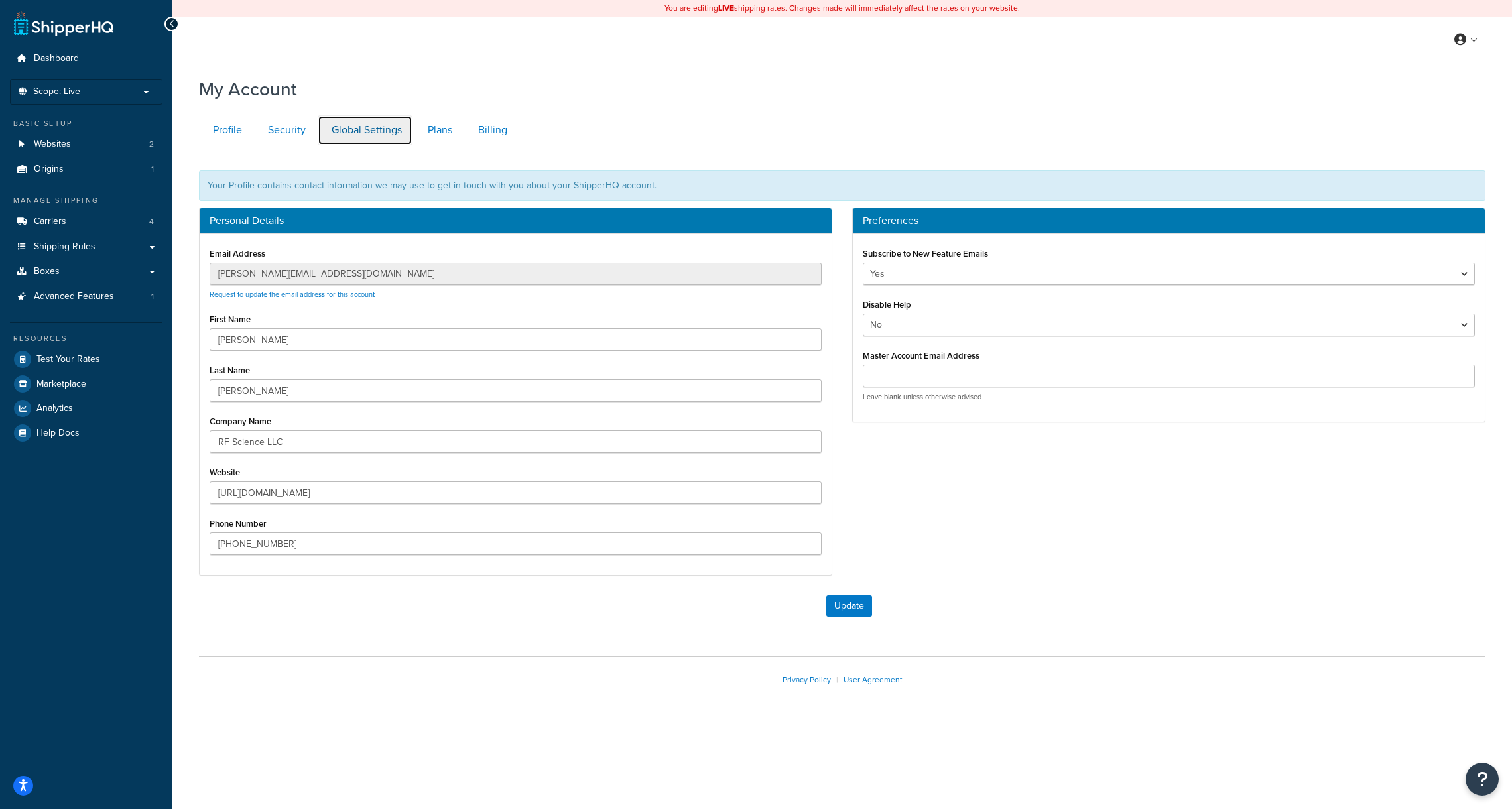
click at [338, 129] on link "Global Settings" at bounding box center [365, 129] width 95 height 30
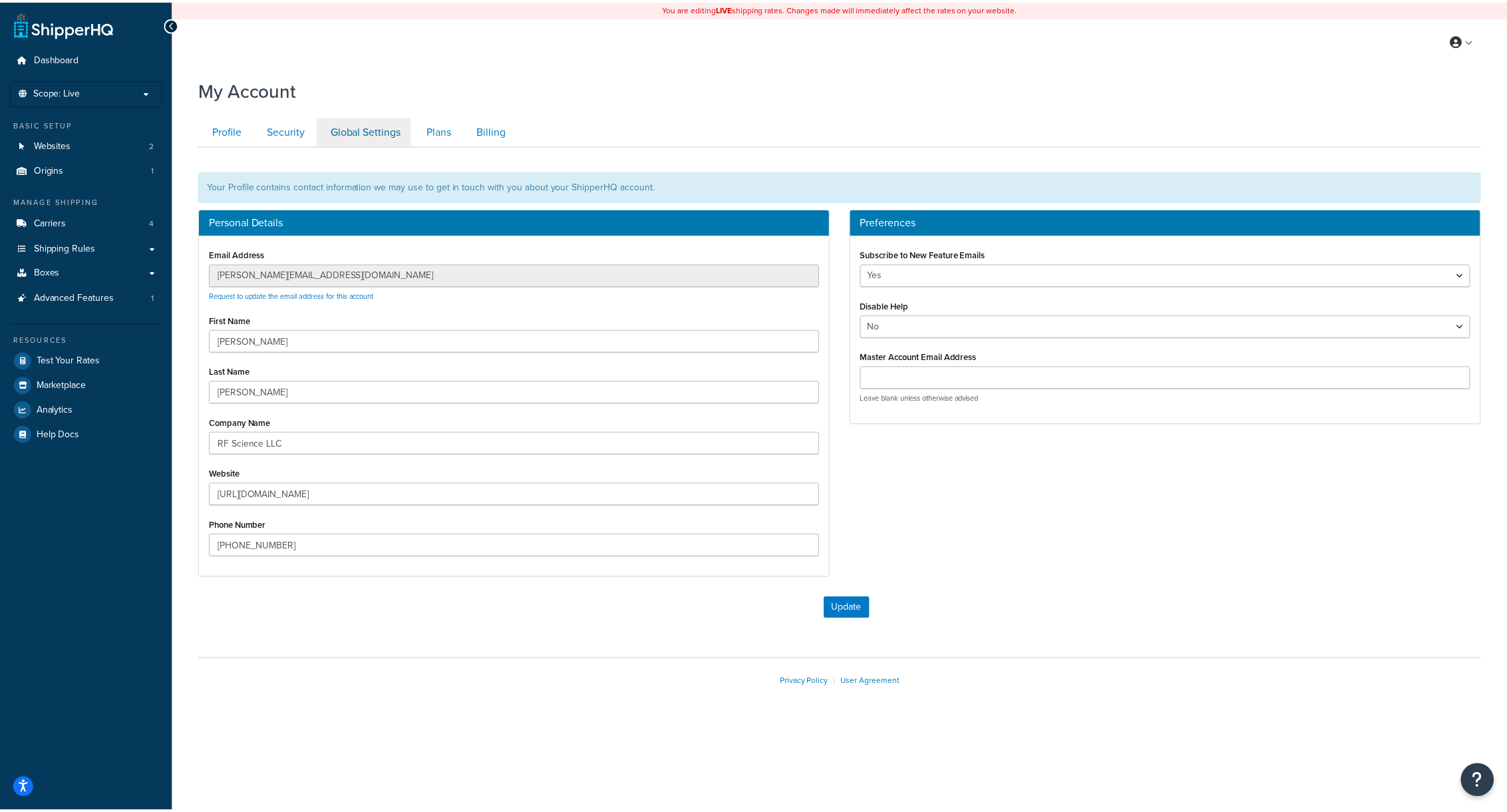
scroll to position [145, 0]
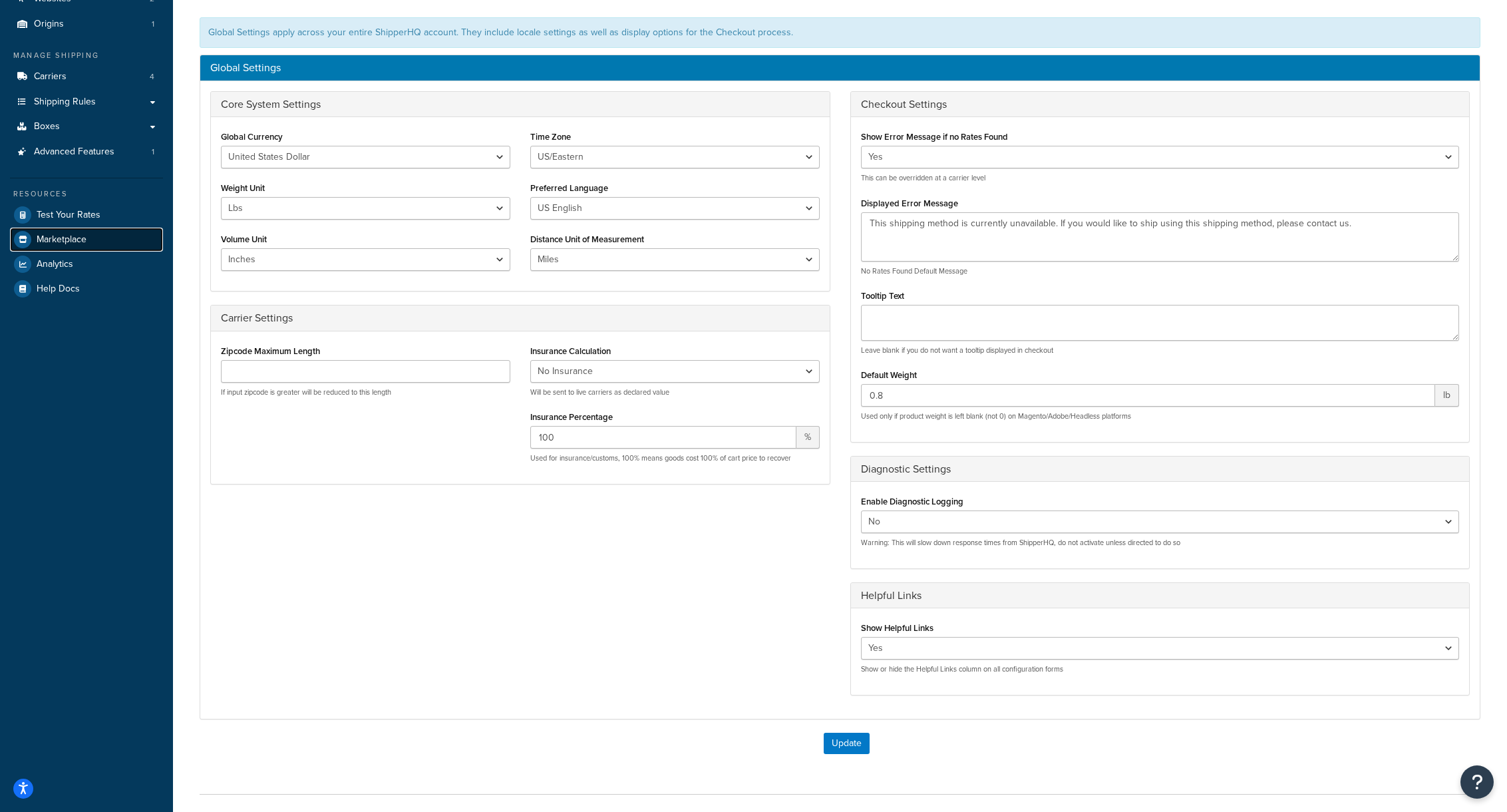
click at [50, 238] on span "Marketplace" at bounding box center [62, 239] width 50 height 11
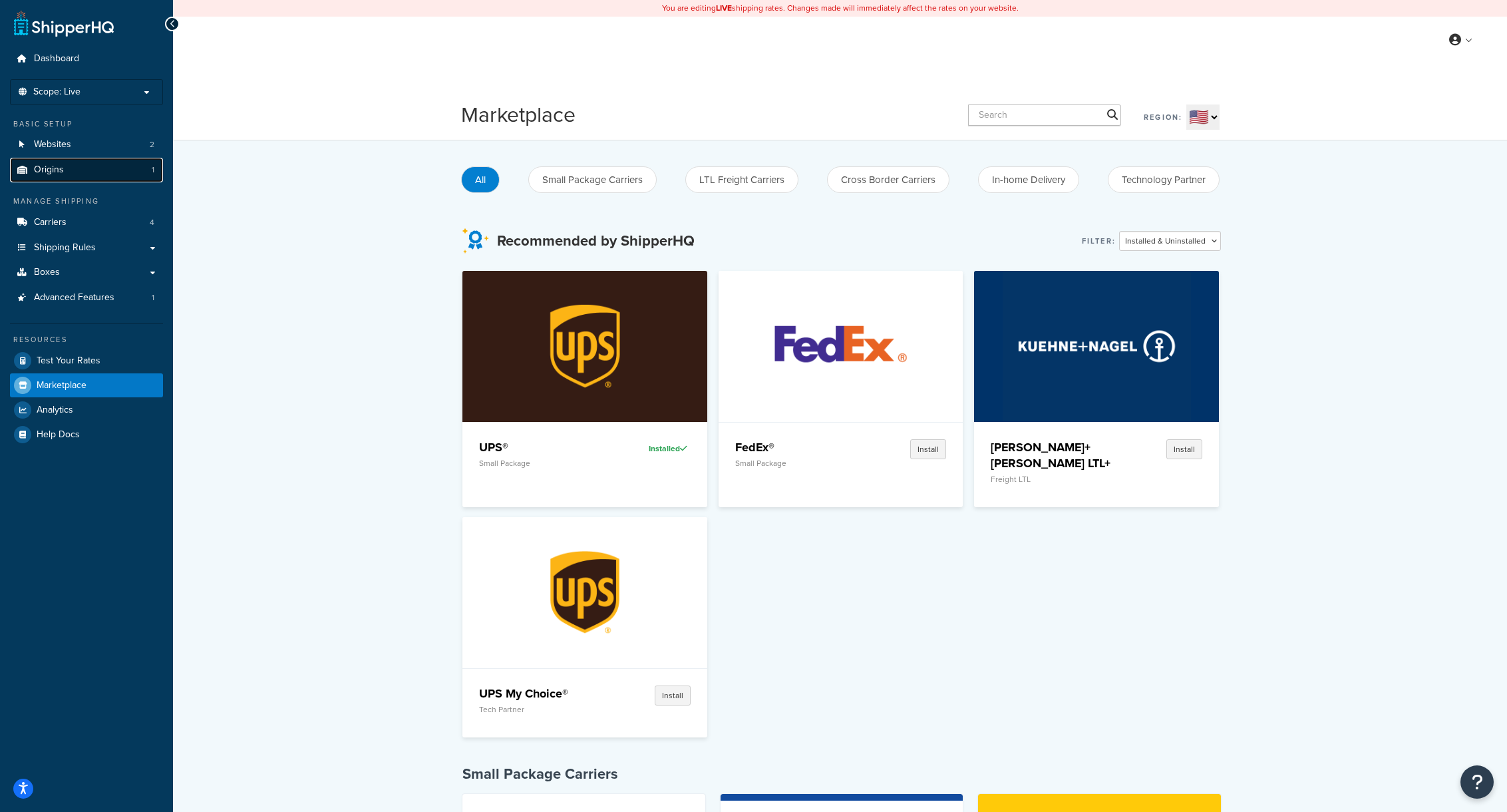
click at [109, 170] on link "Origins 1" at bounding box center [86, 169] width 153 height 25
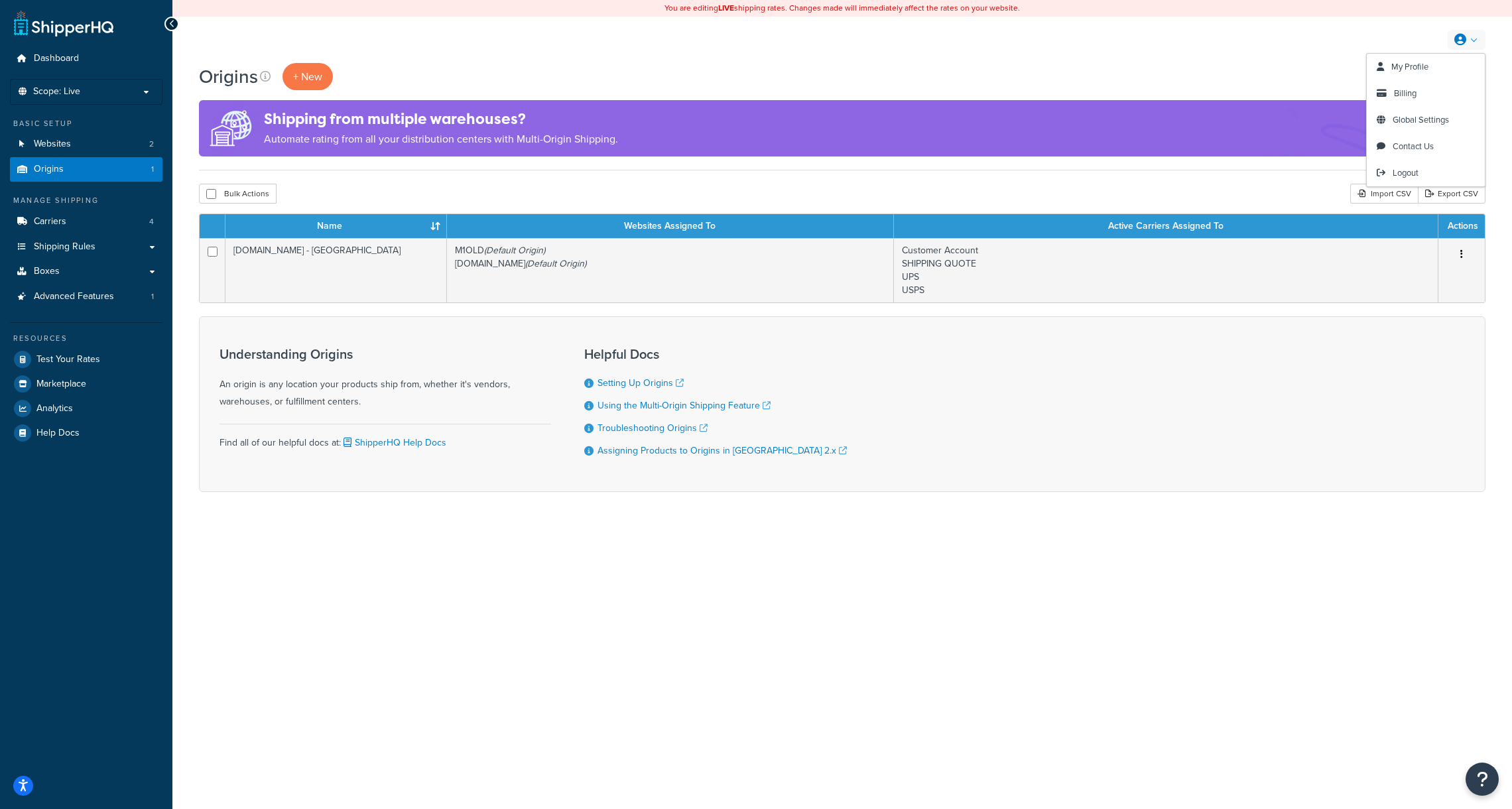
click at [1466, 43] on link at bounding box center [1466, 39] width 37 height 20
click at [1409, 69] on span "My Profile" at bounding box center [1410, 66] width 37 height 13
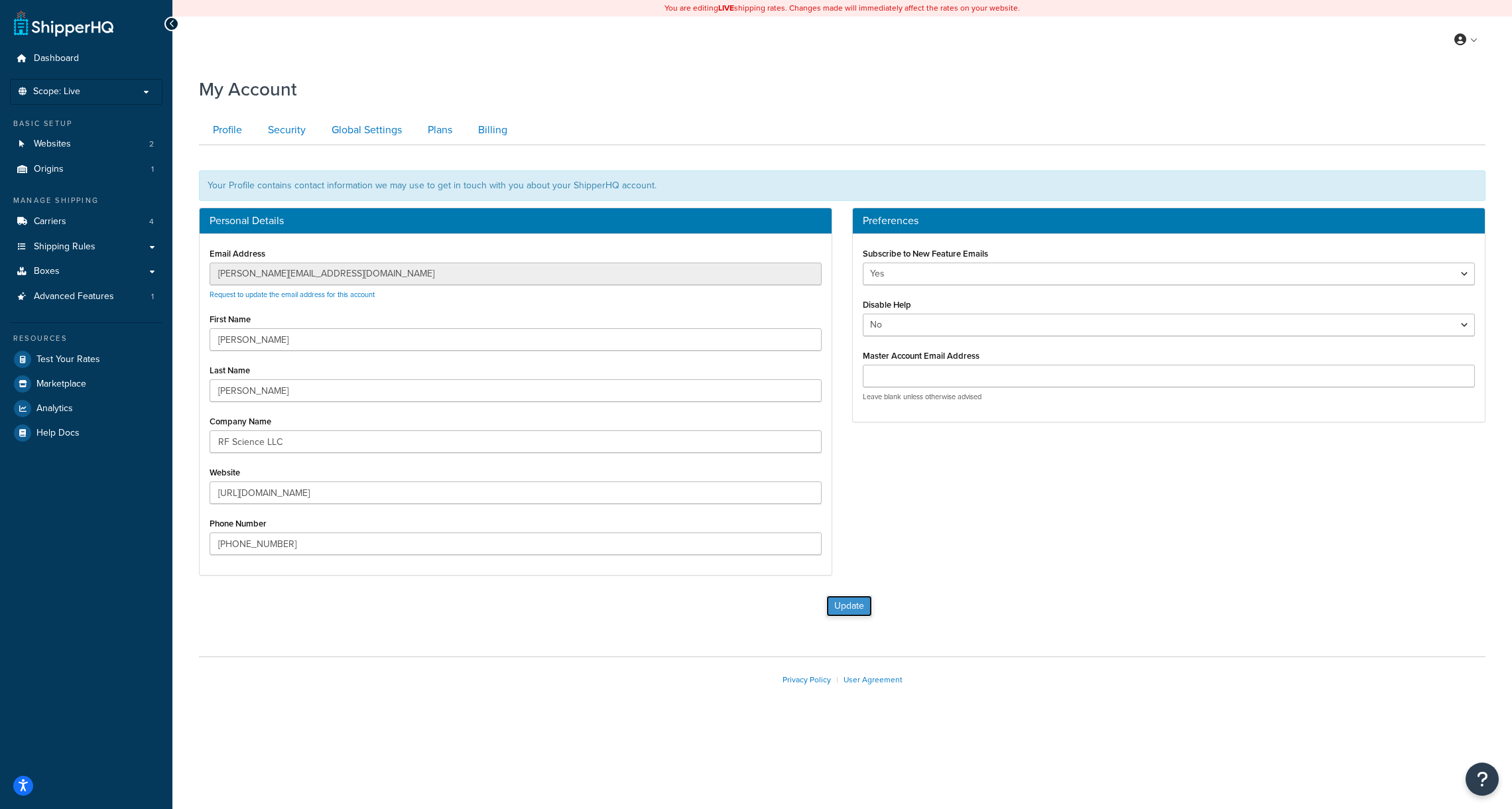
click at [842, 595] on button "Update" at bounding box center [849, 605] width 46 height 21
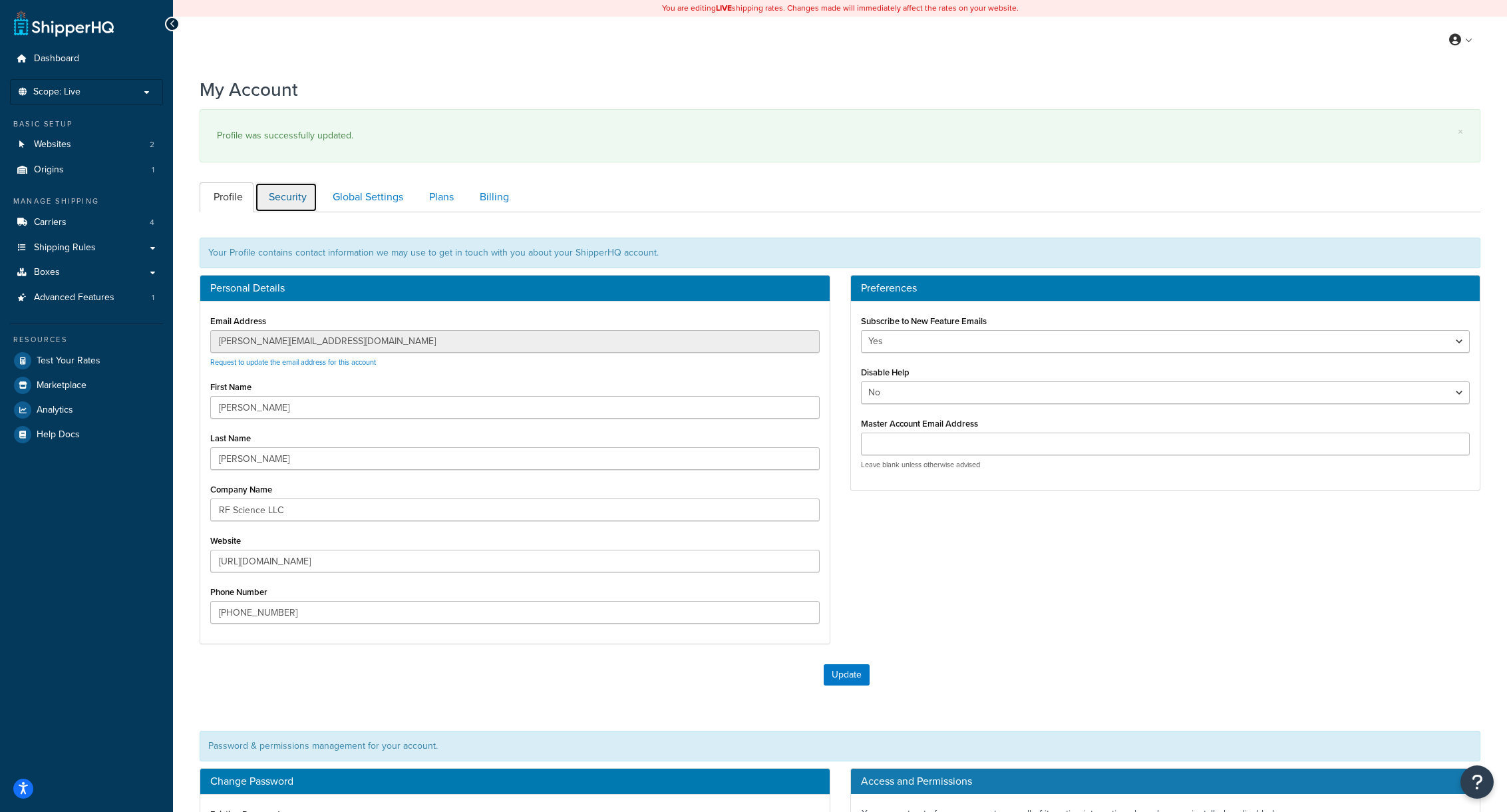
click at [285, 197] on link "Security" at bounding box center [286, 197] width 62 height 30
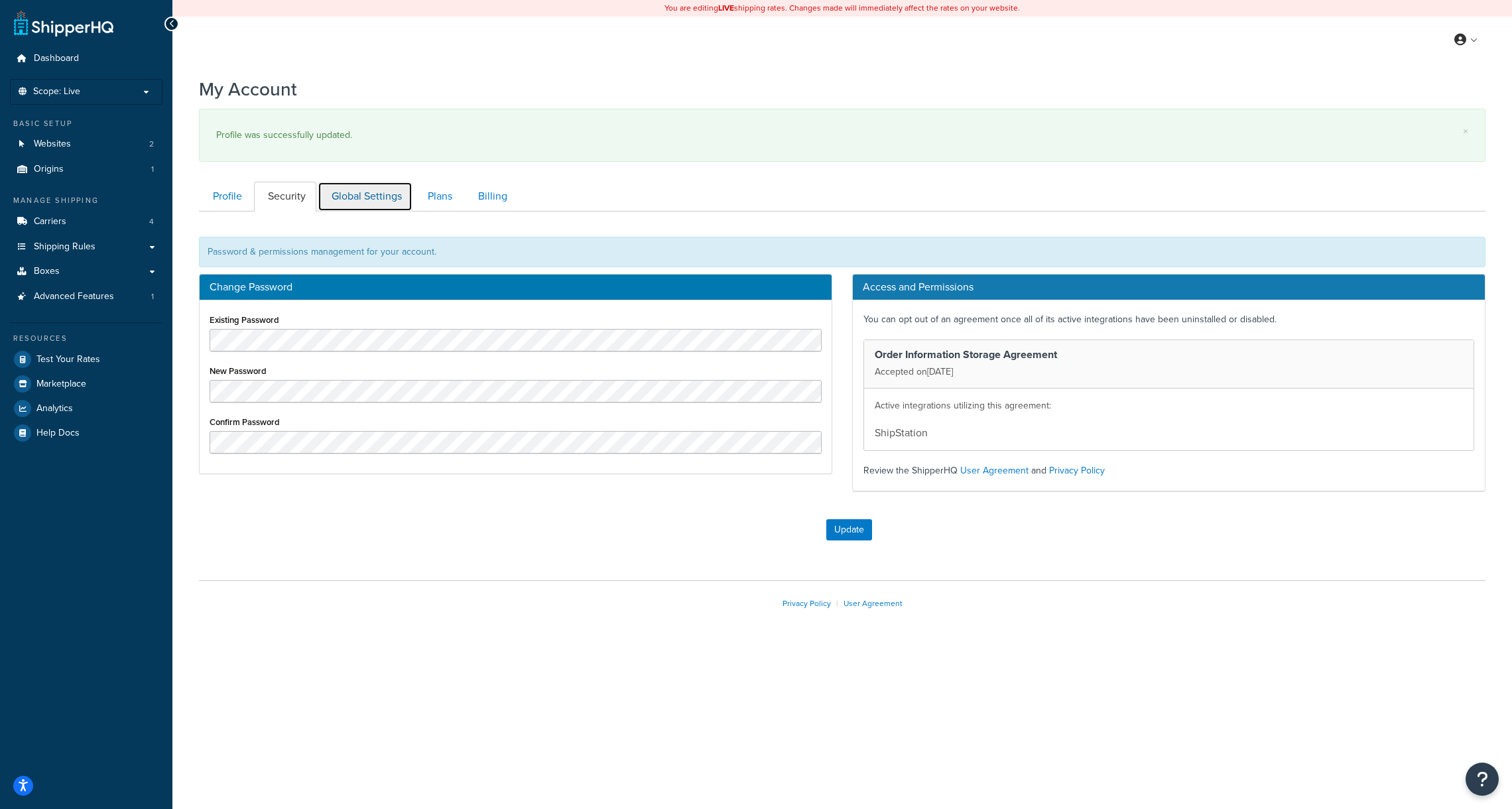
click at [347, 198] on link "Global Settings" at bounding box center [365, 196] width 95 height 30
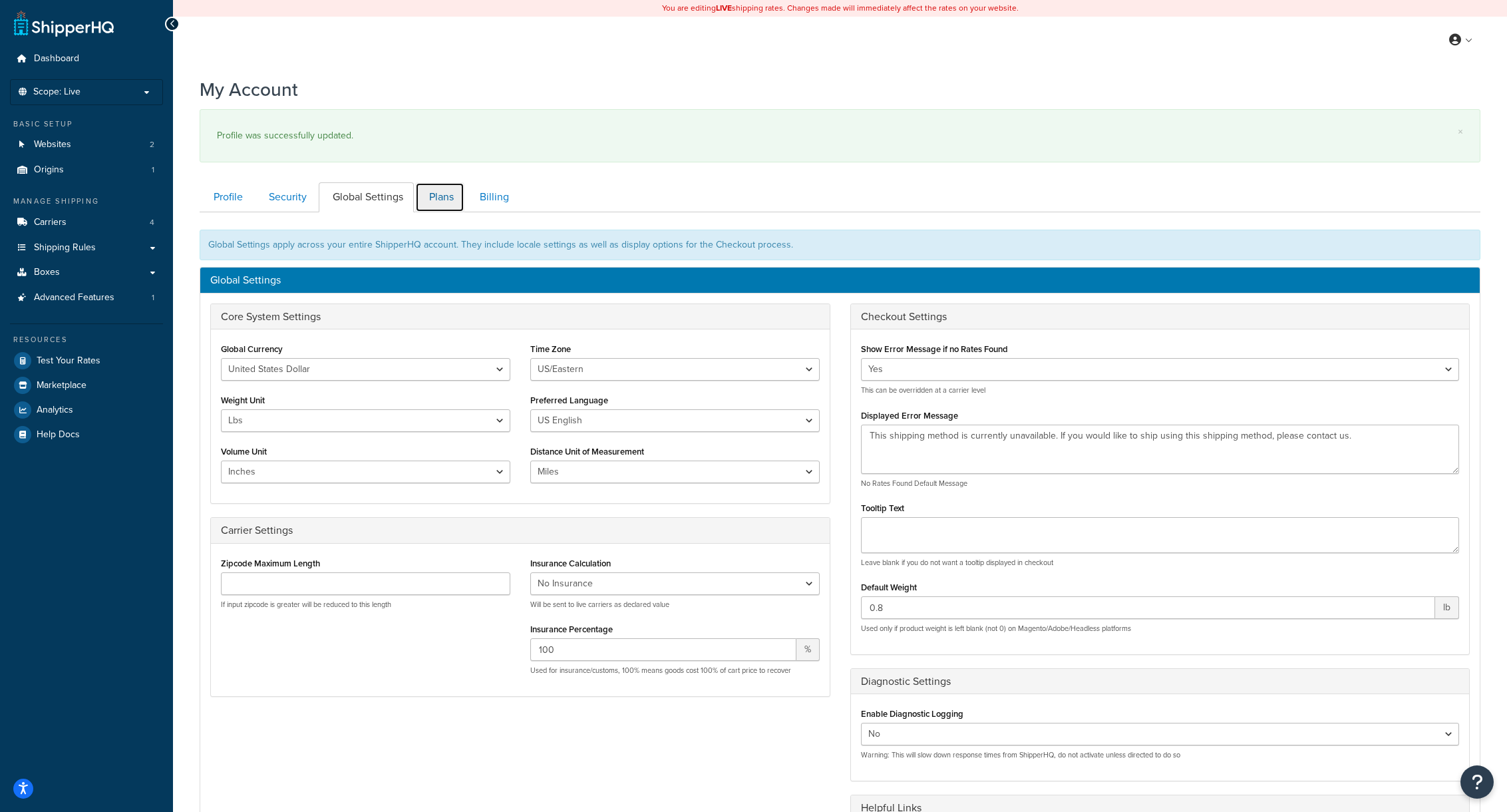
click at [439, 200] on link "Plans" at bounding box center [440, 197] width 50 height 30
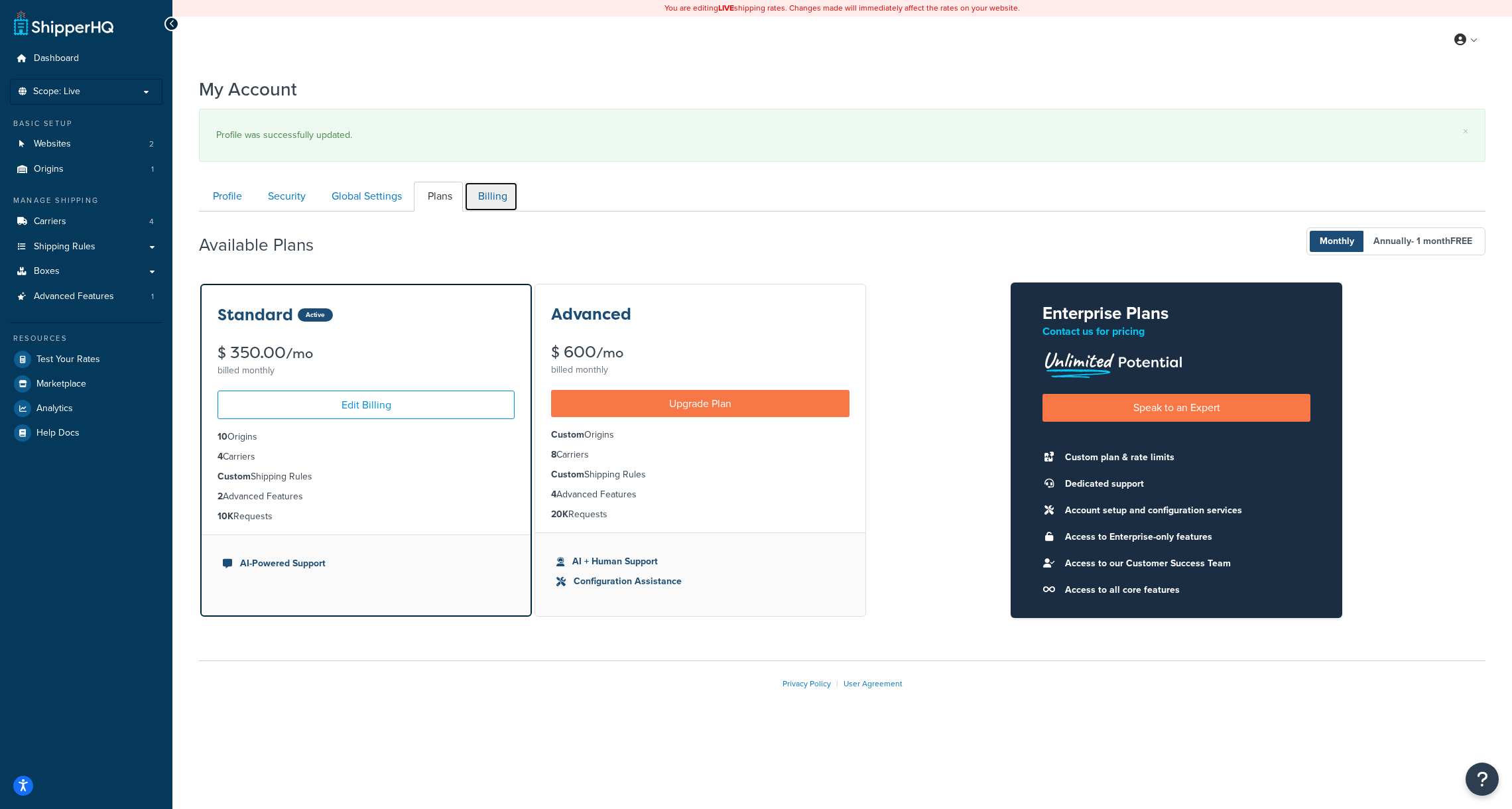
click at [490, 199] on link "Billing" at bounding box center [491, 196] width 54 height 30
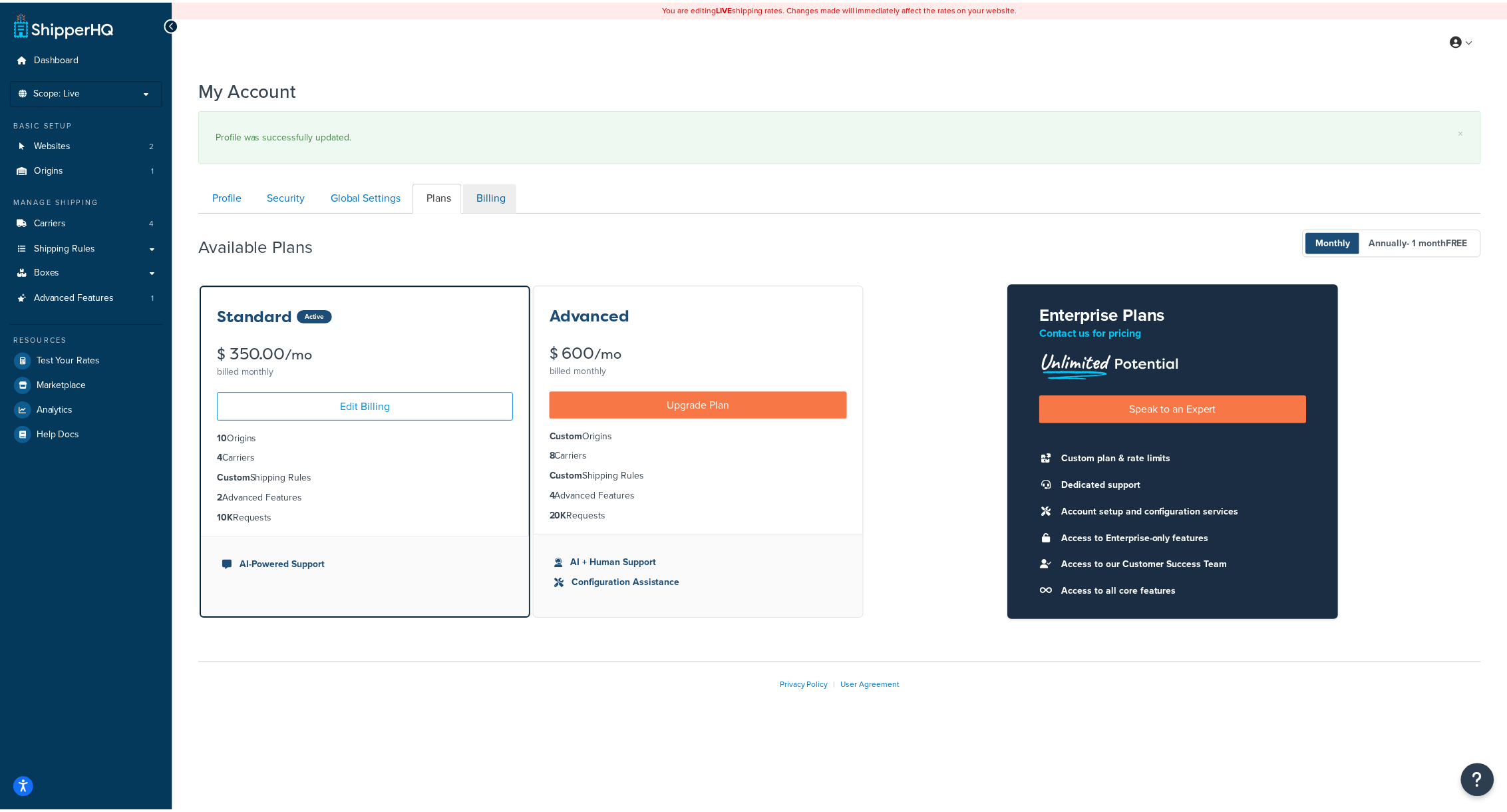
scroll to position [128, 0]
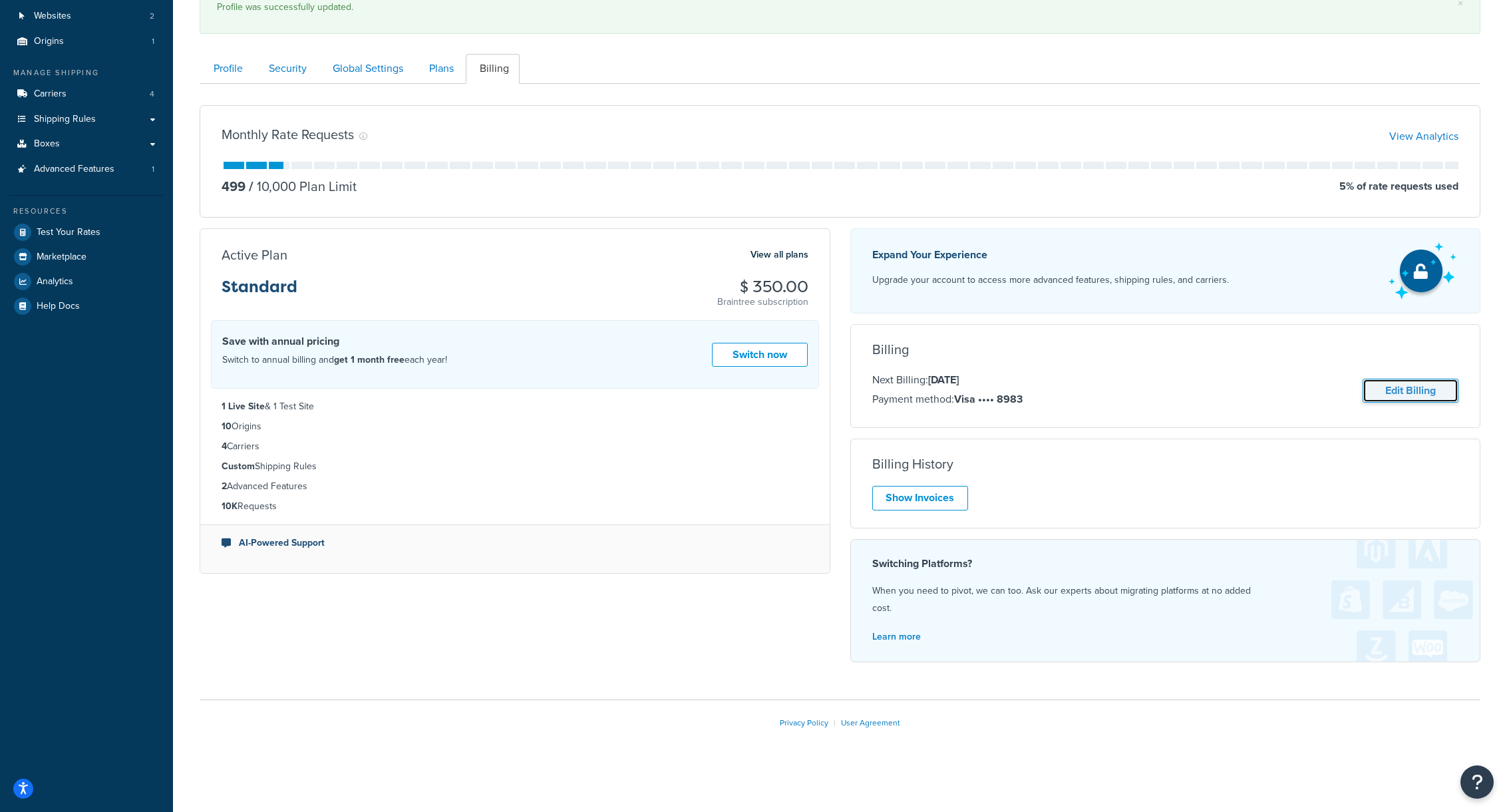
click at [1405, 391] on link "Edit Billing" at bounding box center [1410, 391] width 96 height 25
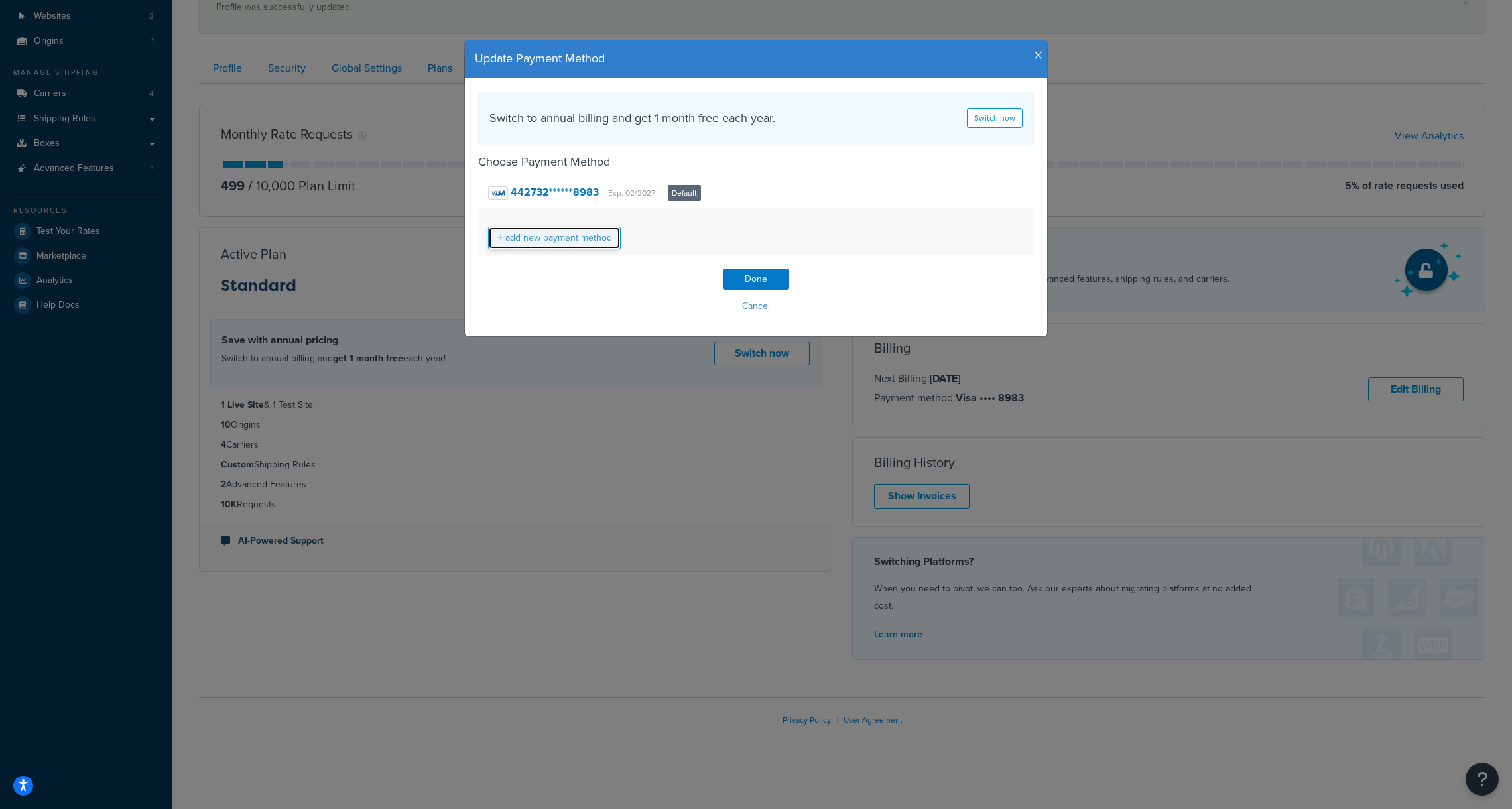
click at [530, 232] on link "add new payment method" at bounding box center [555, 238] width 133 height 22
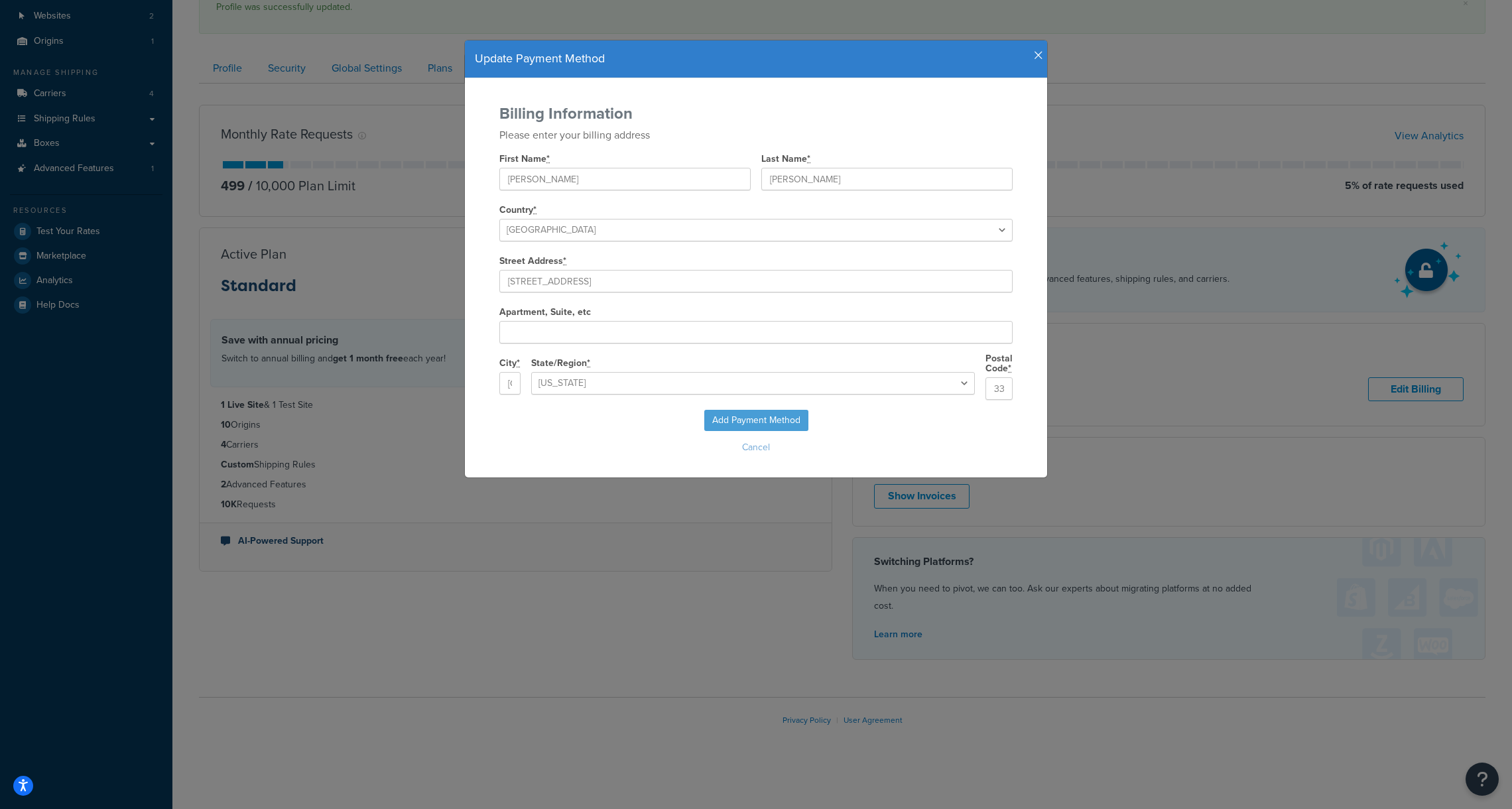
select select "FL"
click at [555, 182] on input "[PERSON_NAME]" at bounding box center [624, 179] width 251 height 22
type input "Tiffany"
type input "Baldwin"
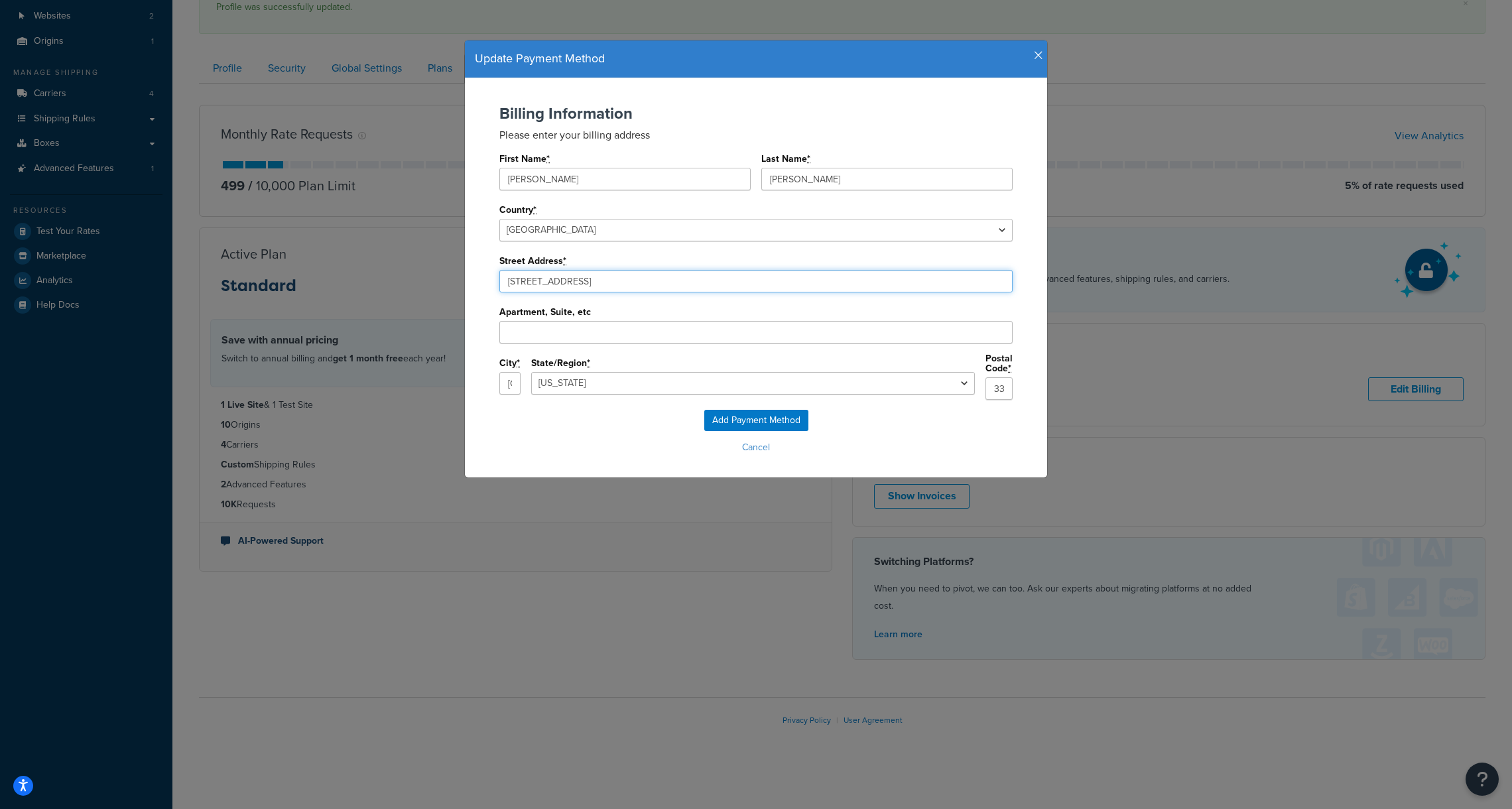
drag, startPoint x: 518, startPoint y: 275, endPoint x: 438, endPoint y: 271, distance: 80.1
click at [424, 268] on div "Update Payment Method Billing Information Please enter your billing address Fir…" at bounding box center [756, 404] width 1512 height 809
paste input "7901 4th Street North"
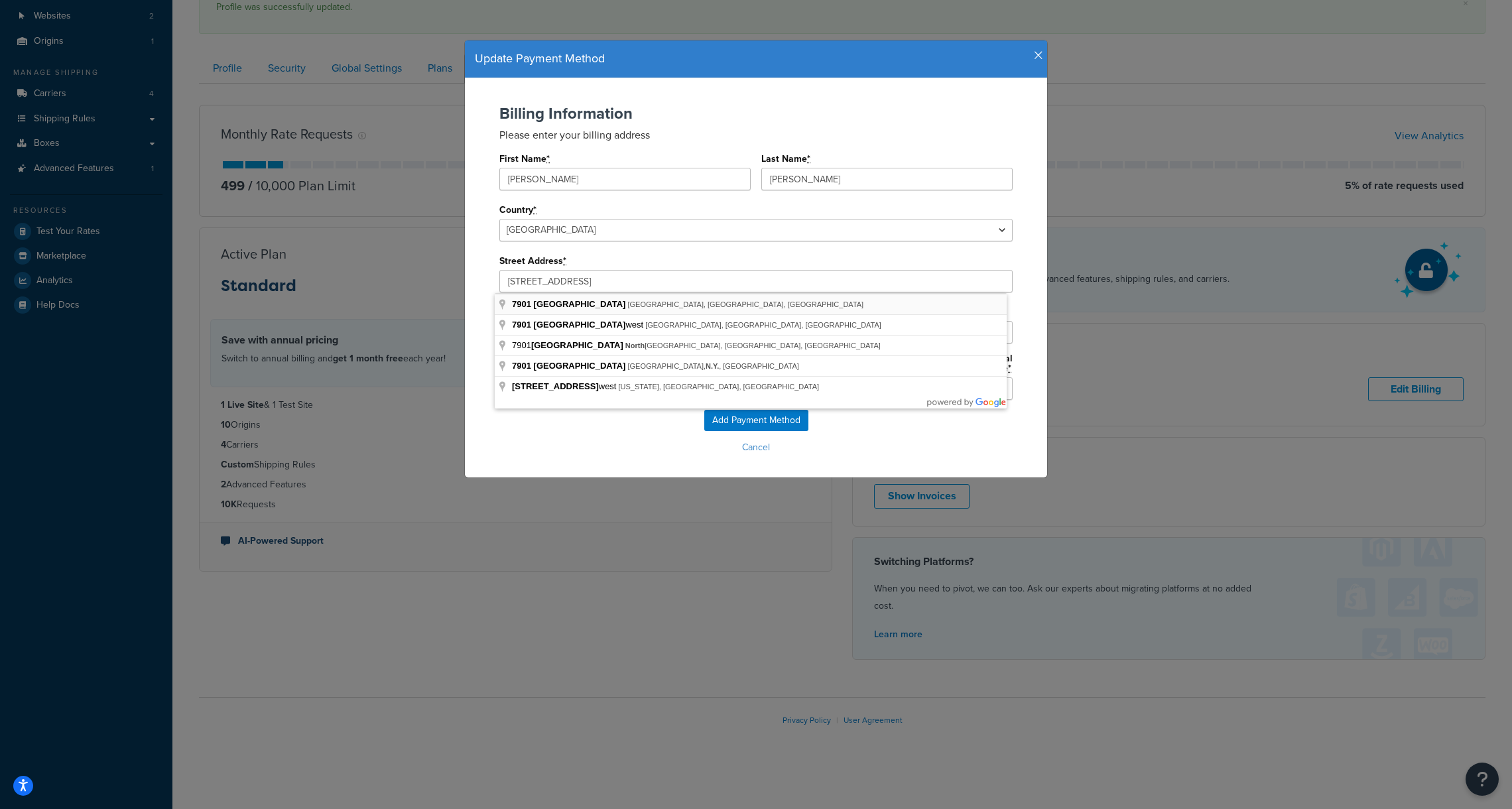
type input "7901 4th St N"
type input "St. Petersburg"
type input "33702"
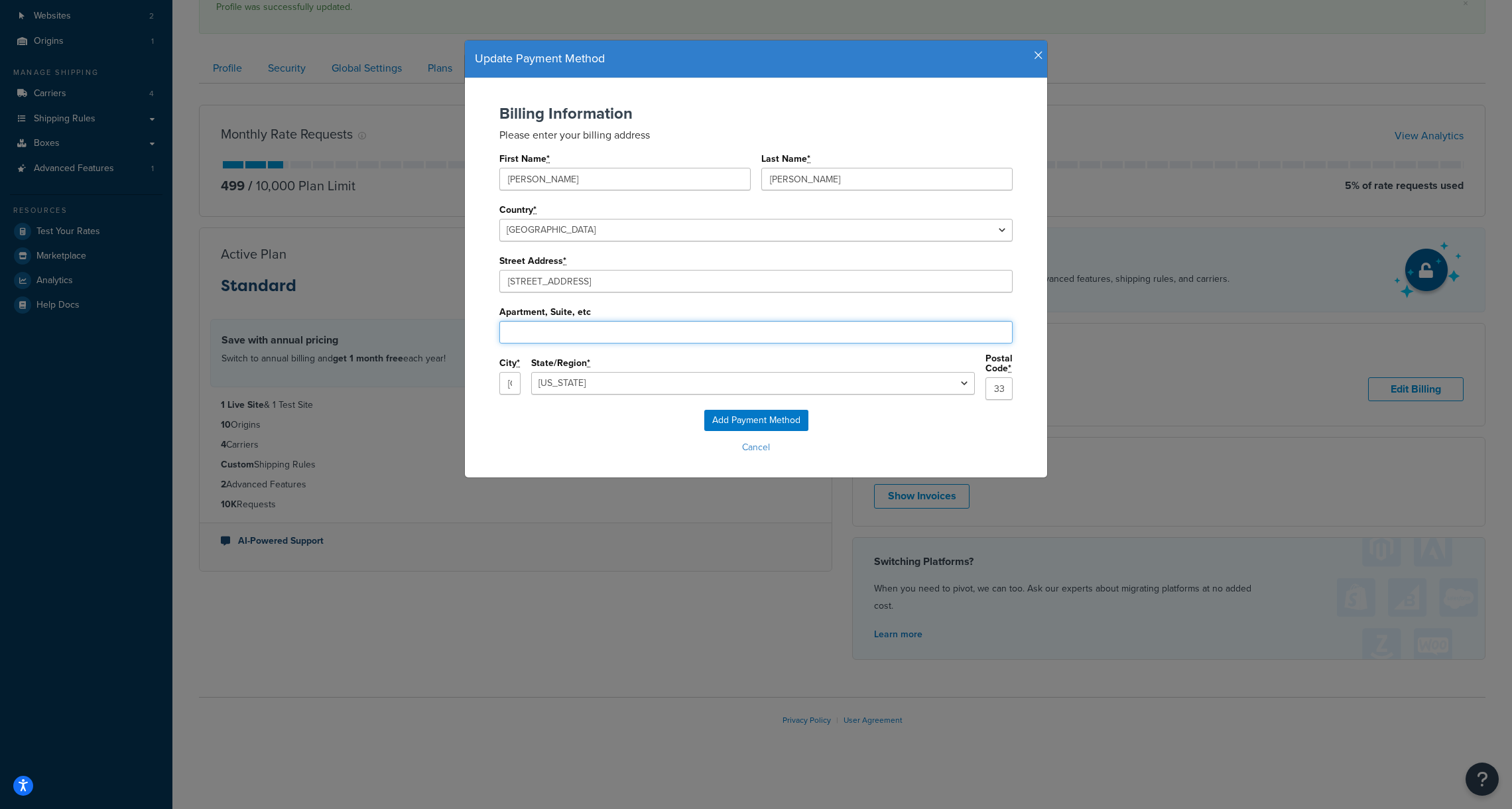
click at [618, 330] on input "Apartment, Suite, etc" at bounding box center [756, 332] width 514 height 22
paste input "Suite 28385"
type input "Suite 28385"
click at [607, 422] on div "Add Payment Method Cancel" at bounding box center [756, 433] width 555 height 48
click at [750, 416] on input "Add Payment Method" at bounding box center [756, 420] width 104 height 21
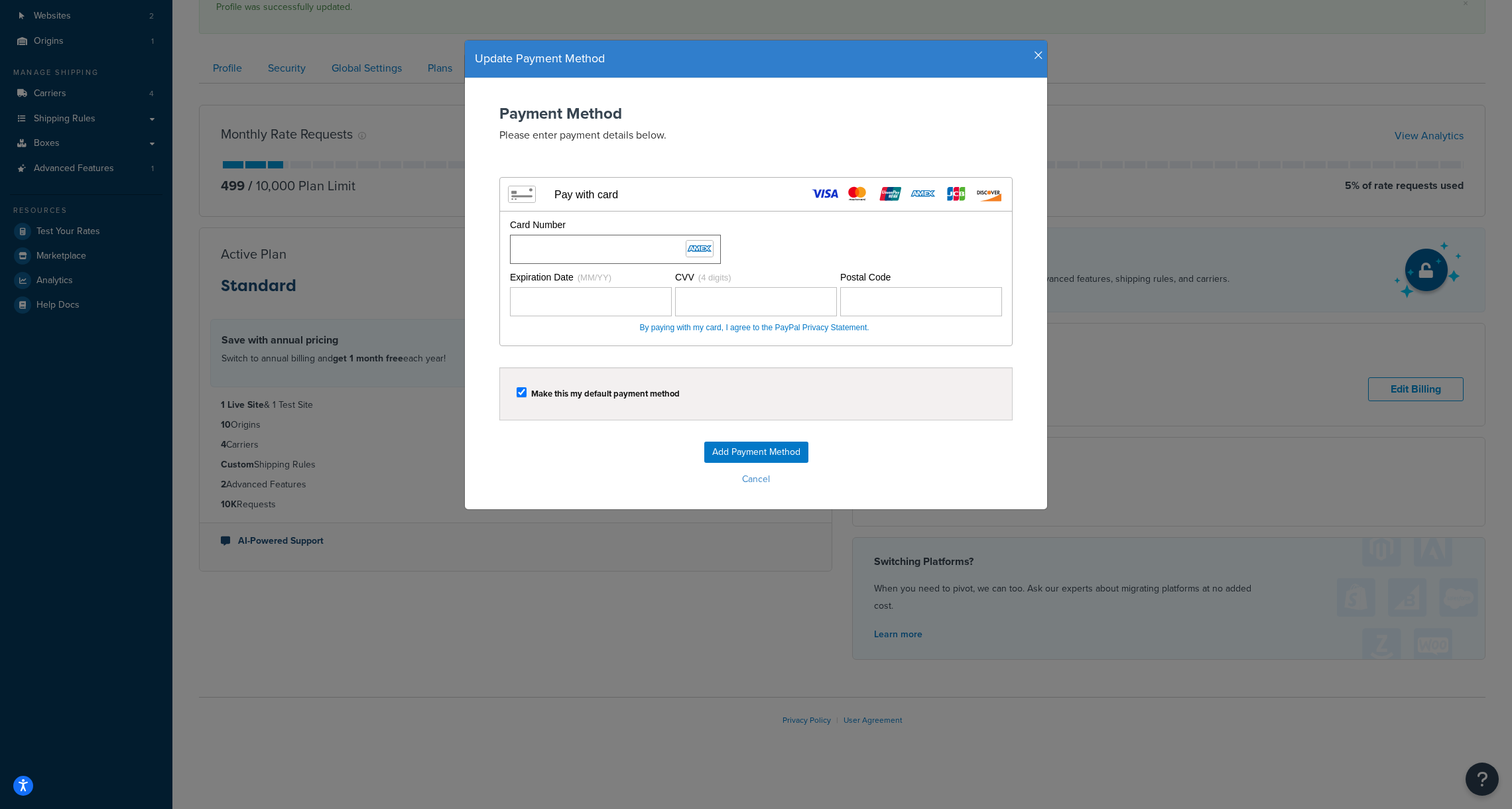
click at [787, 235] on div "Card Number" at bounding box center [755, 241] width 496 height 46
click at [593, 435] on form "Payment Method Please enter payment details below. Visa MasterCard Union Pay Am…" at bounding box center [756, 297] width 555 height 385
click at [902, 262] on div "Card Number" at bounding box center [755, 241] width 496 height 46
click at [758, 447] on input "Add Payment Method" at bounding box center [756, 451] width 104 height 21
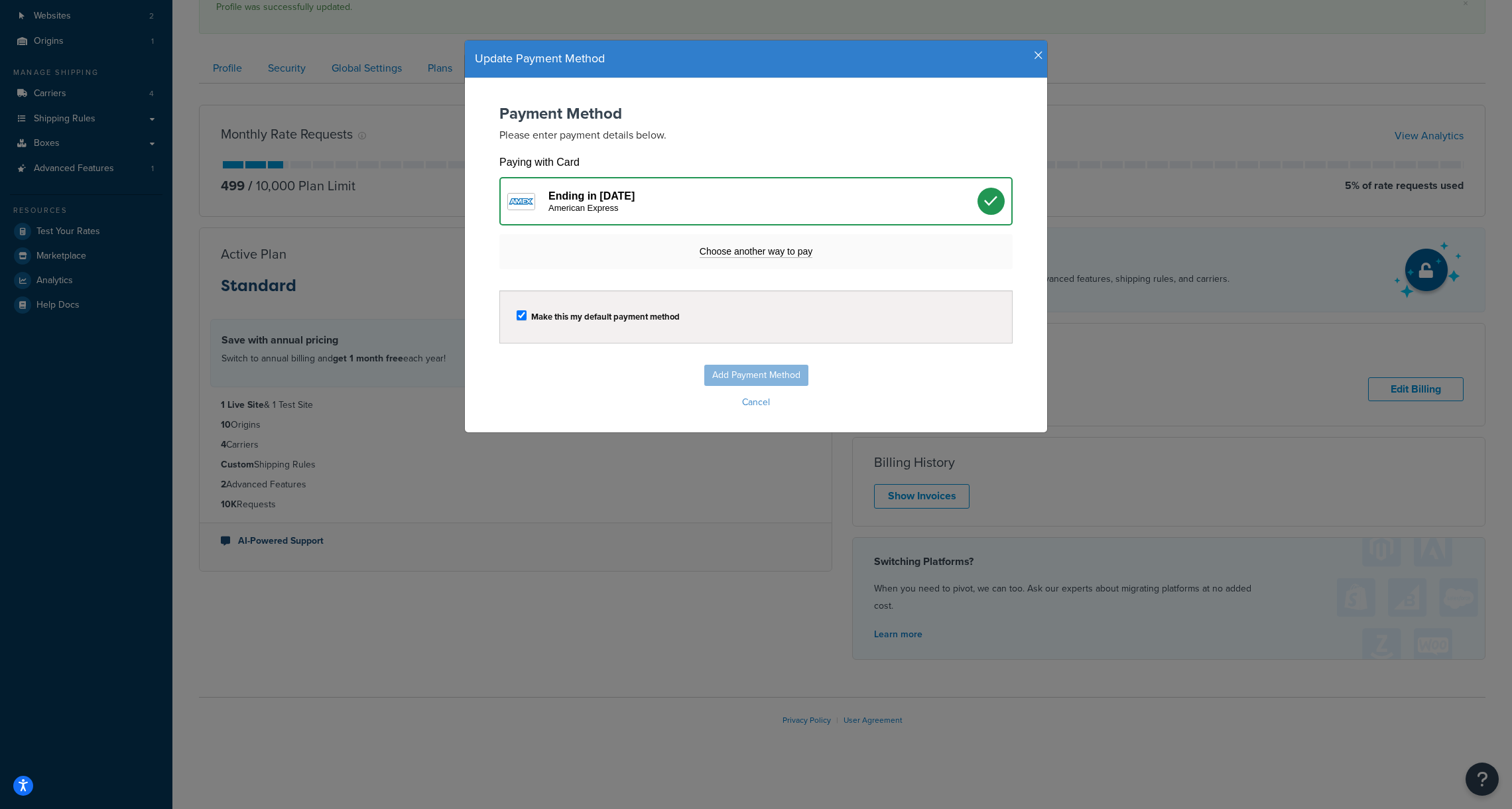
click at [685, 204] on div "American Express" at bounding box center [763, 208] width 429 height 10
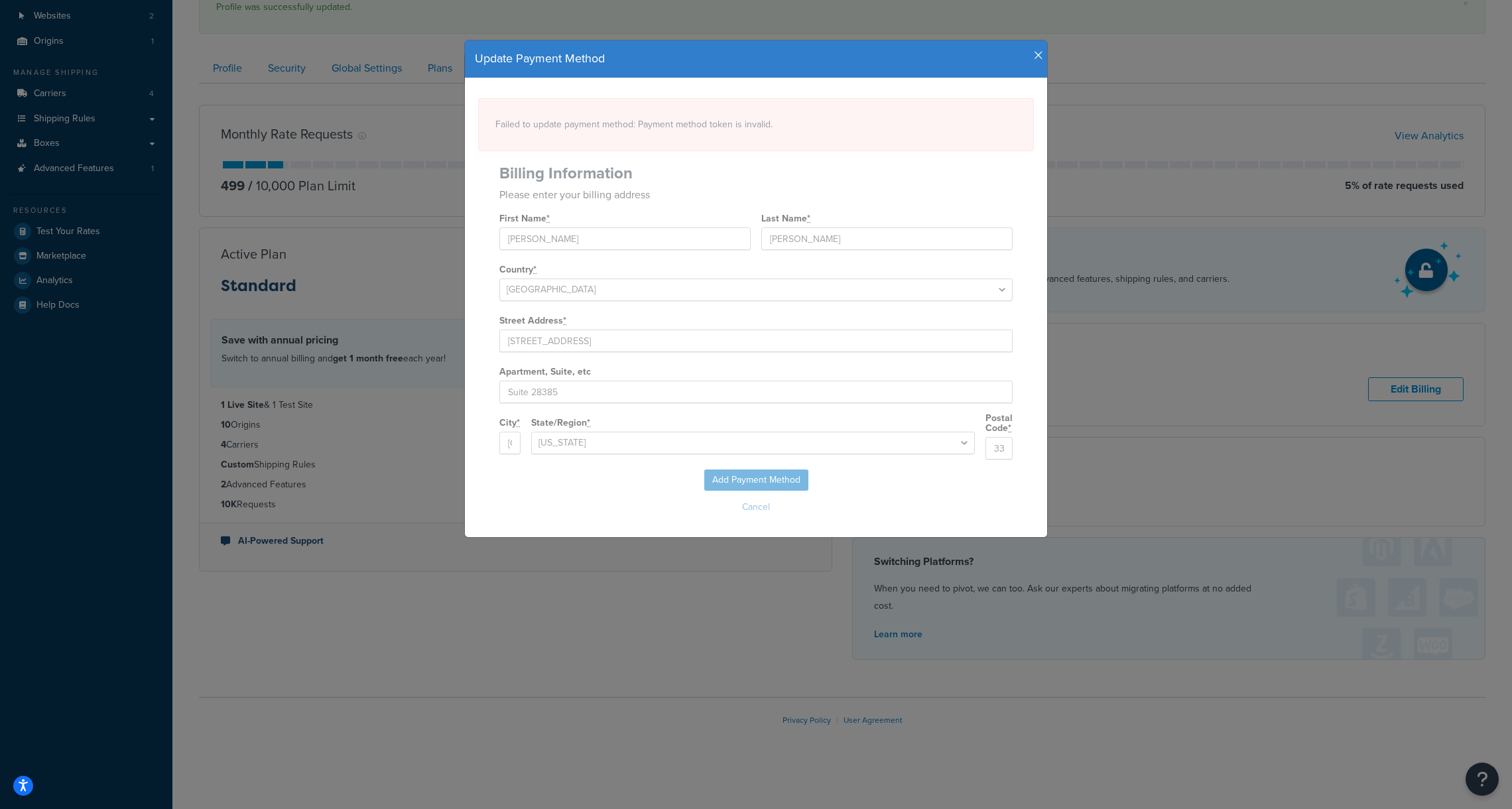
select select "FL"
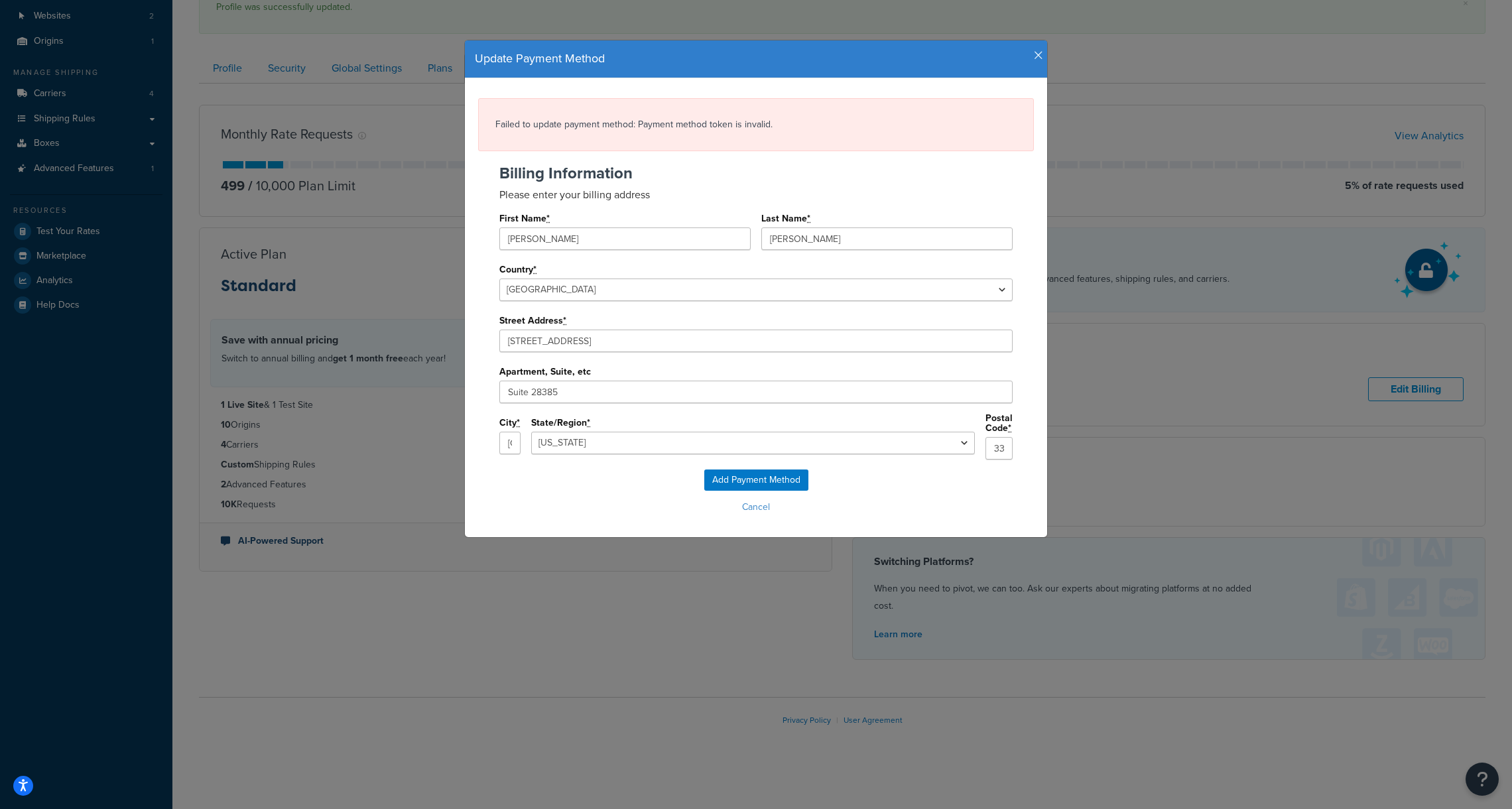
click at [1035, 55] on icon "button" at bounding box center [1038, 55] width 9 height 12
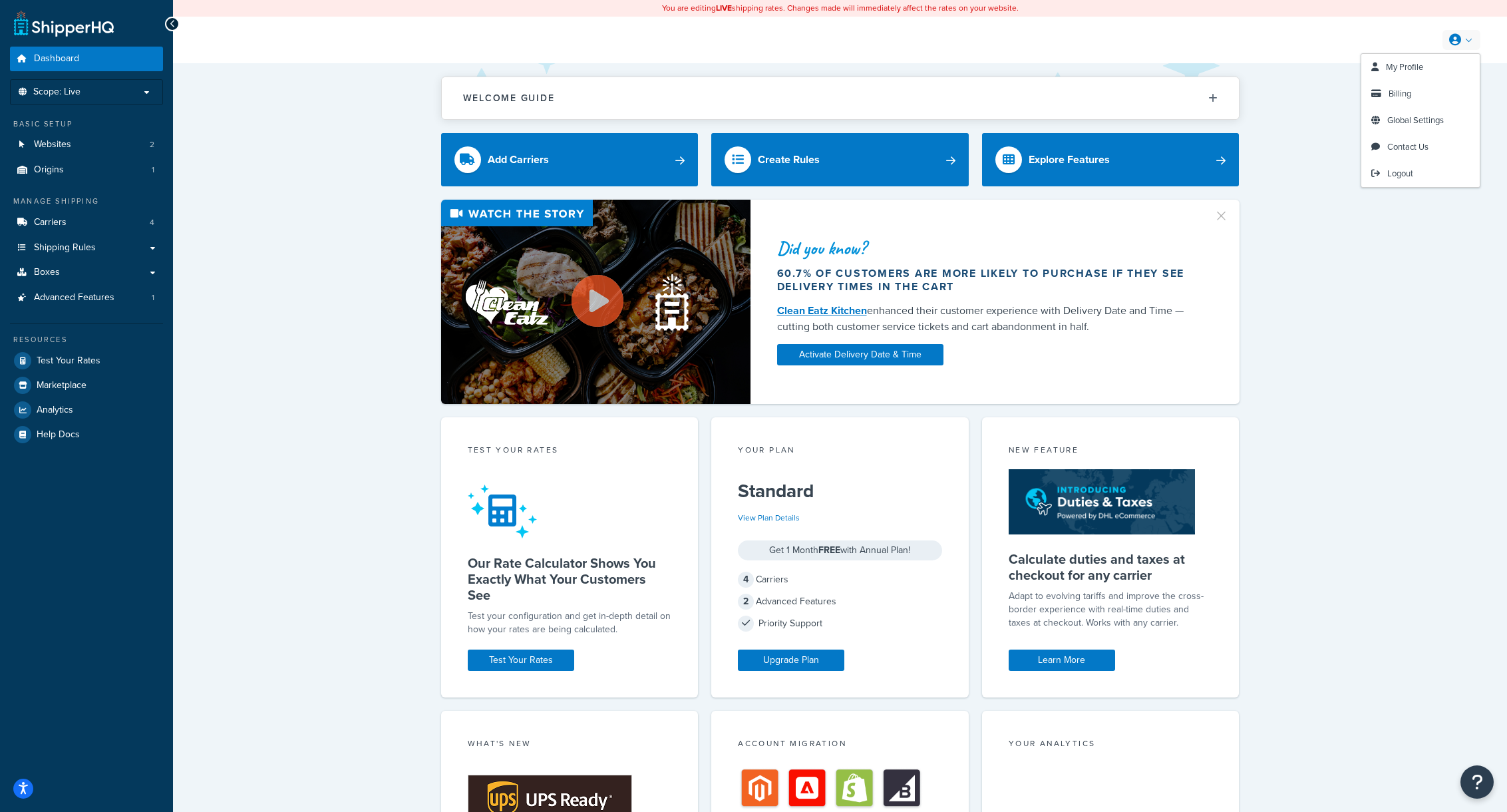
click at [1475, 33] on link at bounding box center [1462, 39] width 38 height 20
click at [1401, 91] on span "Billing" at bounding box center [1400, 93] width 22 height 13
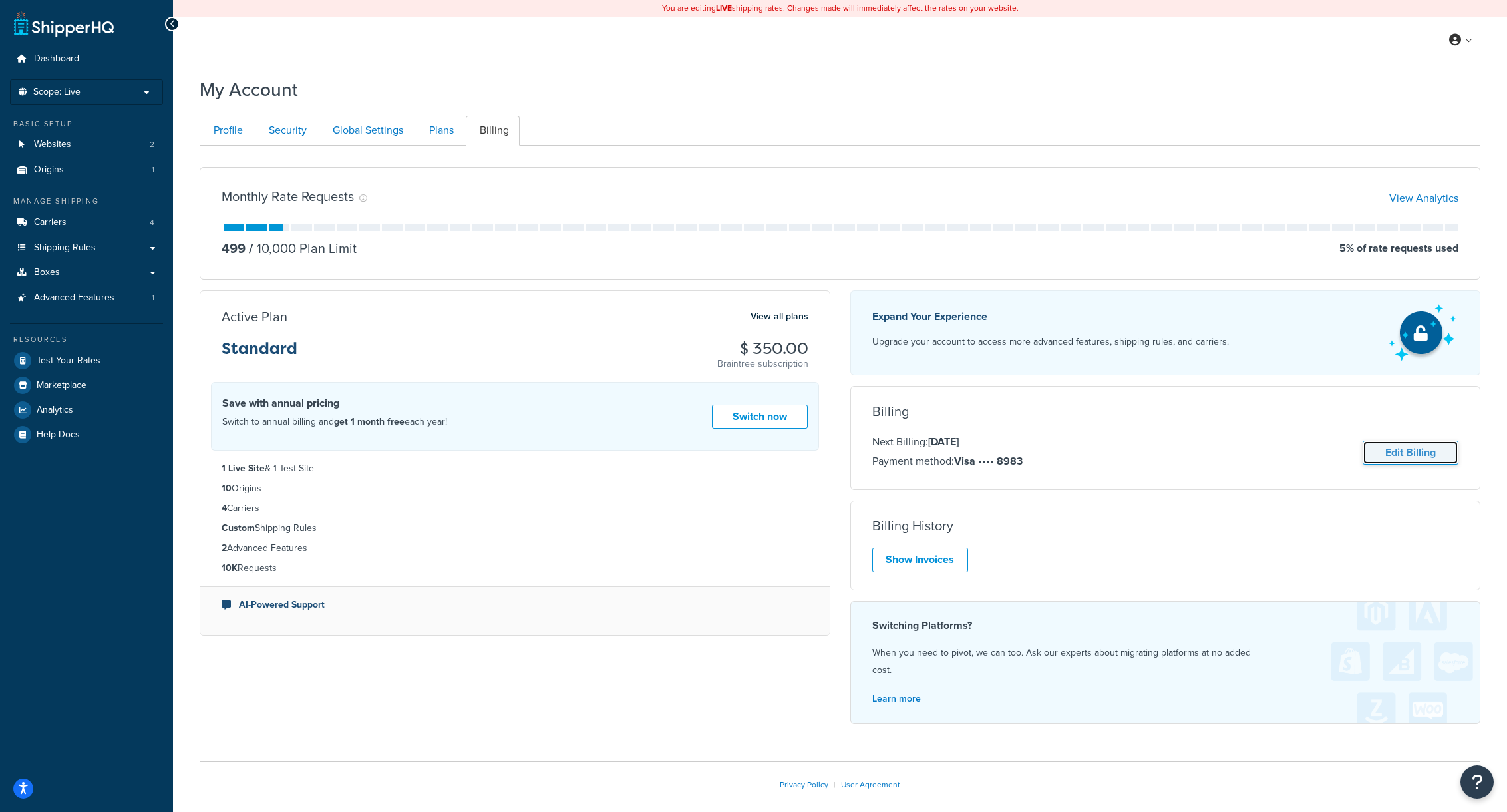
click at [1428, 451] on link "Edit Billing" at bounding box center [1410, 452] width 96 height 25
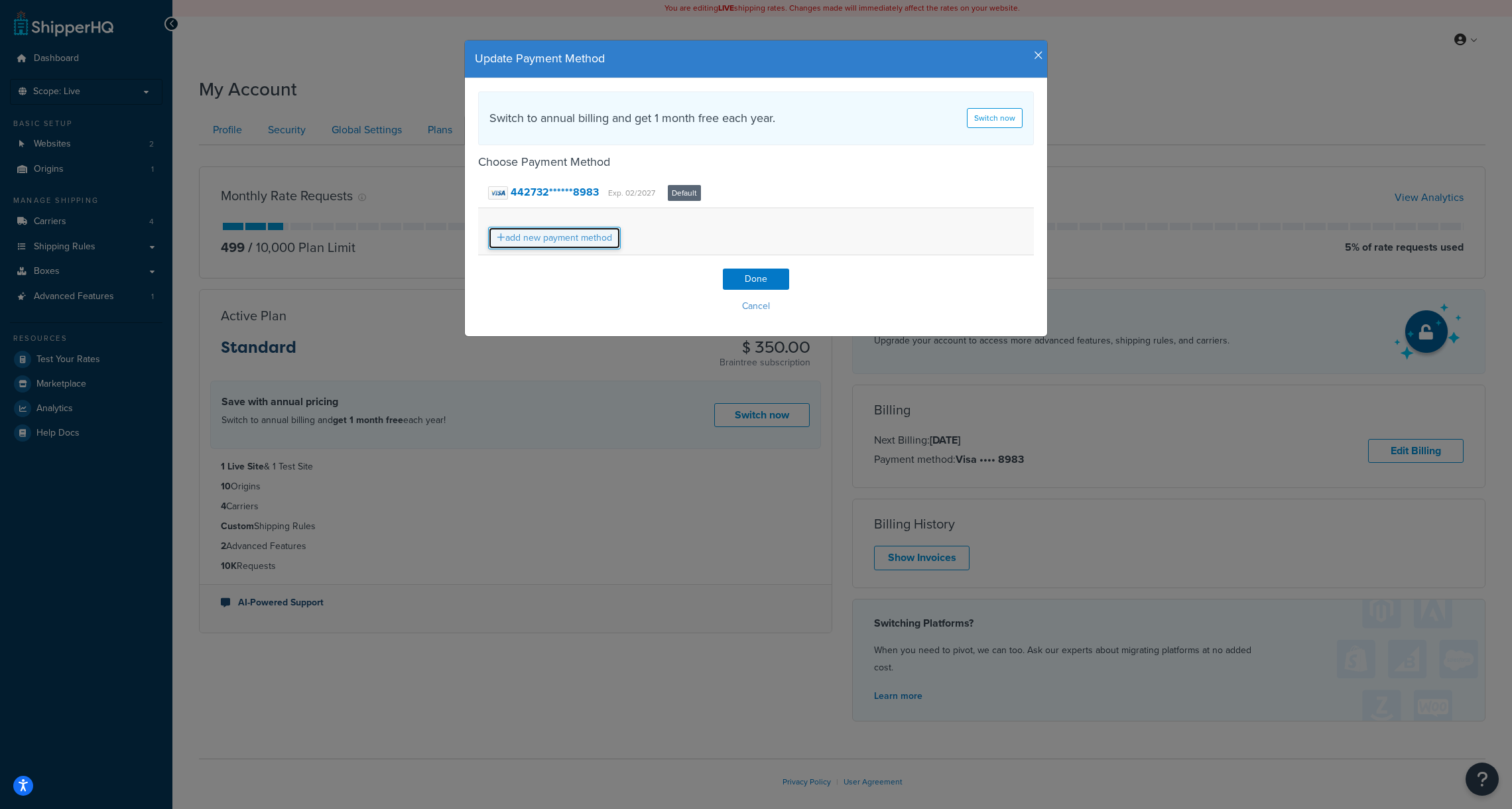
click at [565, 244] on link "add new payment method" at bounding box center [555, 238] width 133 height 22
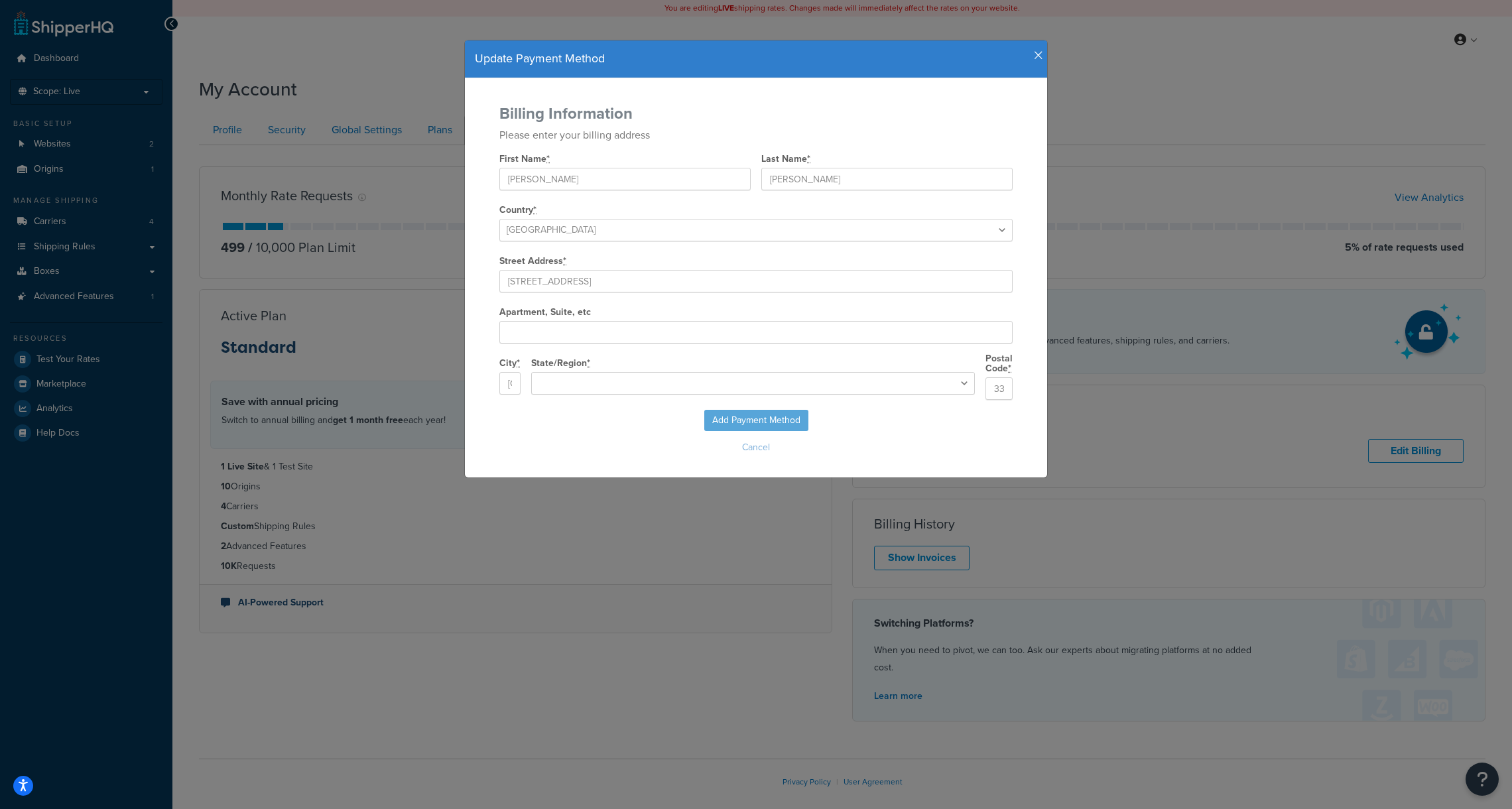
select select "FL"
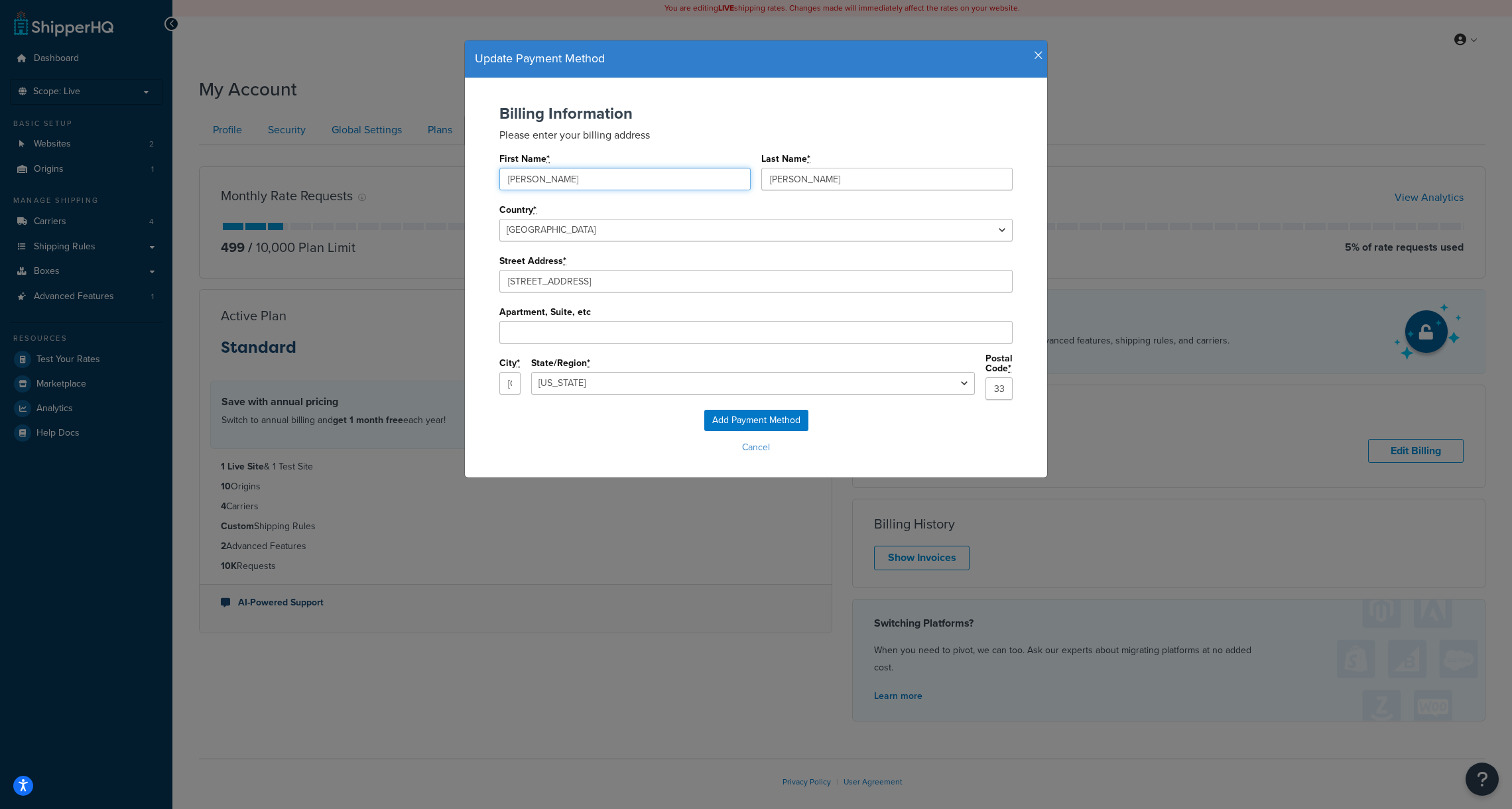
click at [560, 183] on input "[PERSON_NAME]" at bounding box center [624, 179] width 251 height 22
click at [560, 183] on input "Bryan" at bounding box center [624, 179] width 251 height 22
type input "Tiffany"
type input "Baldwin"
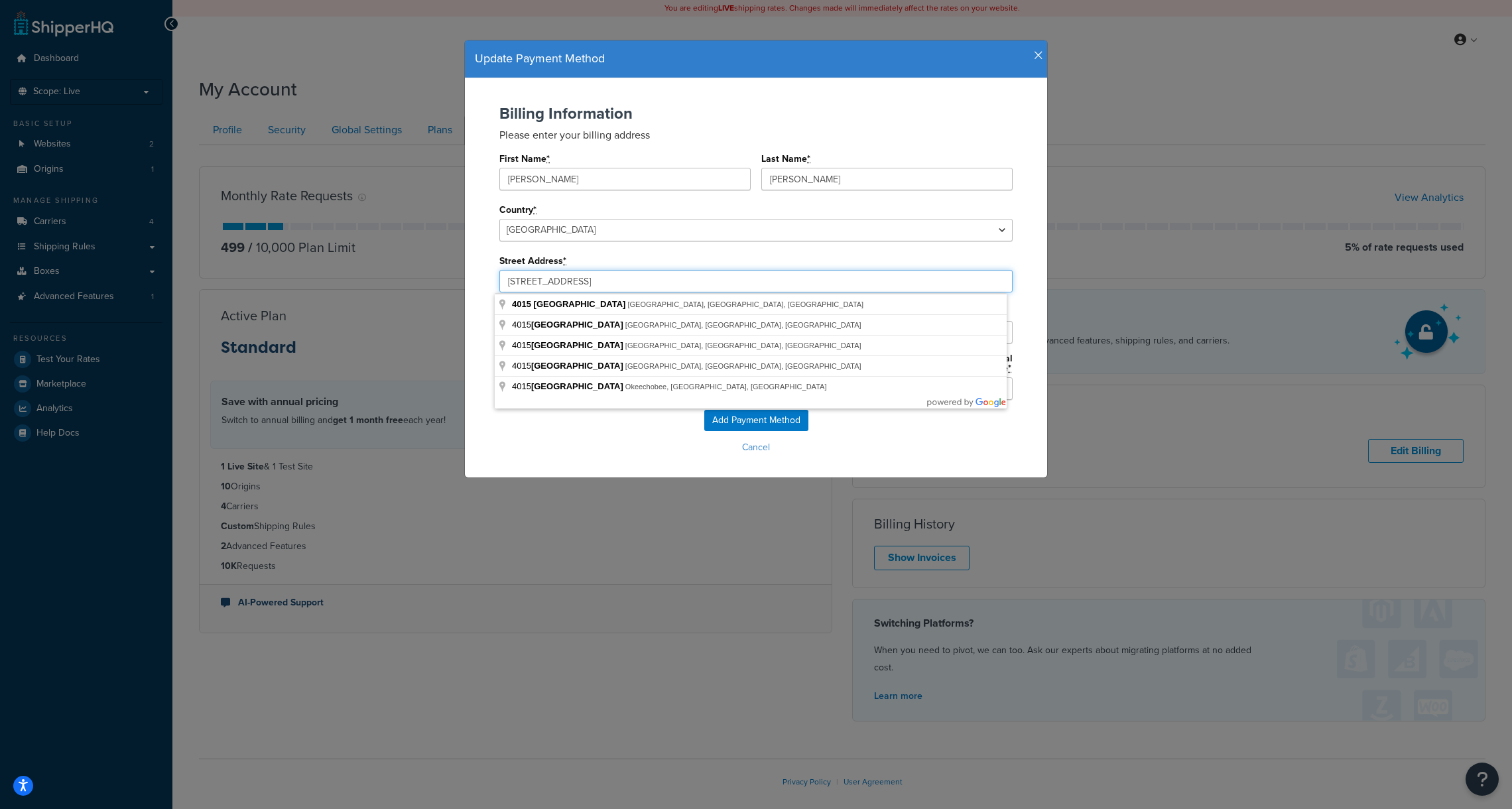
drag, startPoint x: 585, startPoint y: 283, endPoint x: 445, endPoint y: 274, distance: 140.3
click at [446, 274] on div "Update Payment Method Billing Information Please enter your billing address Fir…" at bounding box center [756, 404] width 1512 height 809
paste input "[STREET_ADDRESS]"
type input "7901 4th St N"
type input "[GEOGRAPHIC_DATA]"
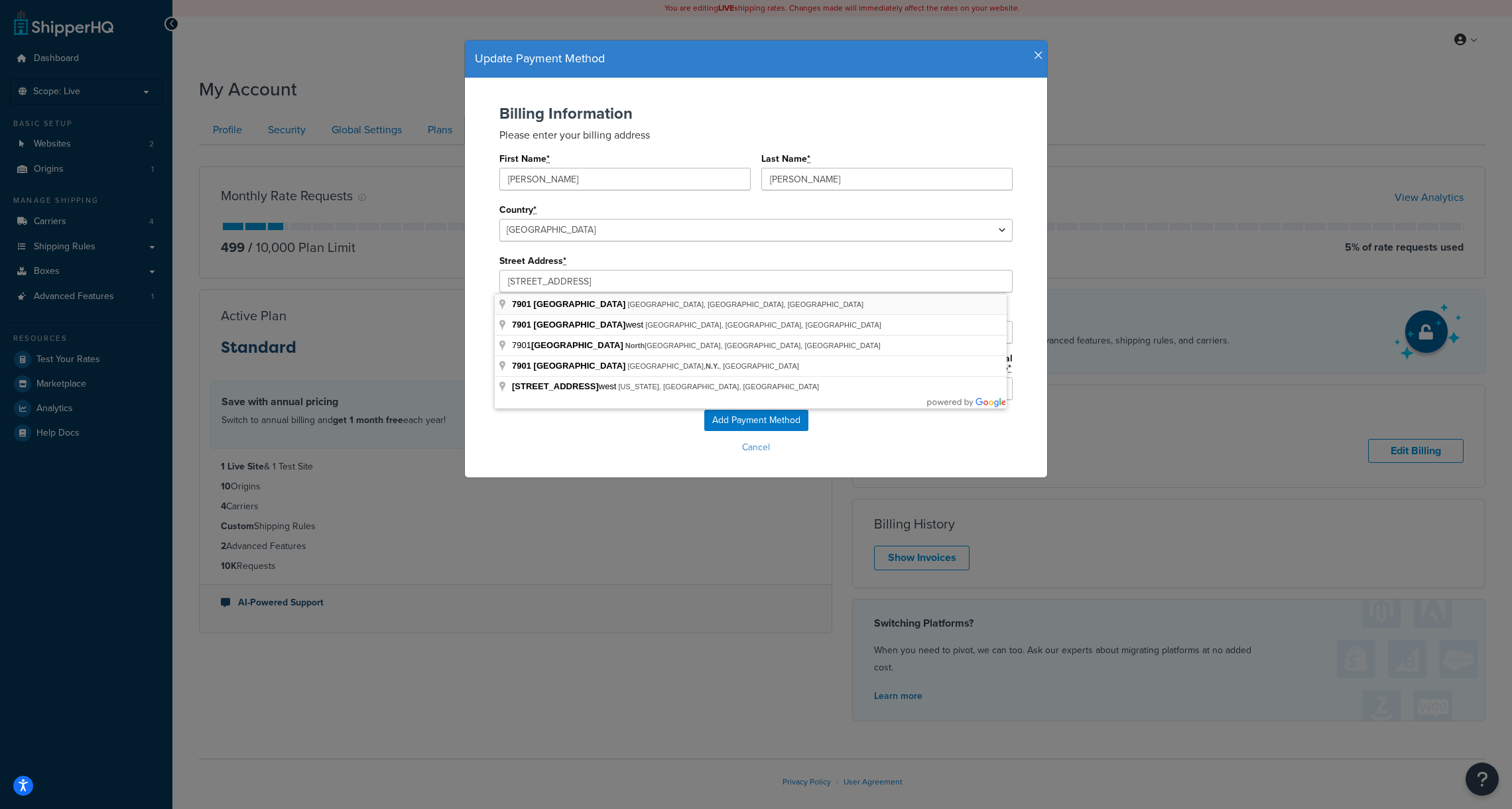
type input "33702"
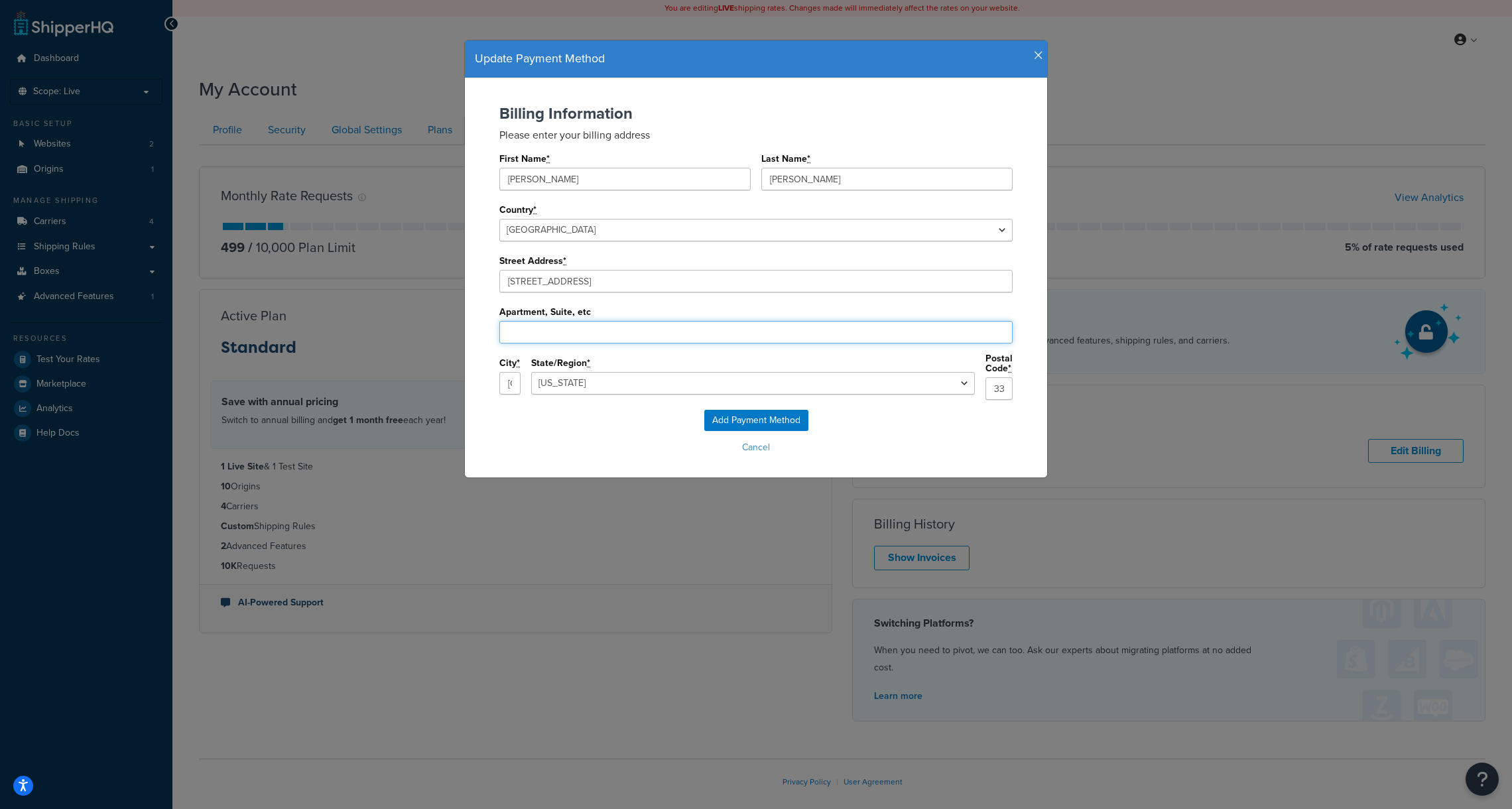
click at [577, 330] on input "Apartment, Suite, etc" at bounding box center [756, 332] width 514 height 22
paste input "Suite 28385"
type input "Suite 28385"
drag, startPoint x: 556, startPoint y: 428, endPoint x: 589, endPoint y: 429, distance: 33.0
click at [555, 429] on div "Add Payment Method Cancel" at bounding box center [756, 433] width 555 height 48
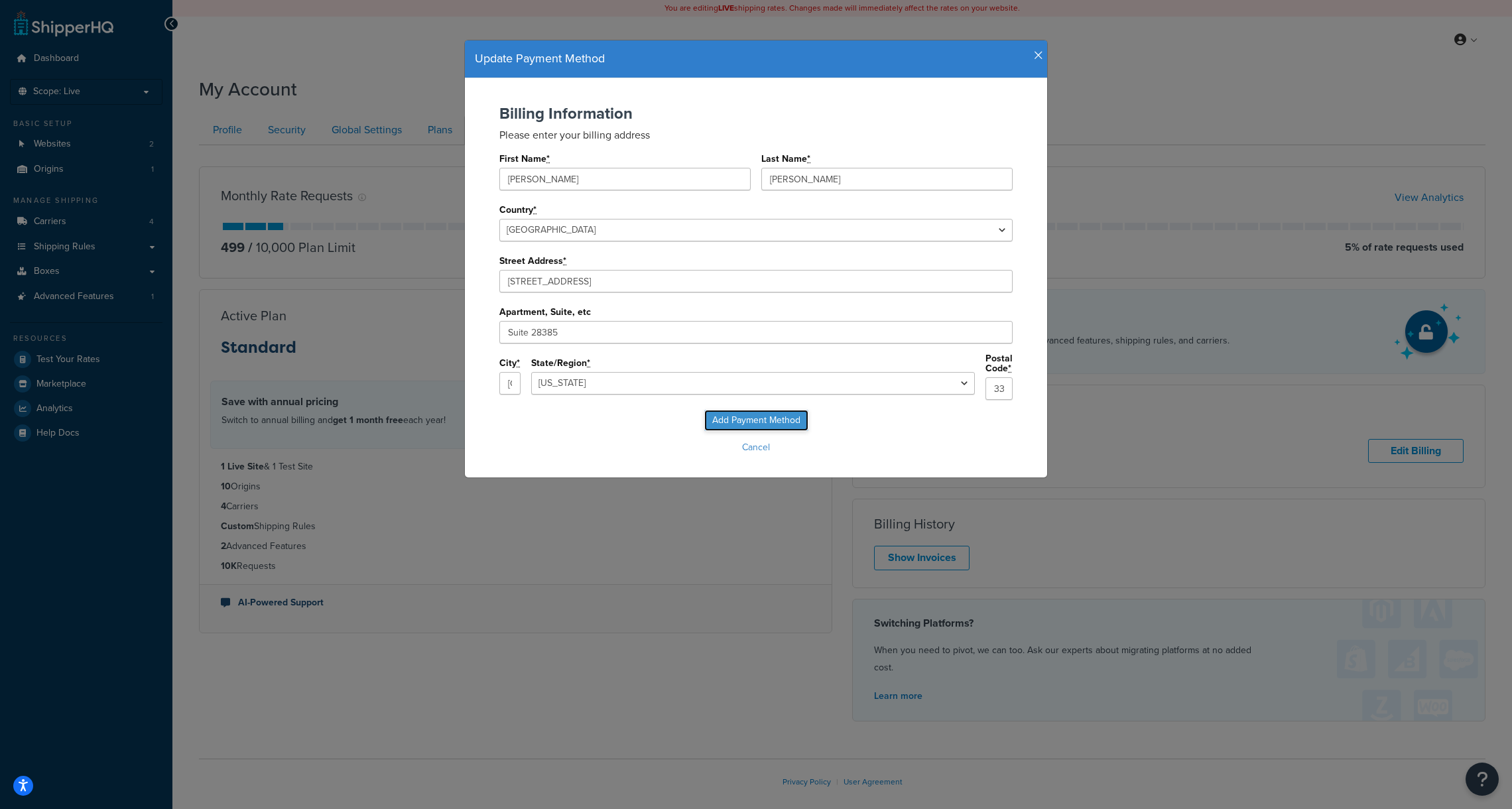
click at [735, 419] on input "Add Payment Method" at bounding box center [756, 420] width 104 height 21
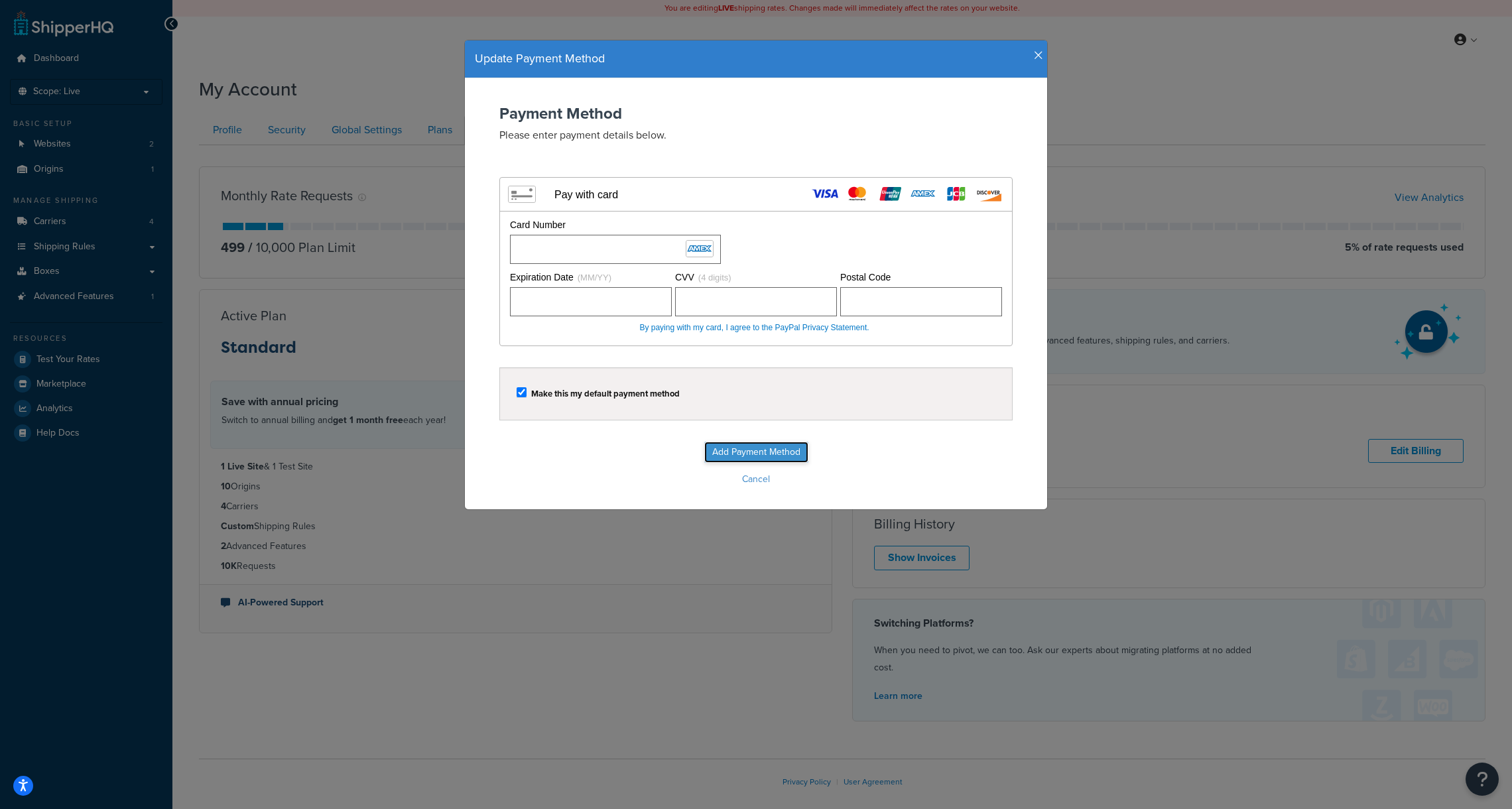
click at [750, 457] on input "Add Payment Method" at bounding box center [756, 451] width 104 height 21
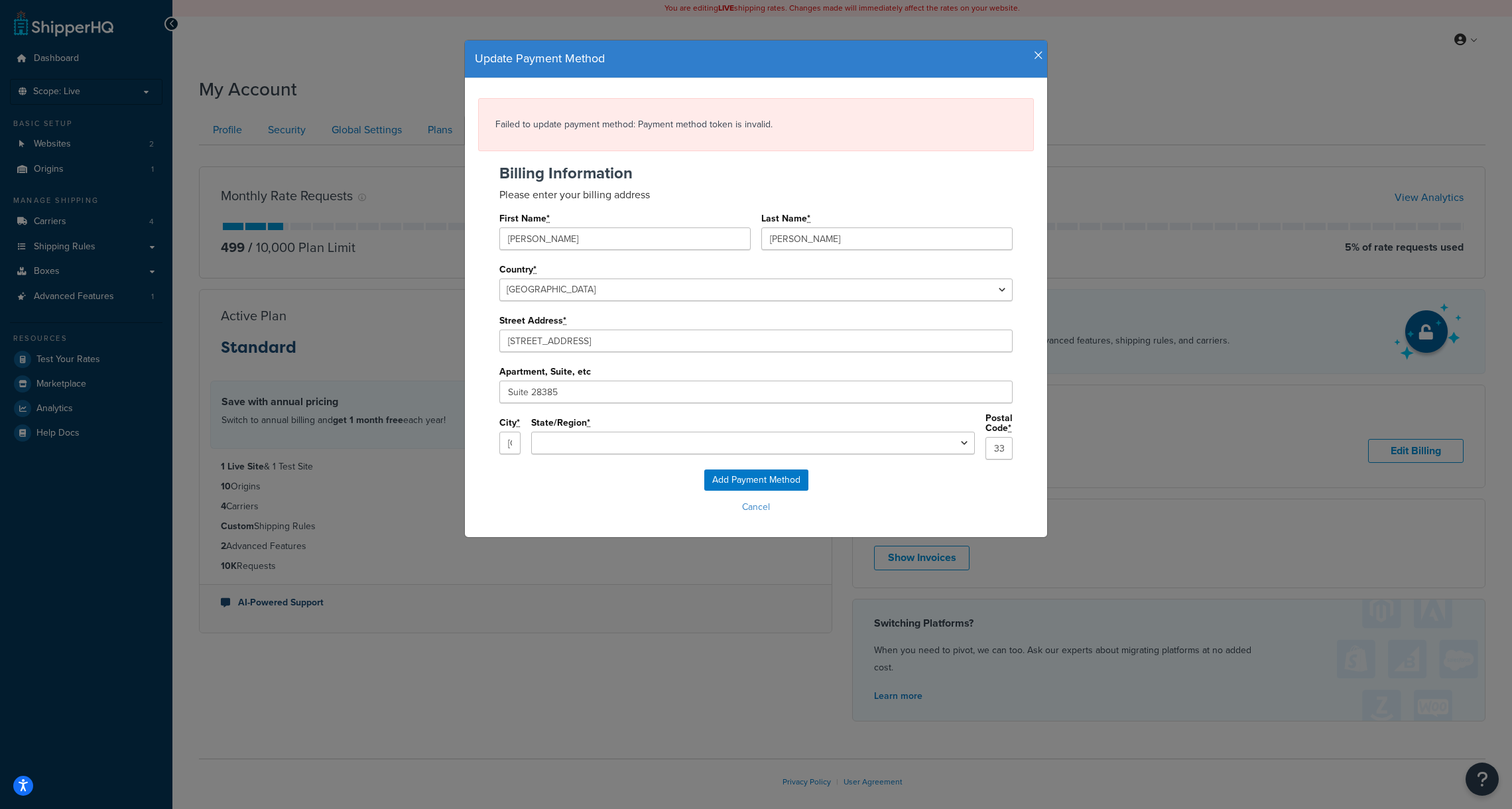
select select "FL"
click at [1035, 58] on icon "button" at bounding box center [1038, 55] width 9 height 12
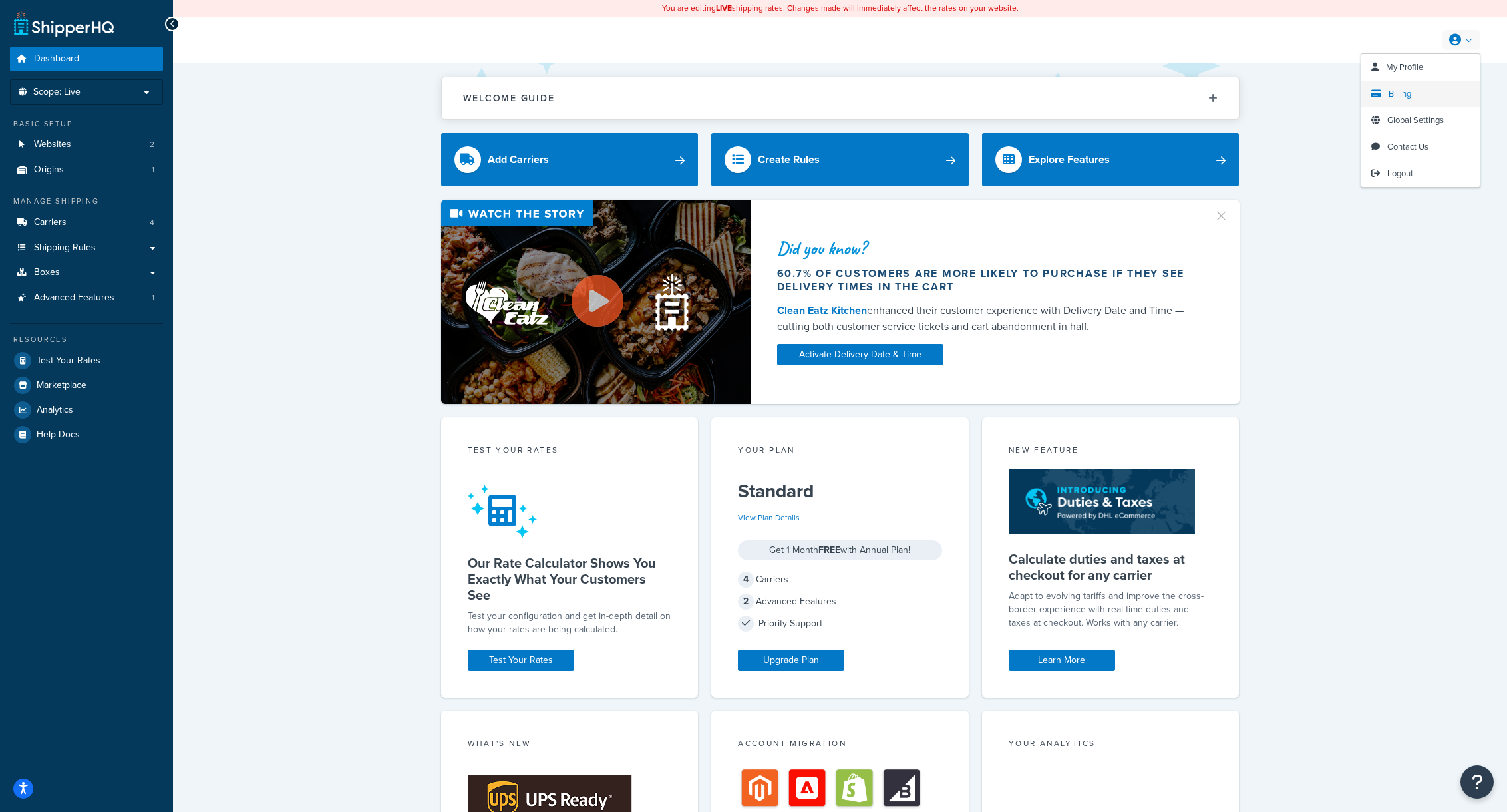
click at [1398, 95] on span "Billing" at bounding box center [1400, 93] width 22 height 13
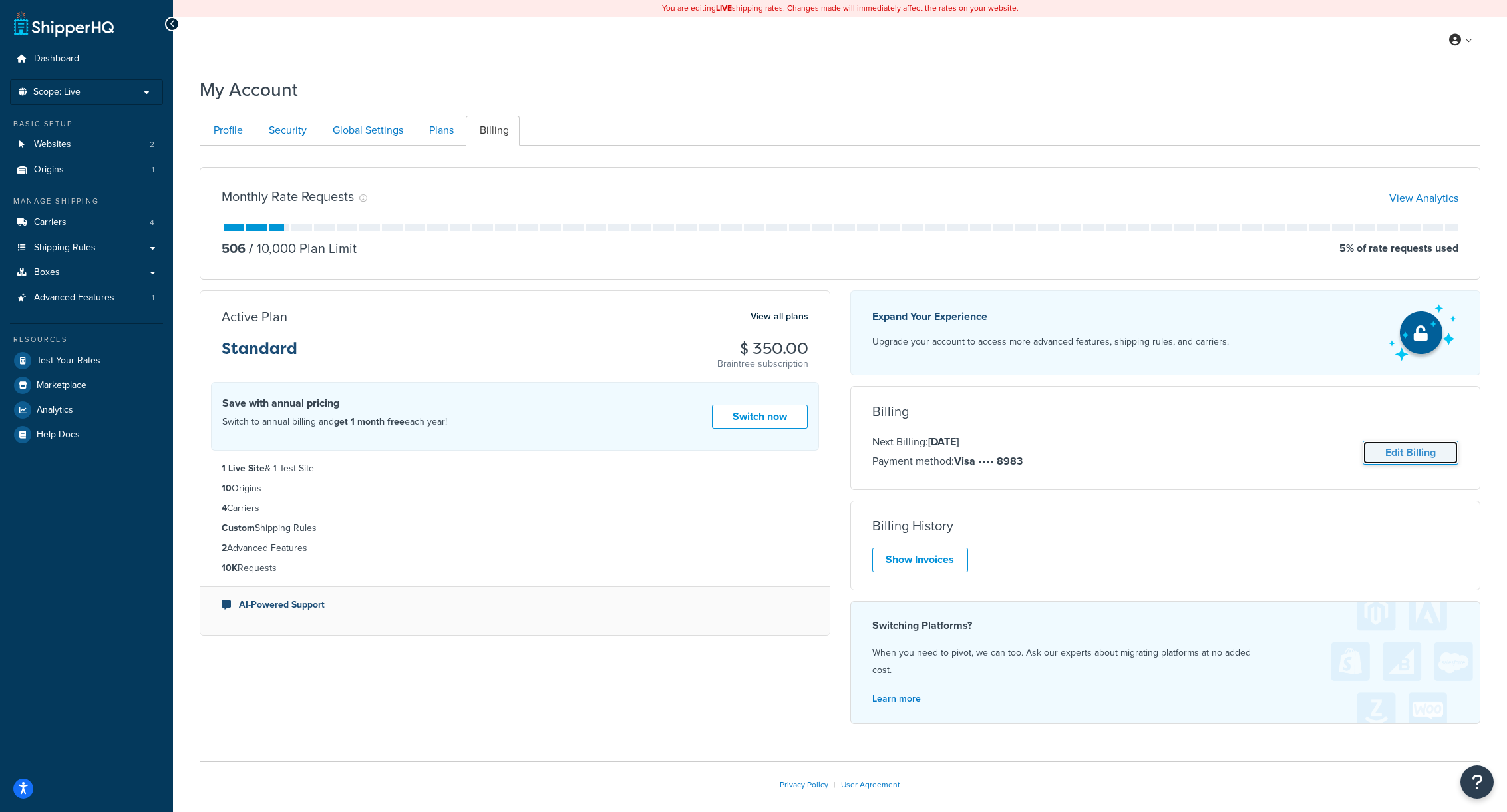
click at [1422, 453] on link "Edit Billing" at bounding box center [1410, 452] width 96 height 25
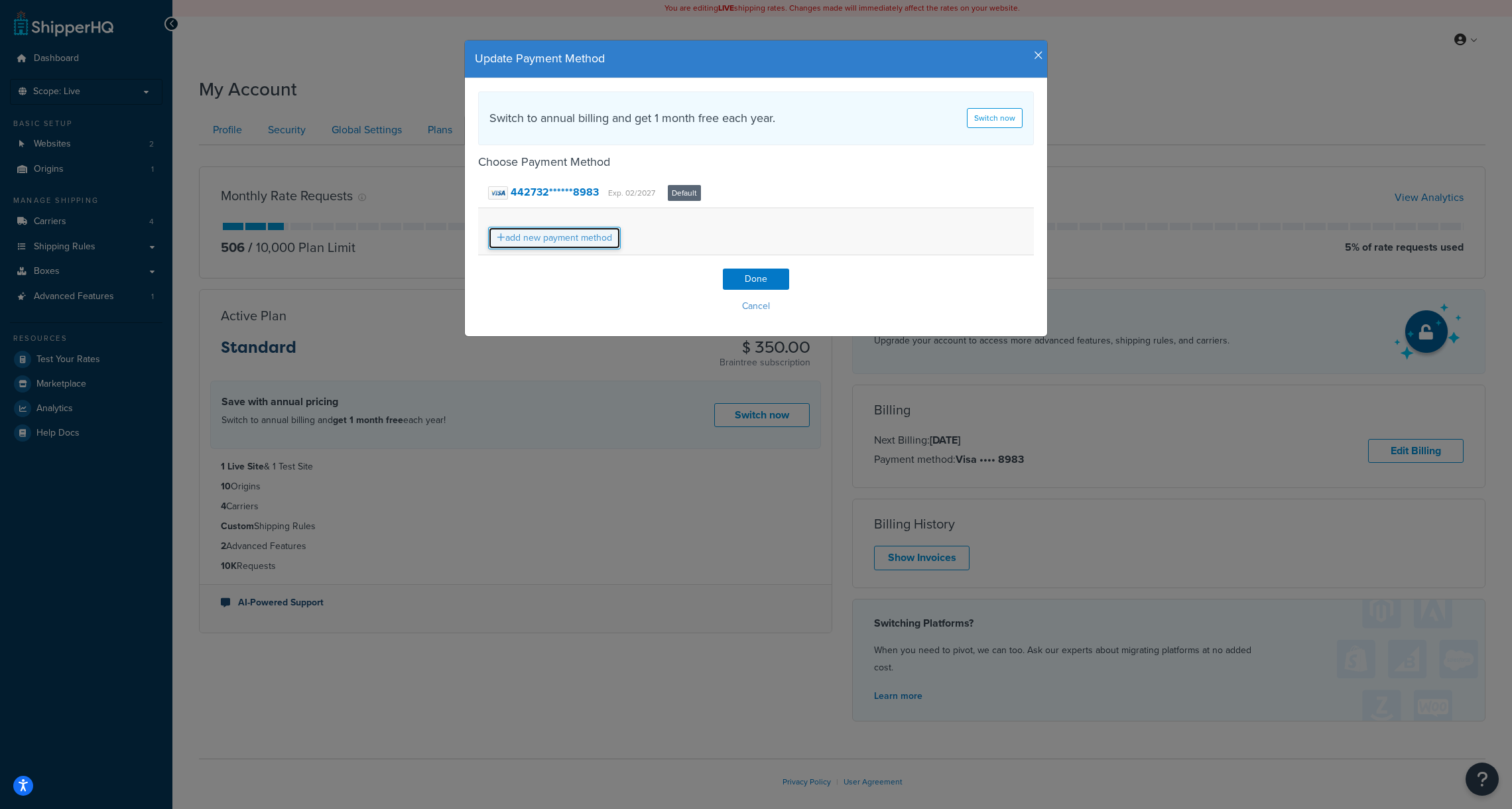
click at [545, 238] on link "add new payment method" at bounding box center [555, 238] width 133 height 22
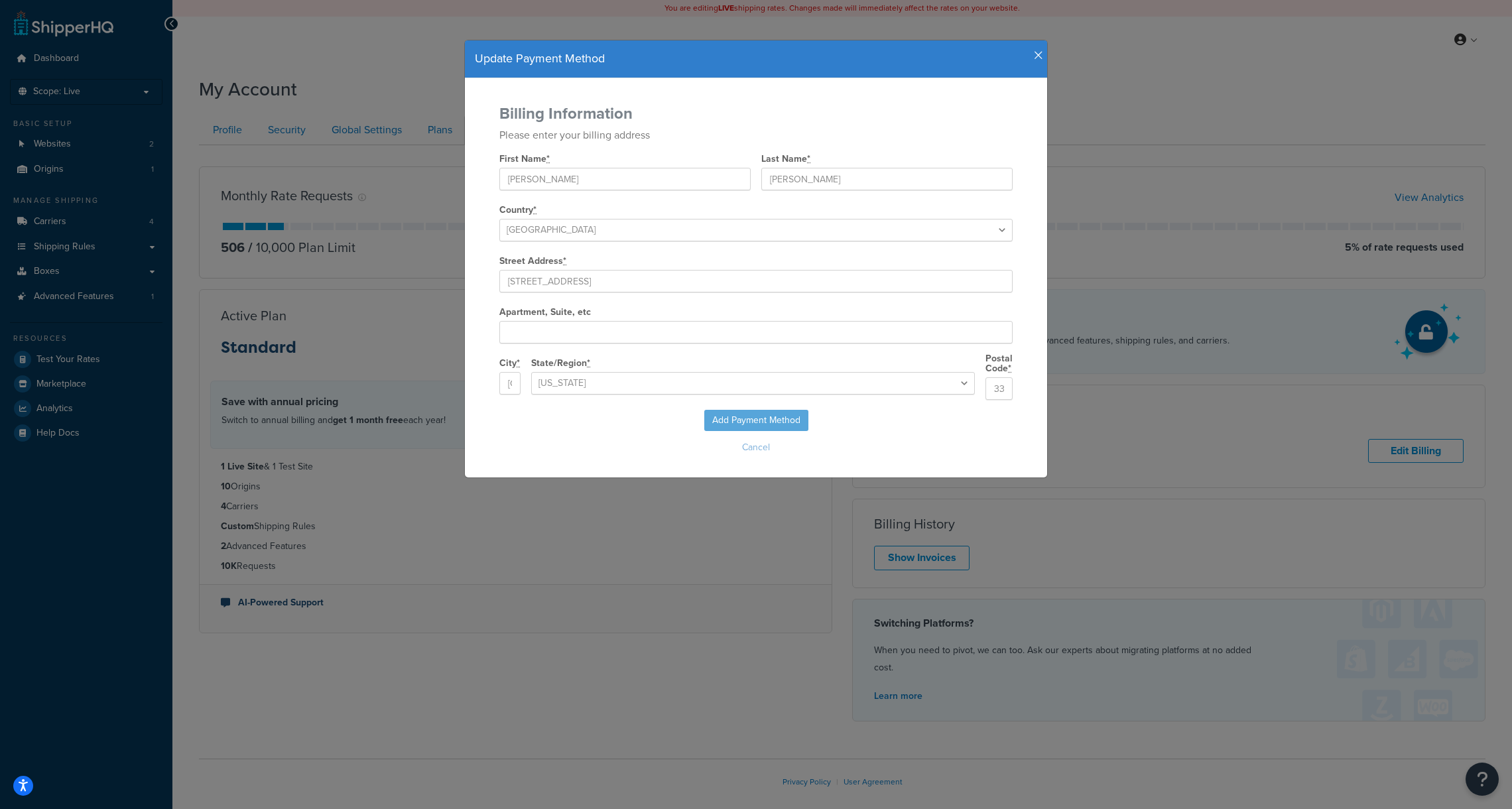
select select
click at [557, 181] on input "[PERSON_NAME]" at bounding box center [624, 179] width 251 height 22
click at [556, 181] on input "[PERSON_NAME]" at bounding box center [624, 179] width 251 height 22
type input "[PERSON_NAME]"
type input "Pine"
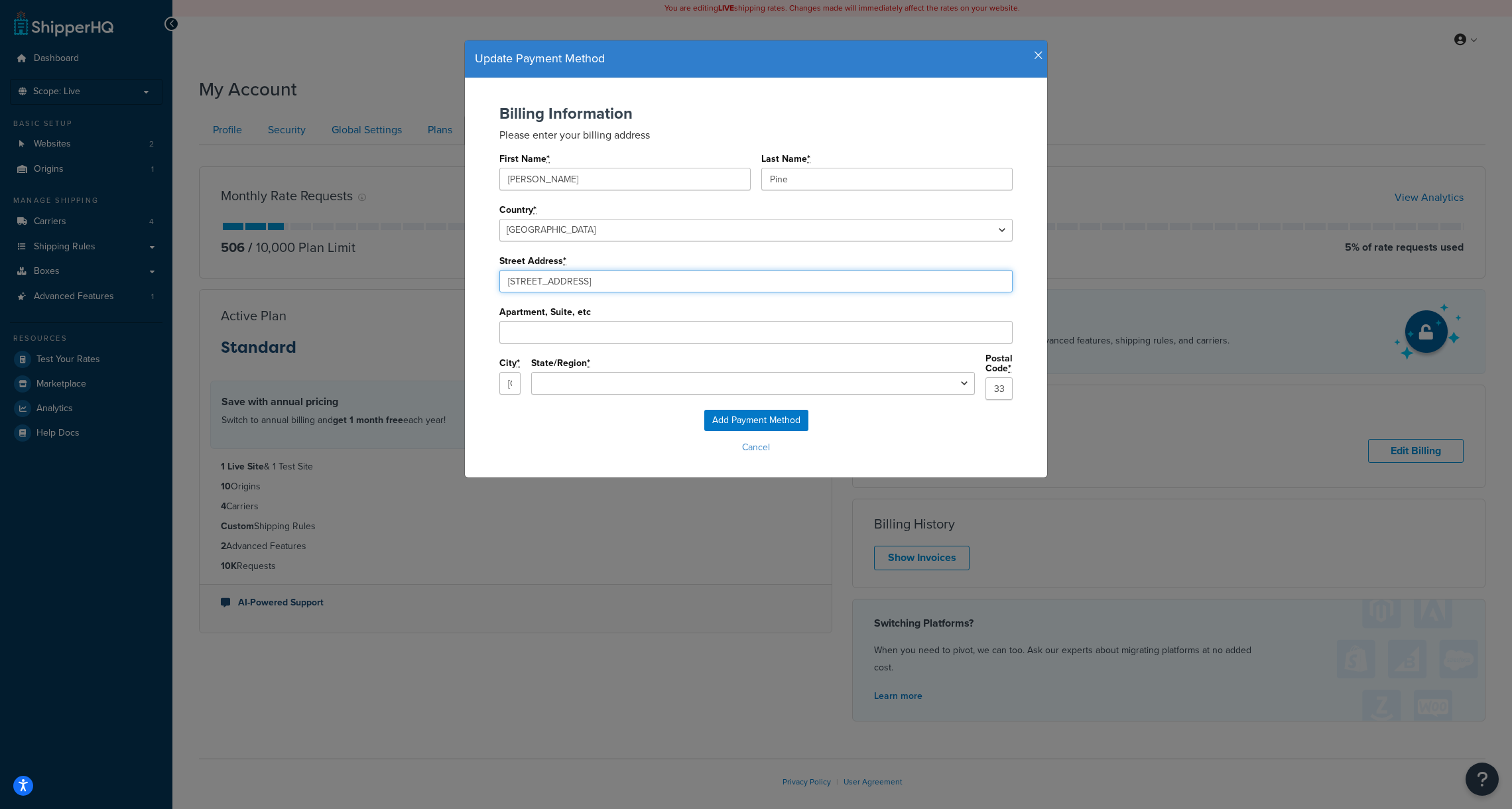
drag, startPoint x: 588, startPoint y: 282, endPoint x: 436, endPoint y: 269, distance: 152.6
click at [446, 271] on div "Update Payment Method Billing Information Please enter your billing address Fir…" at bounding box center [756, 404] width 1512 height 809
paste input "[STREET_ADDRESS]"
type input "7901 4th St N"
type input "[GEOGRAPHIC_DATA]"
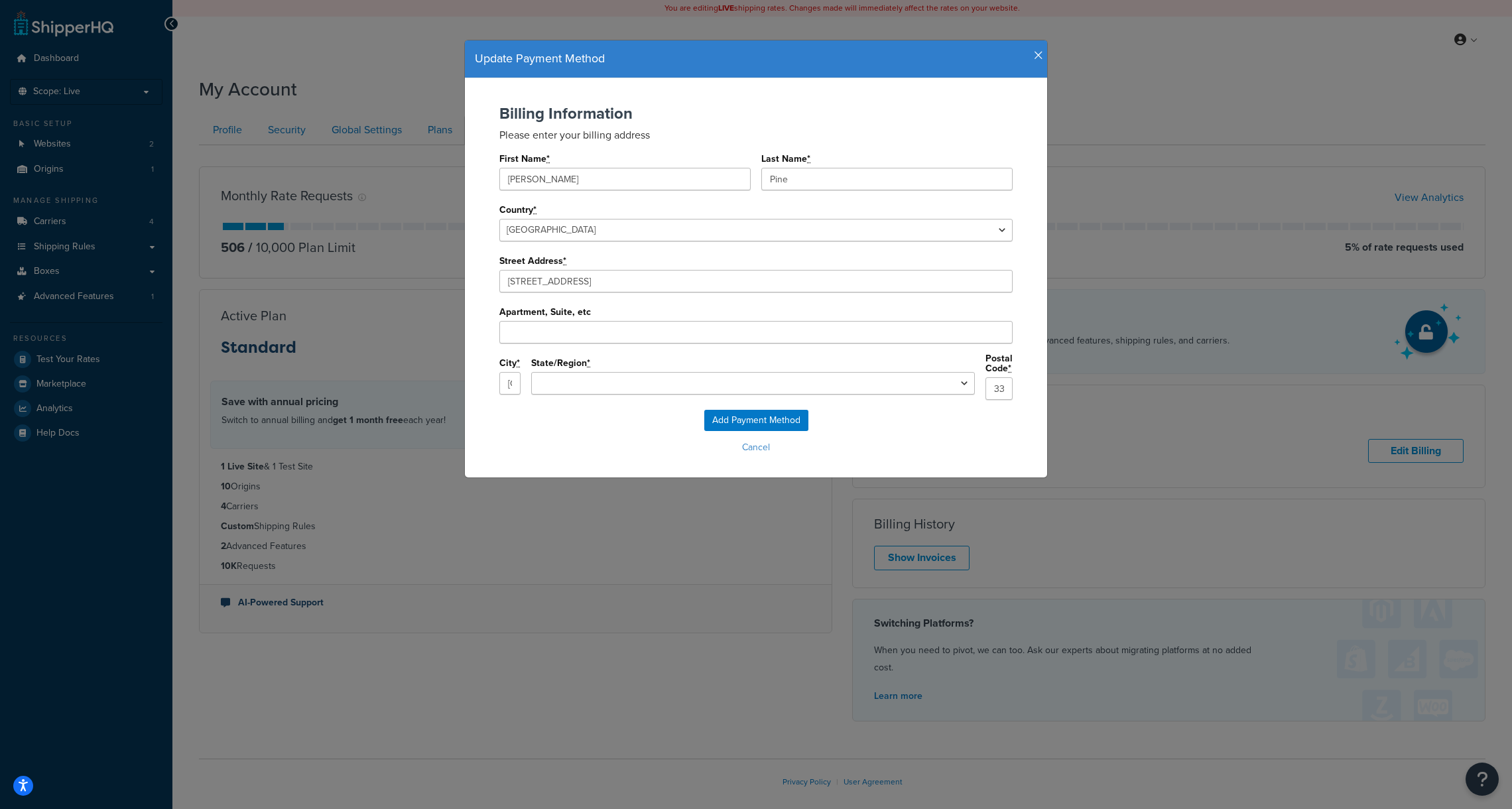
select select "FL"
type input "33702"
click at [598, 324] on input "Apartment, Suite, etc" at bounding box center [756, 332] width 514 height 22
paste input "Suite 28385"
type input "Suite 28385"
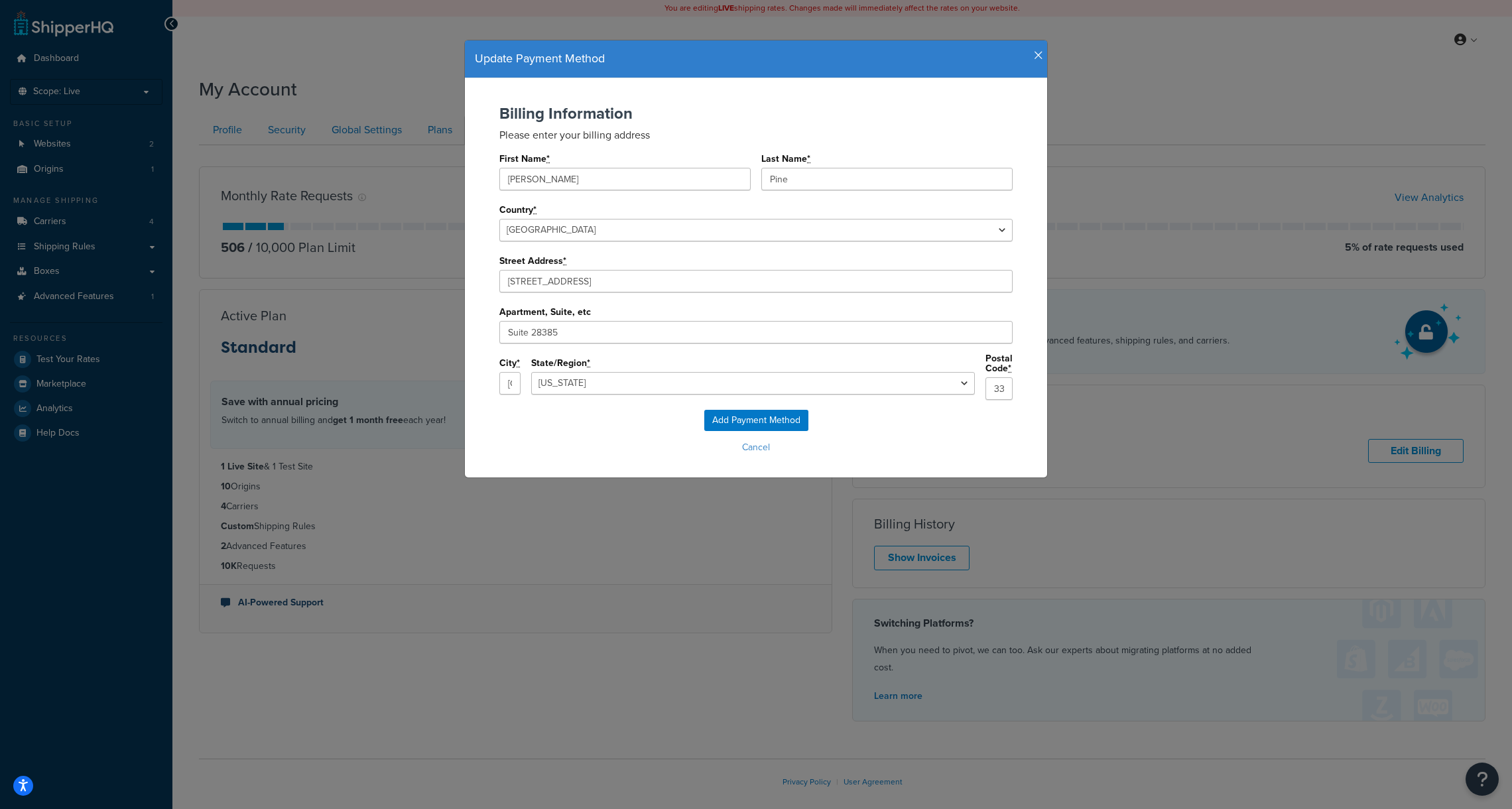
click at [520, 365] on div "City * St. Petersburg" at bounding box center [509, 376] width 21 height 46
click at [746, 414] on input "Add Payment Method" at bounding box center [756, 420] width 104 height 21
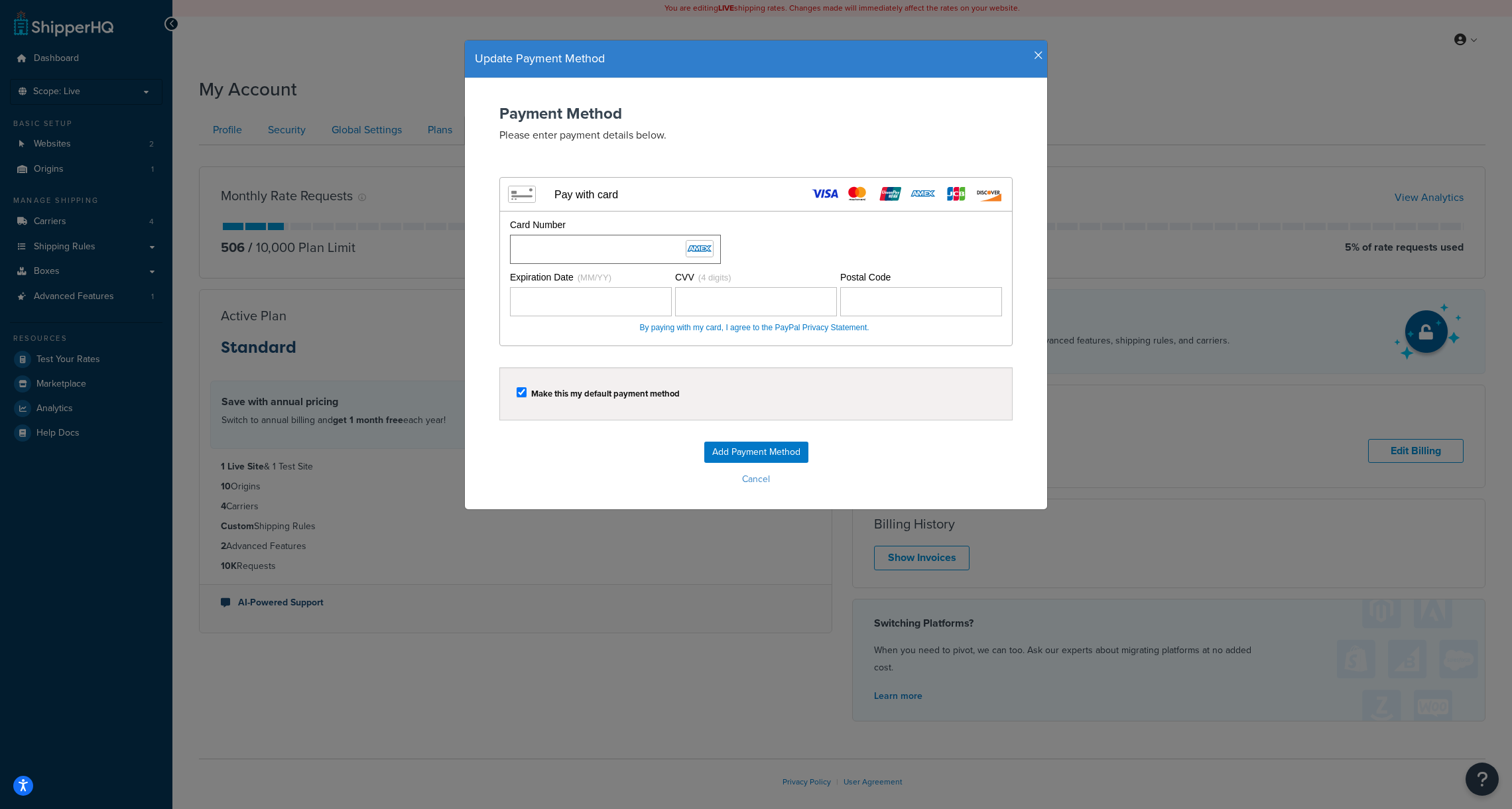
click at [836, 249] on div "Card Number" at bounding box center [755, 241] width 496 height 46
click at [789, 385] on div "Make this my default payment method" at bounding box center [756, 394] width 479 height 19
click at [754, 452] on input "Add Payment Method" at bounding box center [756, 451] width 104 height 21
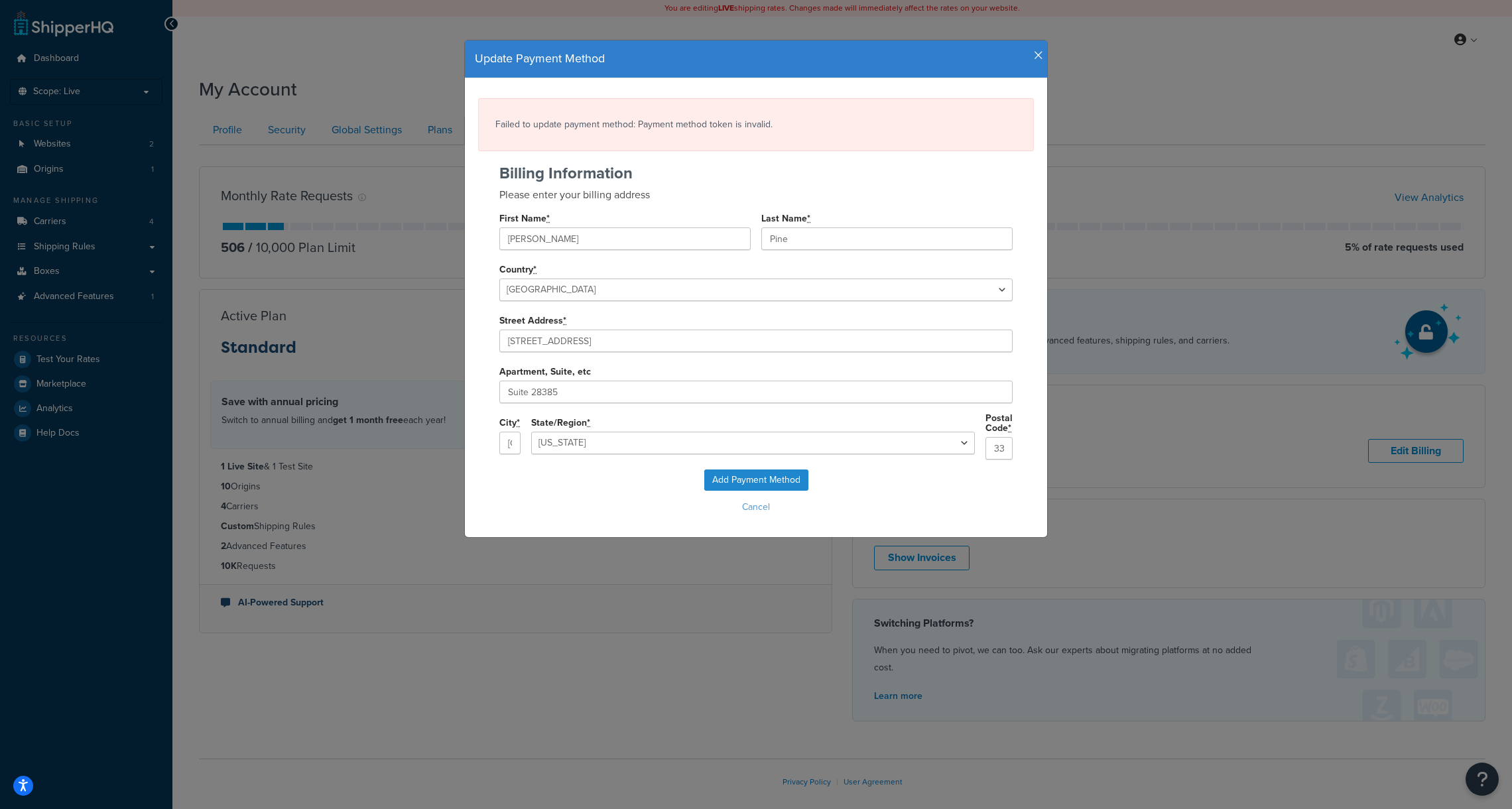
select select "FL"
click at [1034, 60] on icon "button" at bounding box center [1038, 55] width 9 height 12
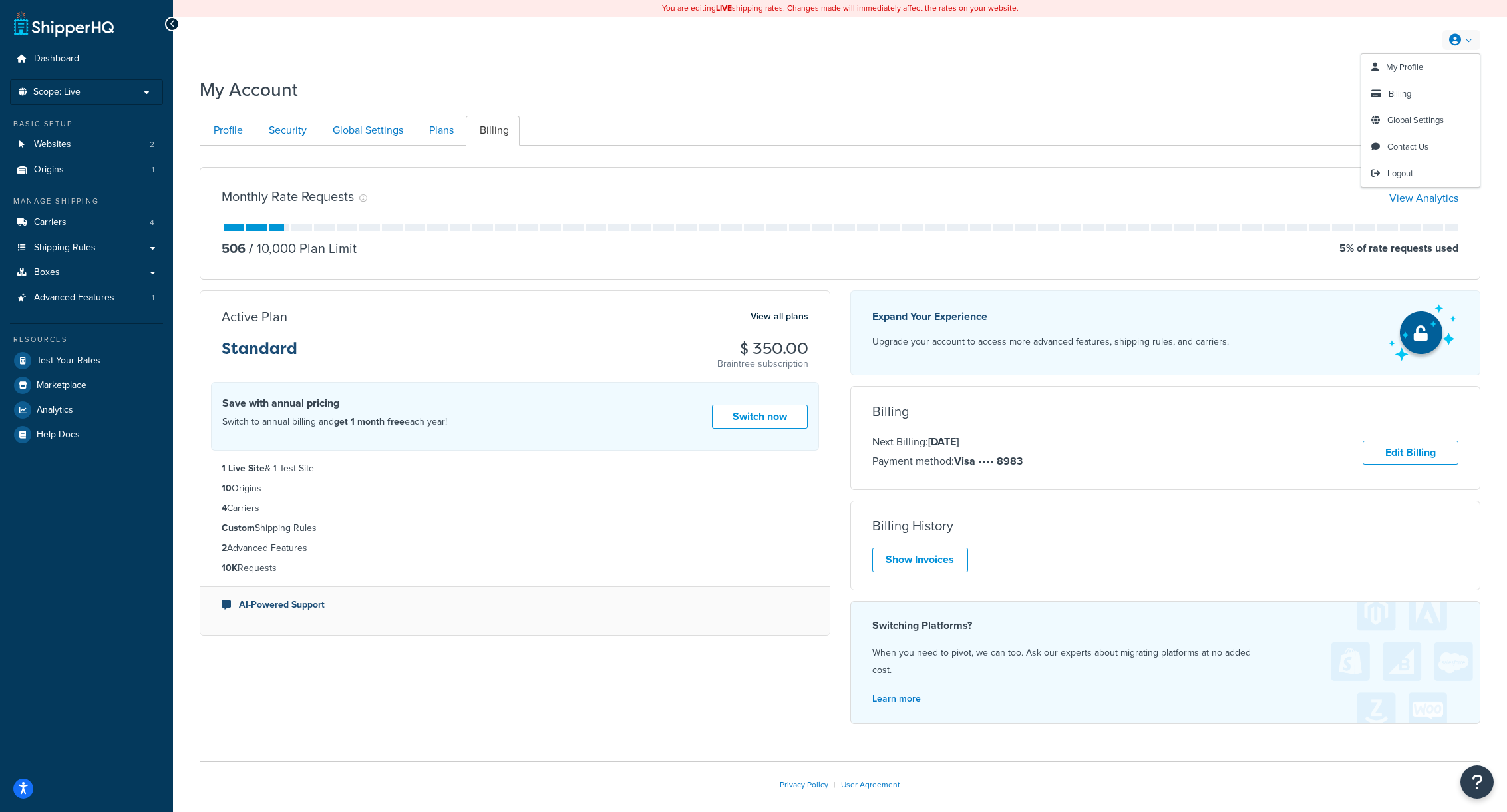
click at [1456, 38] on icon at bounding box center [1456, 40] width 12 height 12
click at [1393, 173] on span "Logout" at bounding box center [1400, 173] width 26 height 13
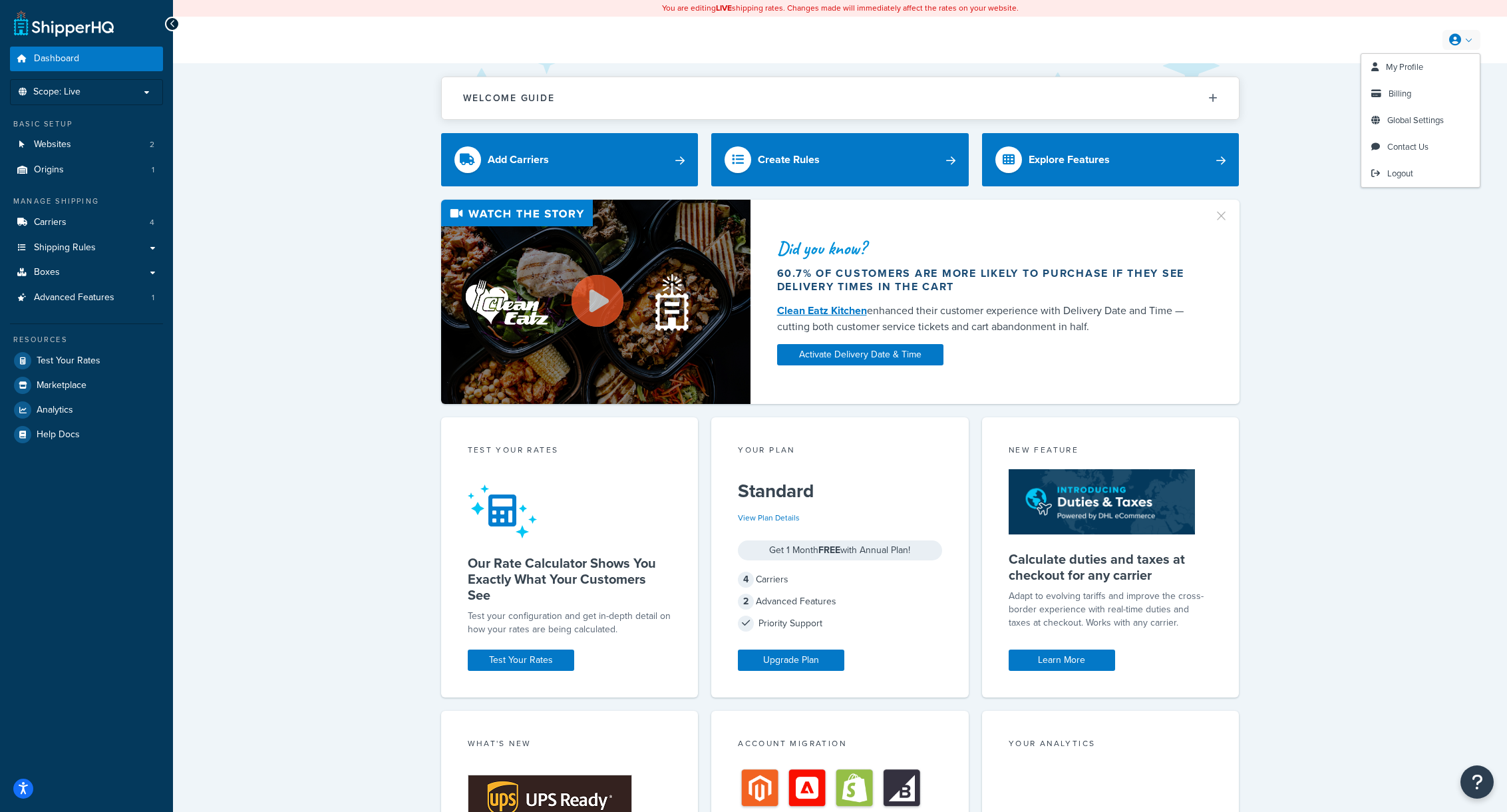
click at [1474, 36] on link at bounding box center [1462, 39] width 38 height 20
click at [1406, 95] on span "Billing" at bounding box center [1400, 93] width 22 height 13
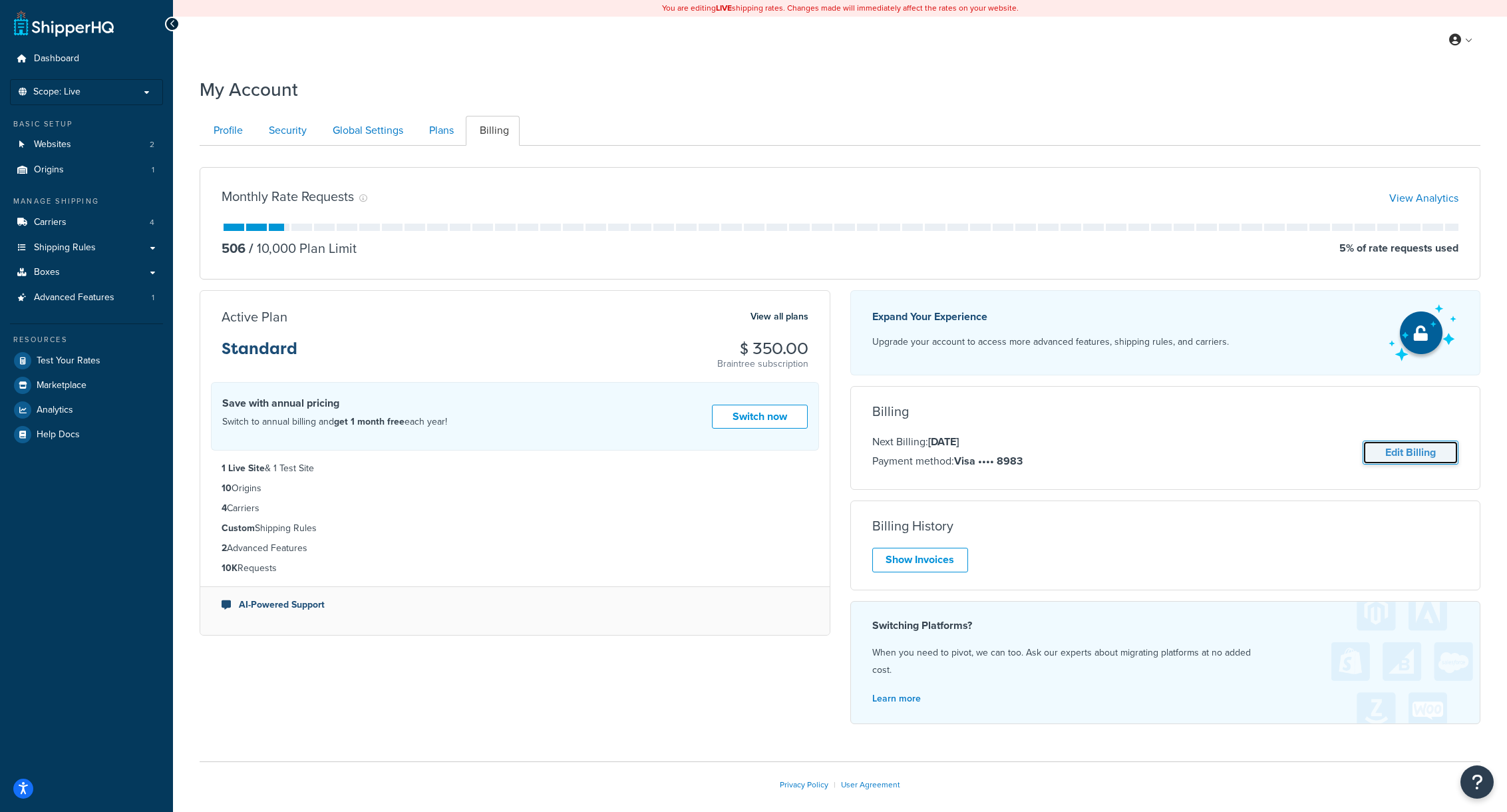
click at [1414, 456] on link "Edit Billing" at bounding box center [1410, 452] width 96 height 25
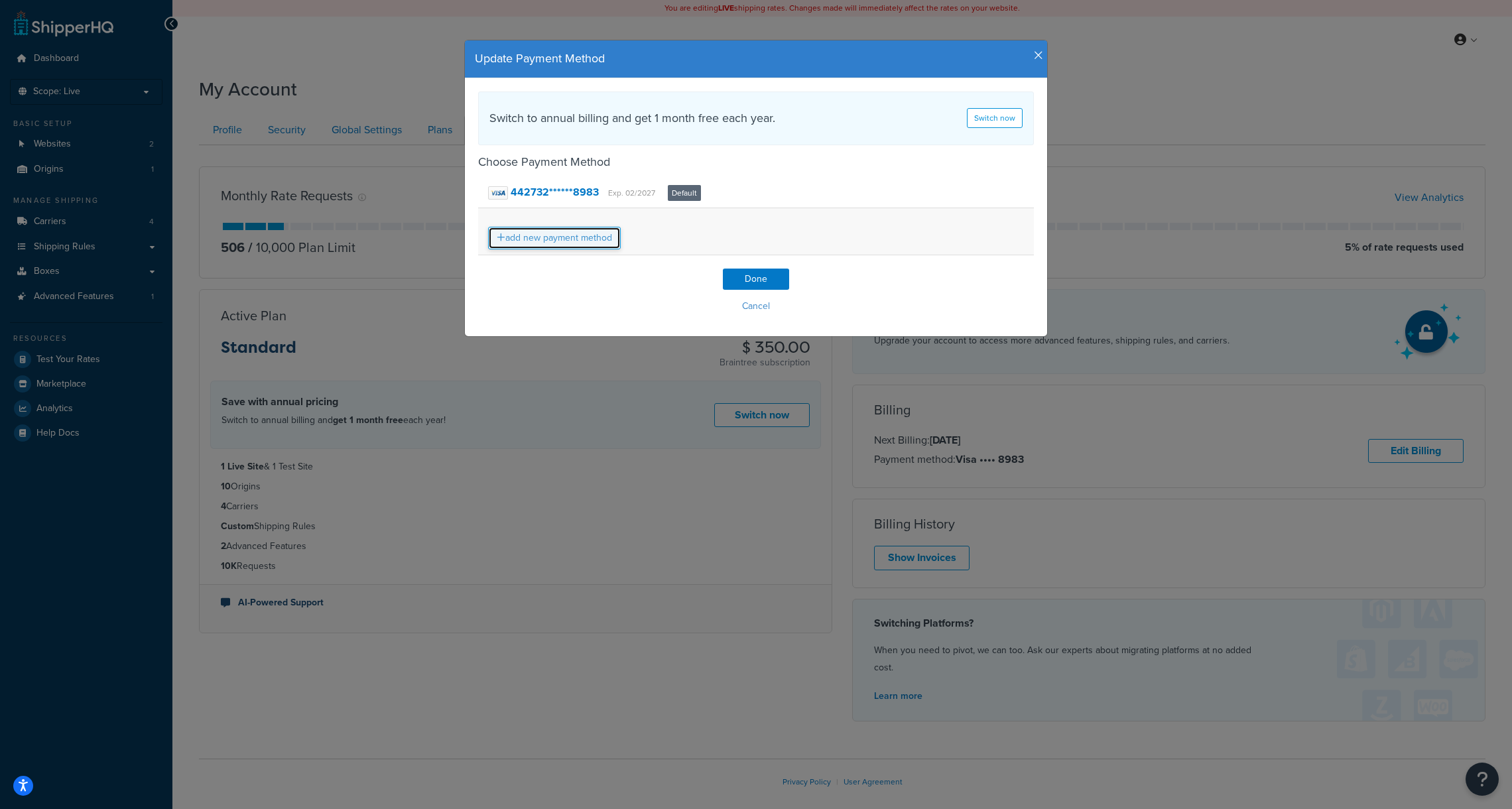
click at [572, 241] on link "add new payment method" at bounding box center [555, 238] width 133 height 22
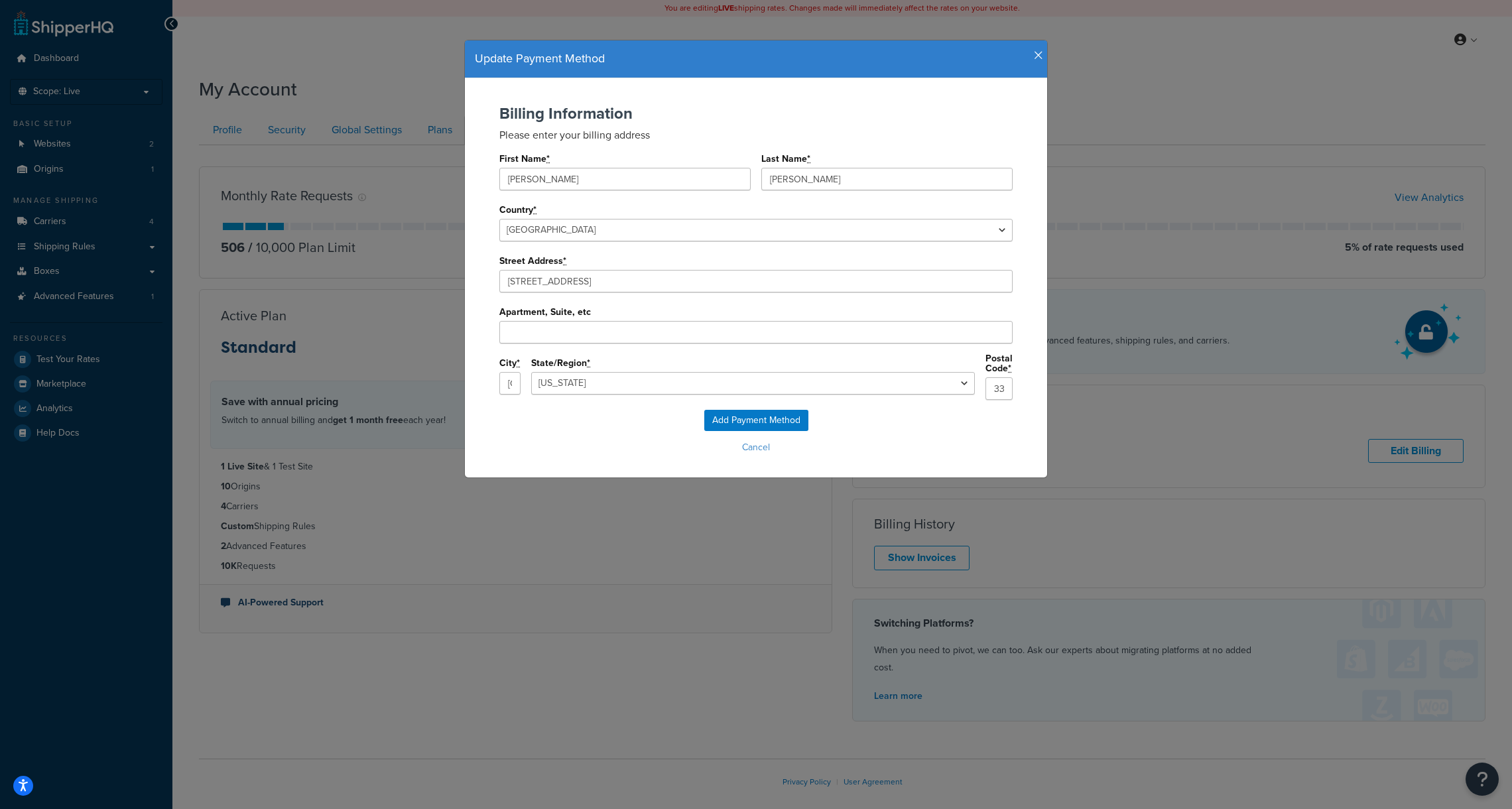
select select "FL"
drag, startPoint x: 553, startPoint y: 177, endPoint x: 465, endPoint y: 174, distance: 88.1
click at [466, 174] on div "Billing Information Please enter your billing address First Name * [PERSON_NAME…" at bounding box center [756, 278] width 582 height 399
type input "[PERSON_NAME]"
type input "Pine"
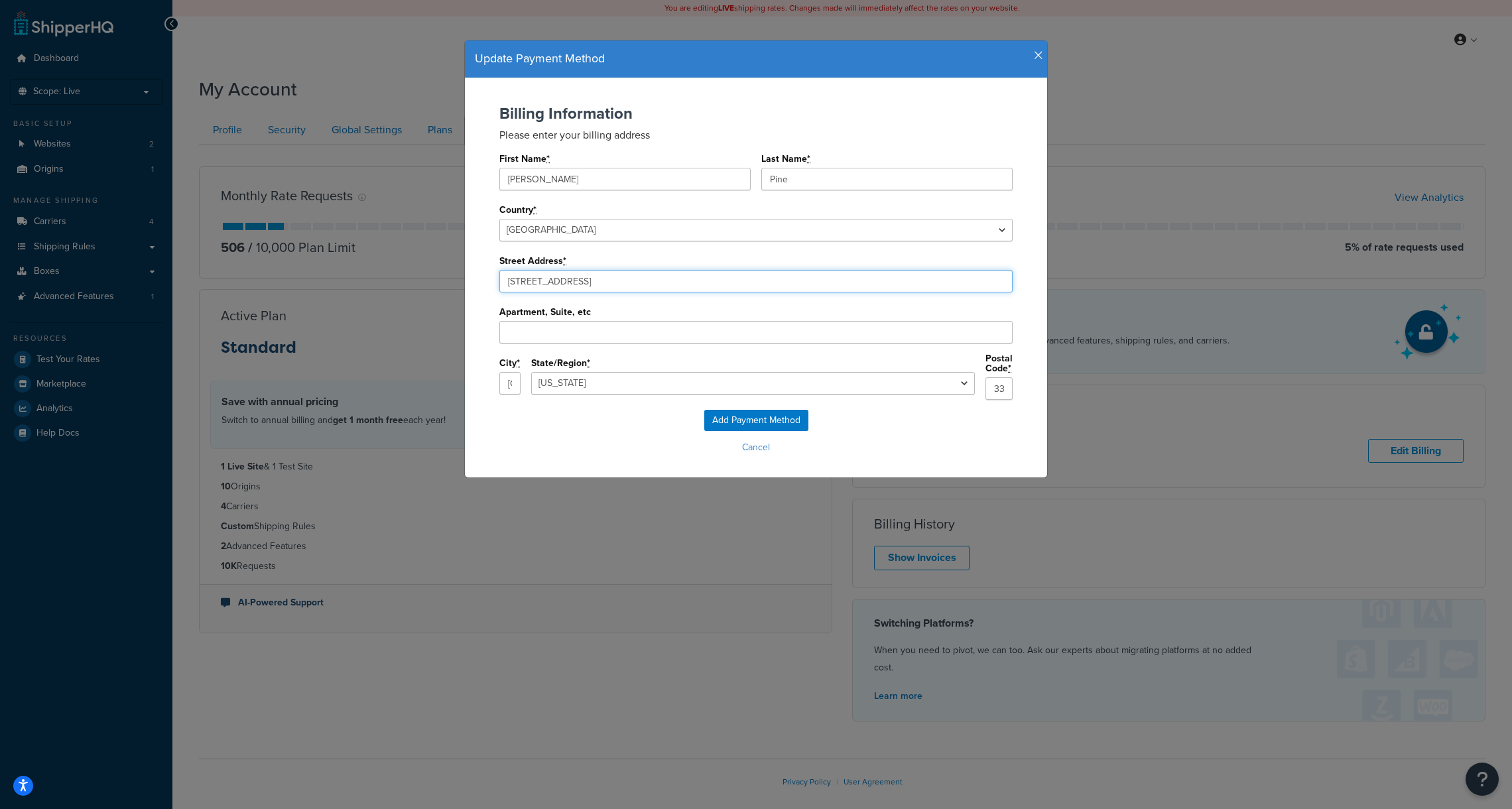
paste input "[STREET_ADDRESS]"
type input "[STREET_ADDRESS]"
click at [569, 329] on input "Apartment, Suite, etc" at bounding box center [756, 332] width 514 height 22
paste input "Suite 28385"
type input "Suite 28385"
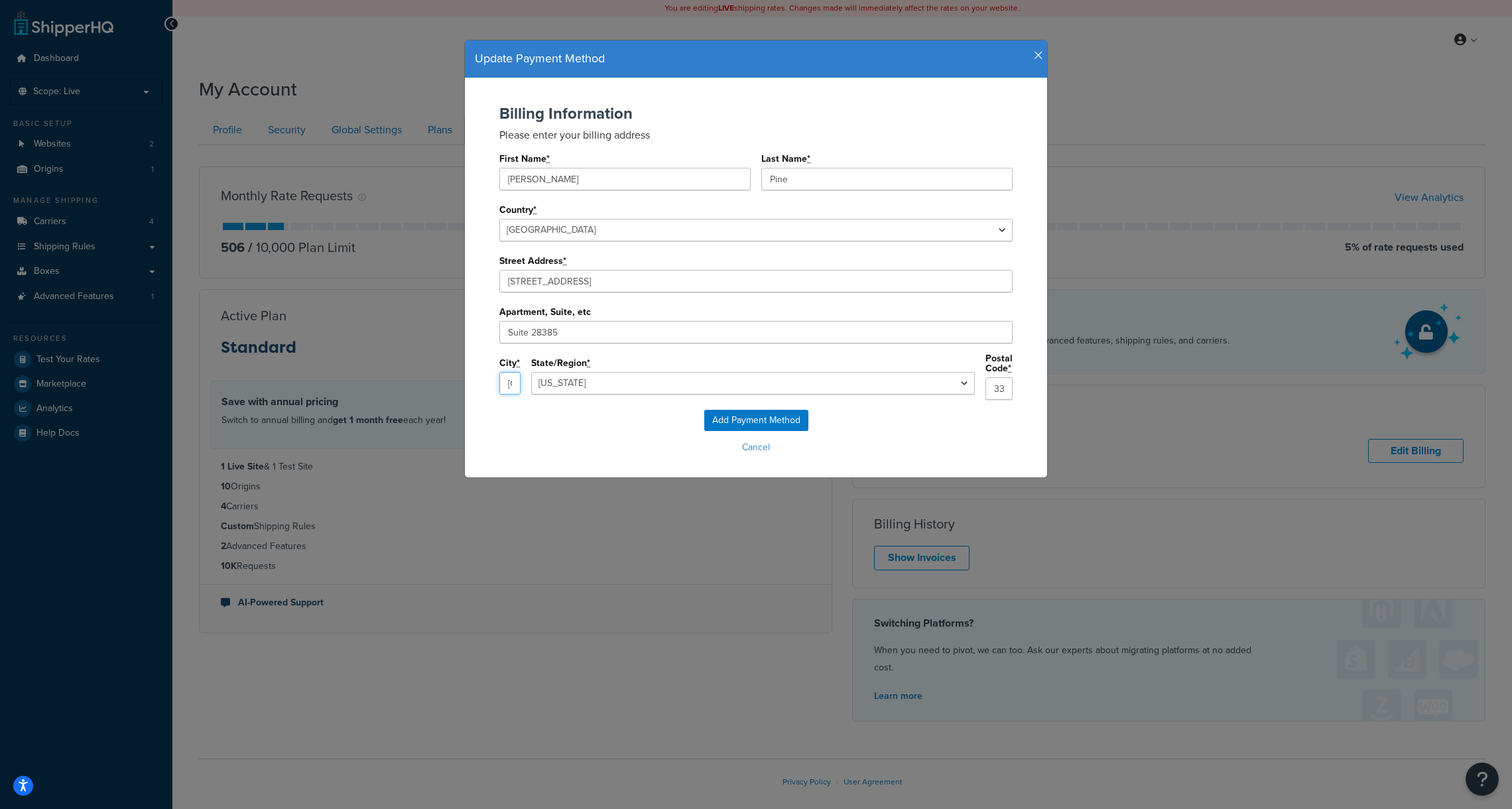
drag, startPoint x: 592, startPoint y: 382, endPoint x: 470, endPoint y: 375, distance: 122.2
click at [478, 375] on div "Billing Information Please enter your billing address First Name * [PERSON_NAME…" at bounding box center [756, 257] width 555 height 305
paste input "[GEOGRAPHIC_DATA]"
type input "[GEOGRAPHIC_DATA]"
drag, startPoint x: 915, startPoint y: 387, endPoint x: 848, endPoint y: 385, distance: 67.0
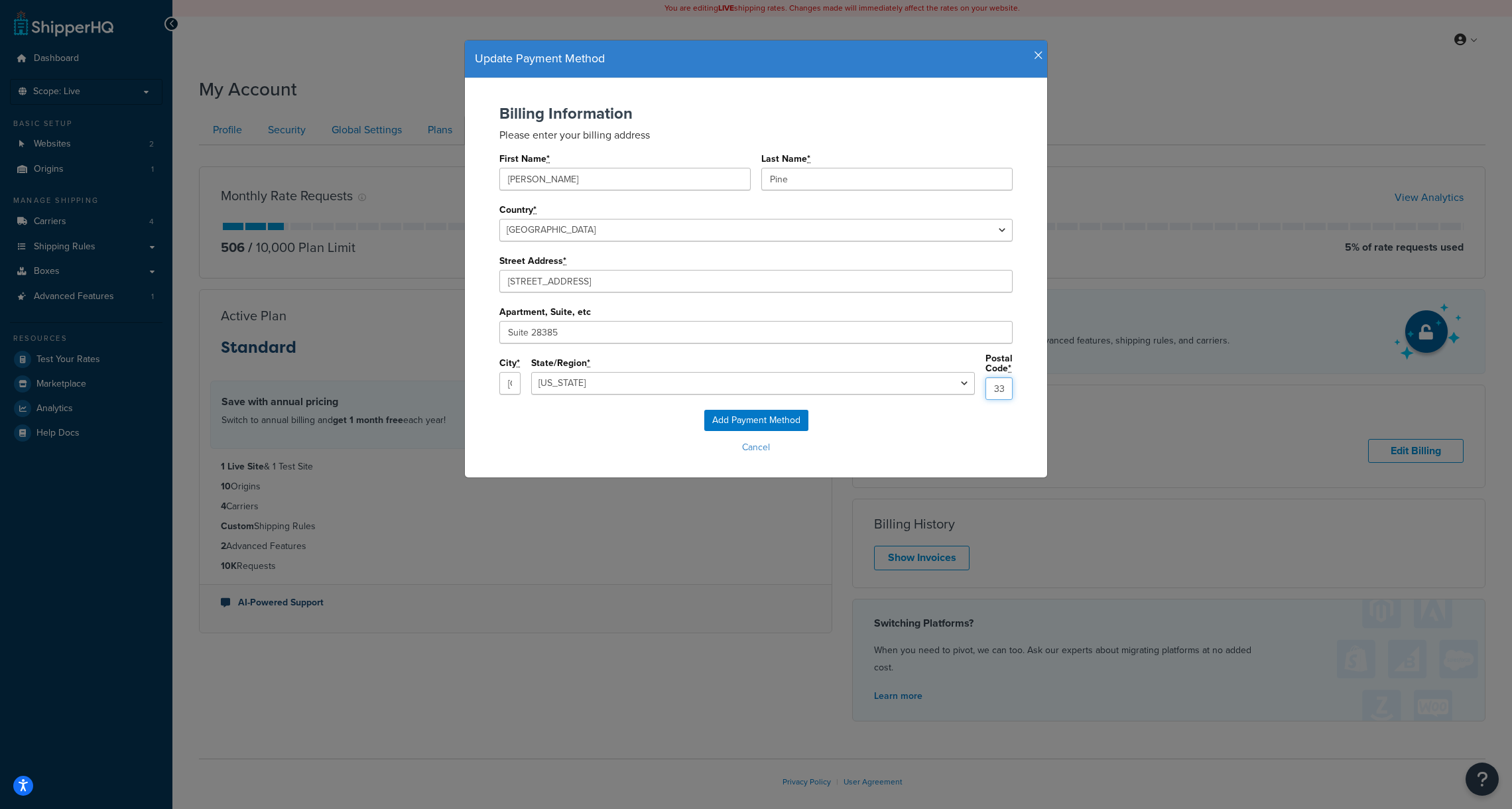
click at [848, 385] on div "City * [GEOGRAPHIC_DATA] State/Region * [US_STATE] [US_STATE] [US_STATE] [US_ST…" at bounding box center [756, 382] width 514 height 56
paste input "702"
type input "33702"
click at [760, 415] on input "Add Payment Method" at bounding box center [756, 420] width 104 height 21
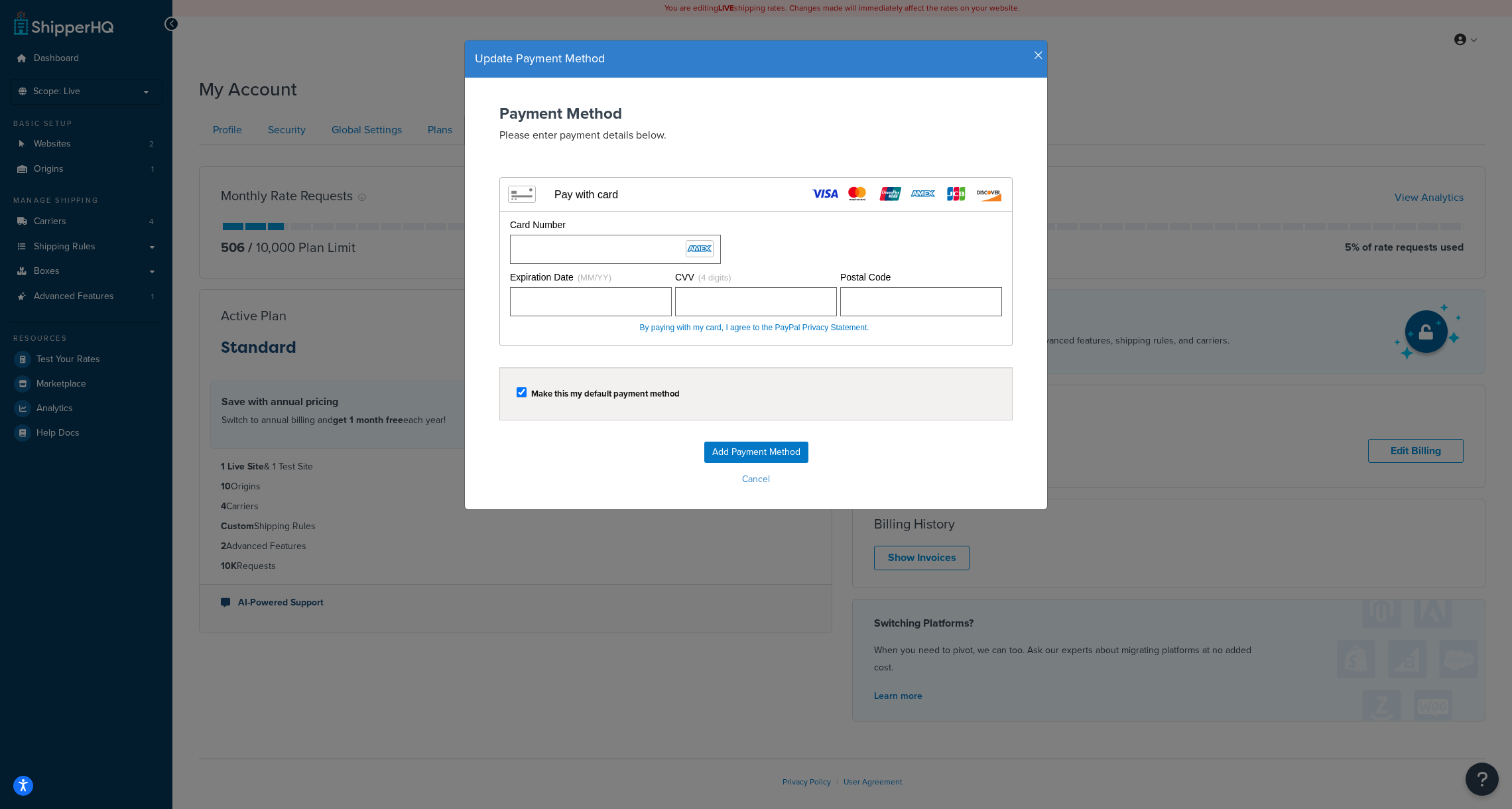
click at [859, 357] on form "Payment Method Please enter payment details below. Visa MasterCard Union Pay Am…" at bounding box center [756, 297] width 555 height 385
click at [748, 448] on input "Add Payment Method" at bounding box center [756, 451] width 104 height 21
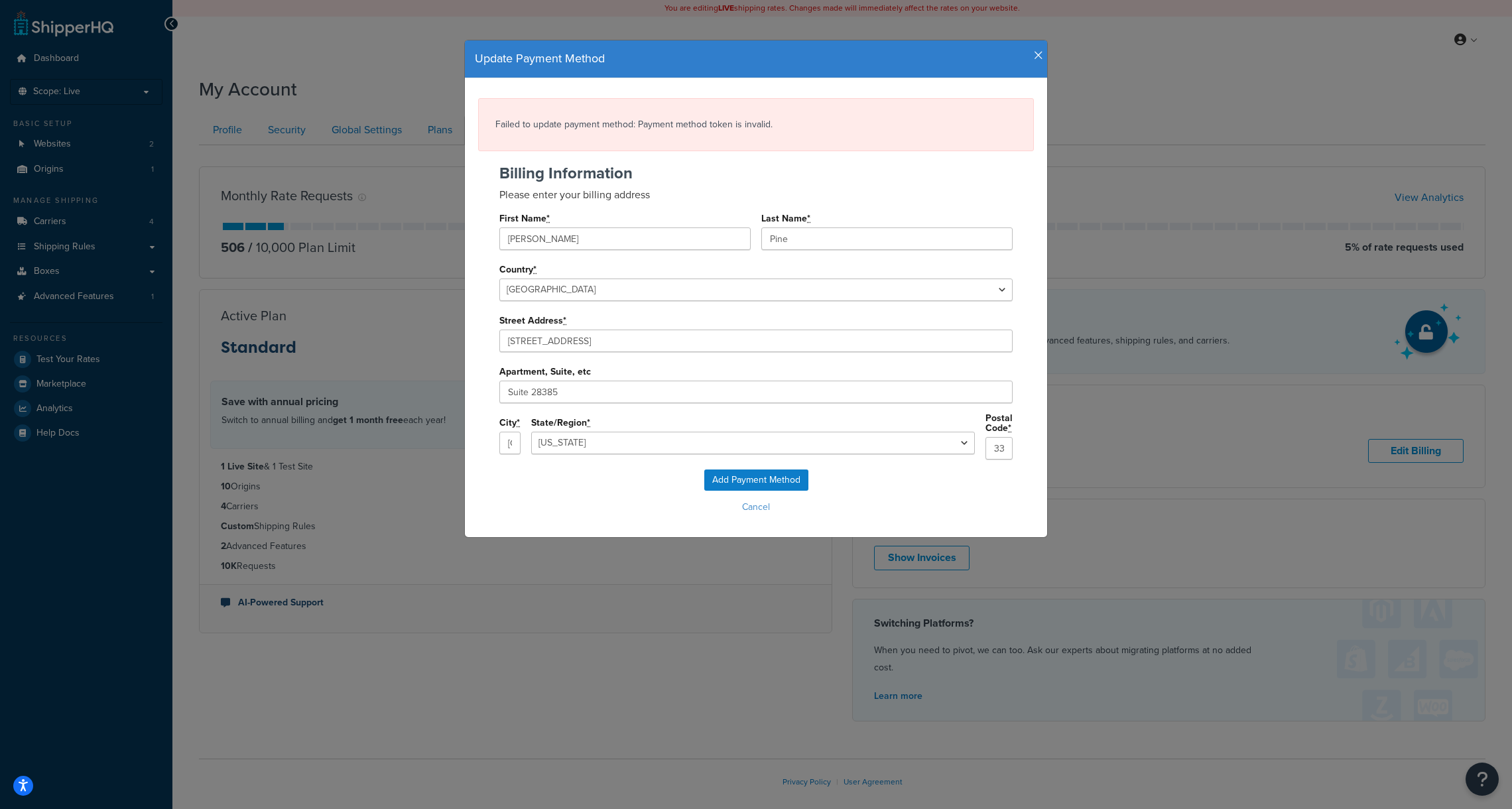
select select "FL"
click at [576, 245] on input "[PERSON_NAME]" at bounding box center [624, 238] width 251 height 22
click at [576, 244] on input "[PERSON_NAME]" at bounding box center [624, 238] width 251 height 22
type input "[PERSON_NAME]"
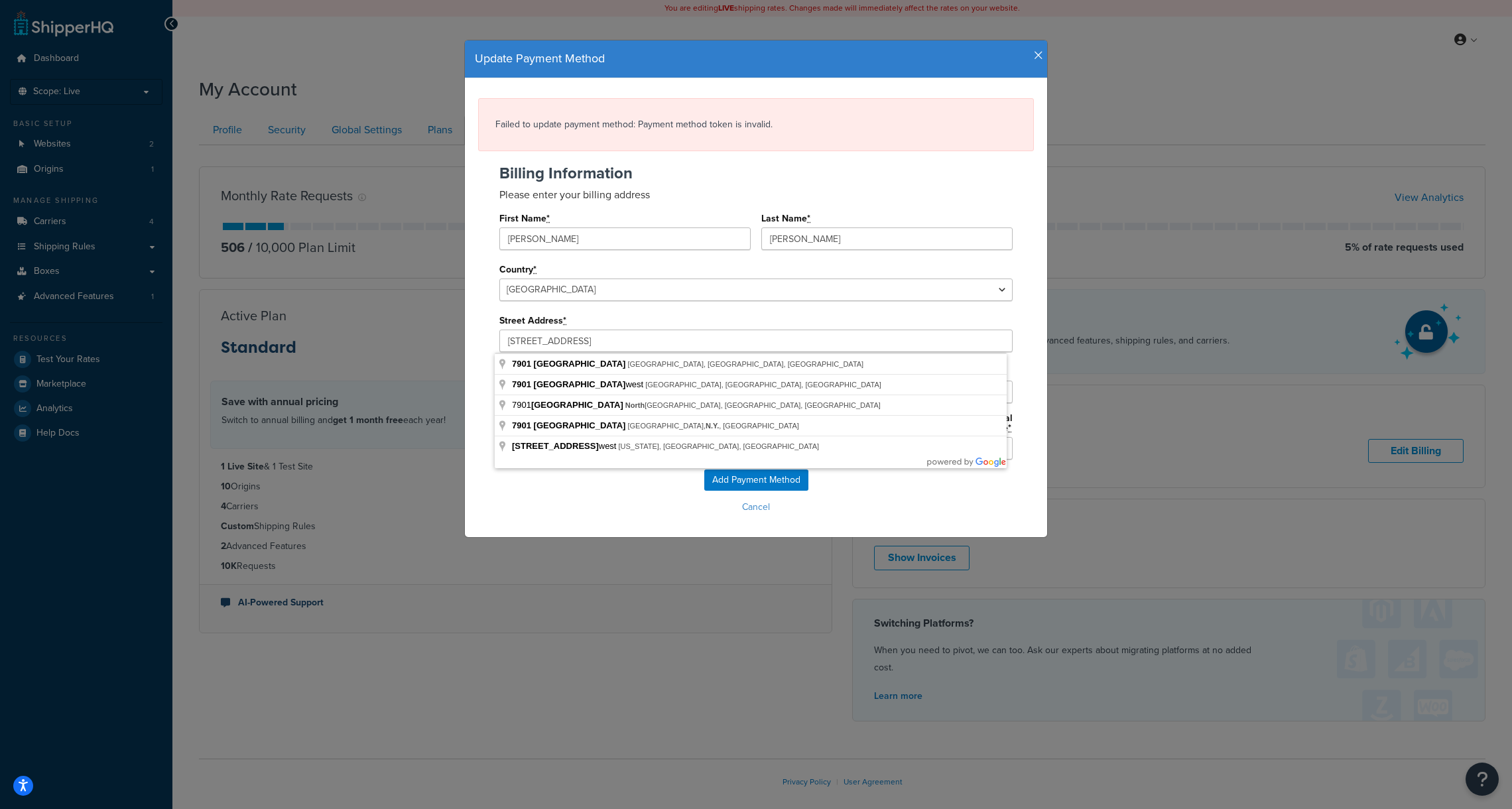
click at [468, 316] on div "Failed to update payment method: Payment method token is invalid. Billing Infor…" at bounding box center [756, 307] width 582 height 459
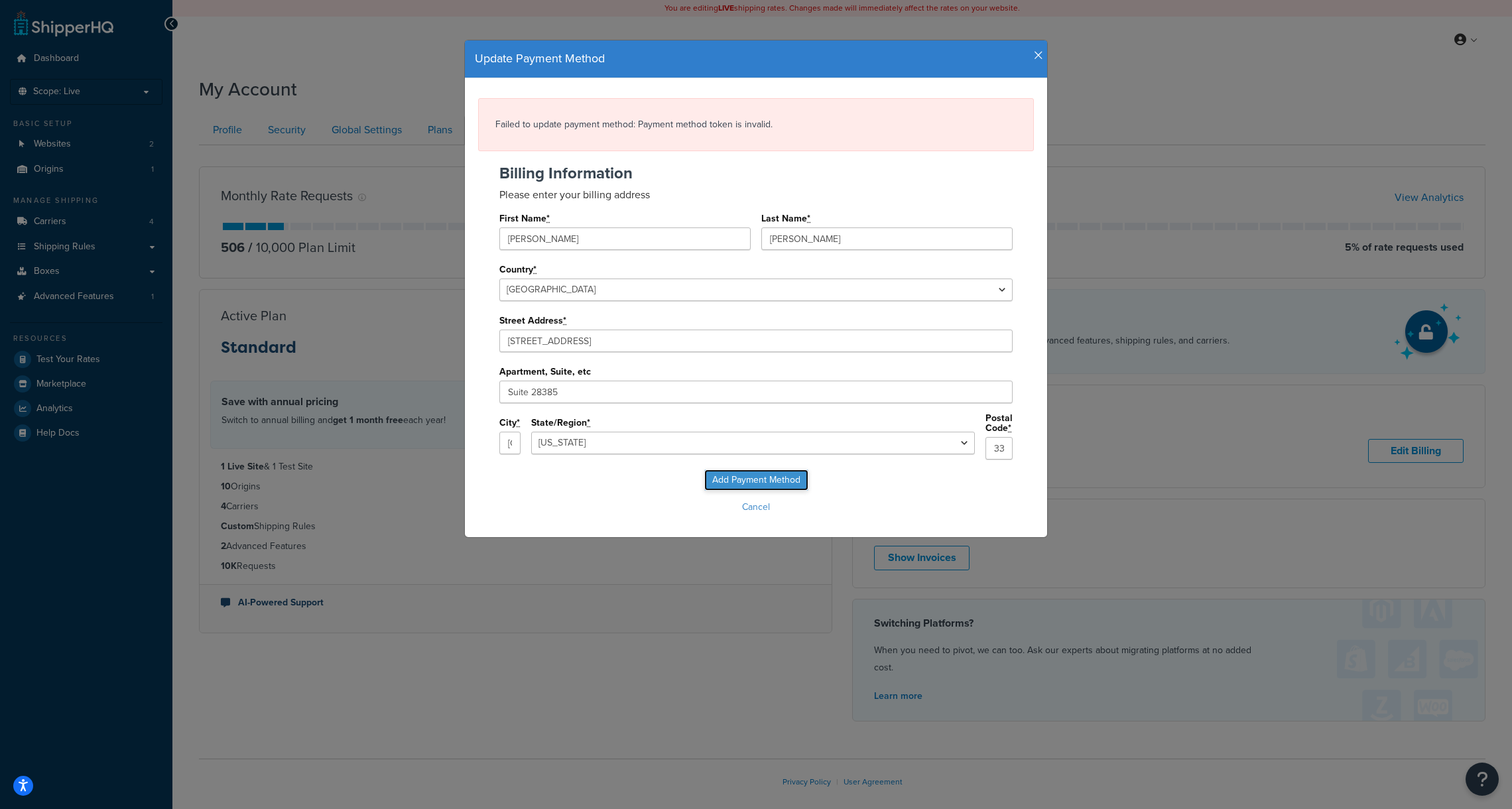
click at [746, 473] on input "Add Payment Method" at bounding box center [756, 479] width 104 height 21
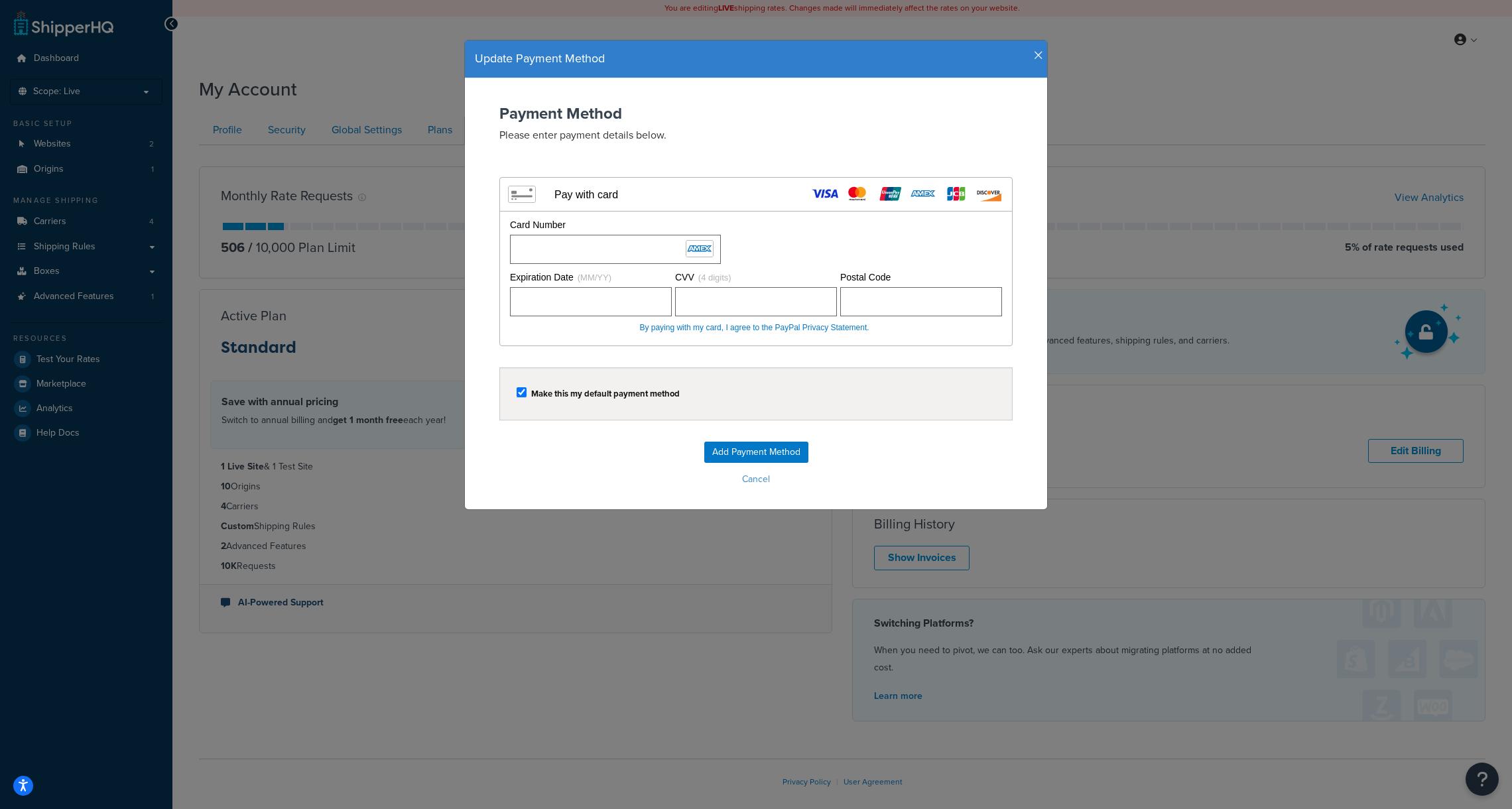
click at [852, 412] on div "Make this my default payment method" at bounding box center [756, 393] width 514 height 53
click at [773, 448] on input "Add Payment Method" at bounding box center [756, 451] width 104 height 21
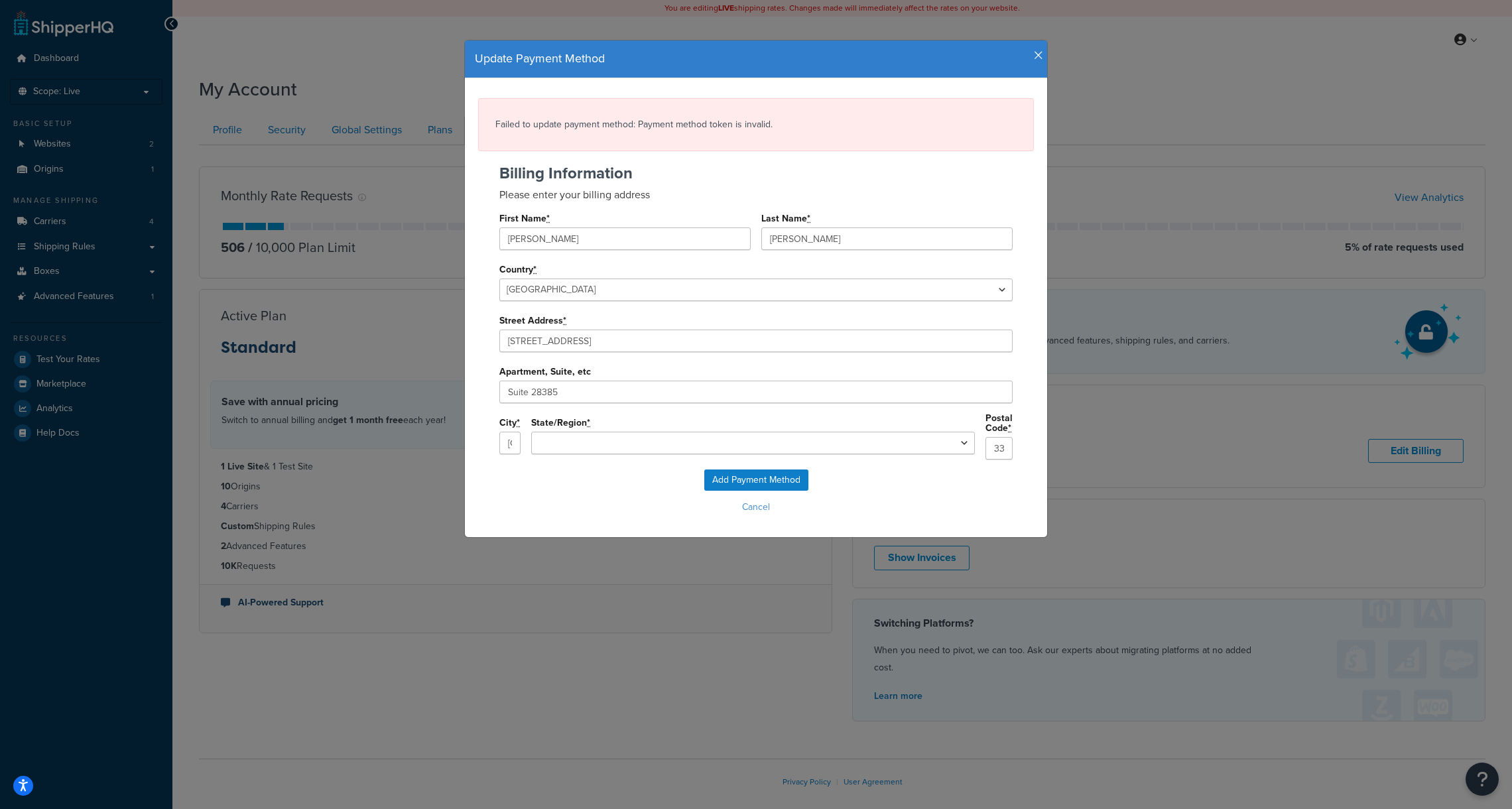
select select "FL"
click at [1034, 59] on icon "button" at bounding box center [1038, 55] width 9 height 12
